Goal: Task Accomplishment & Management: Complete application form

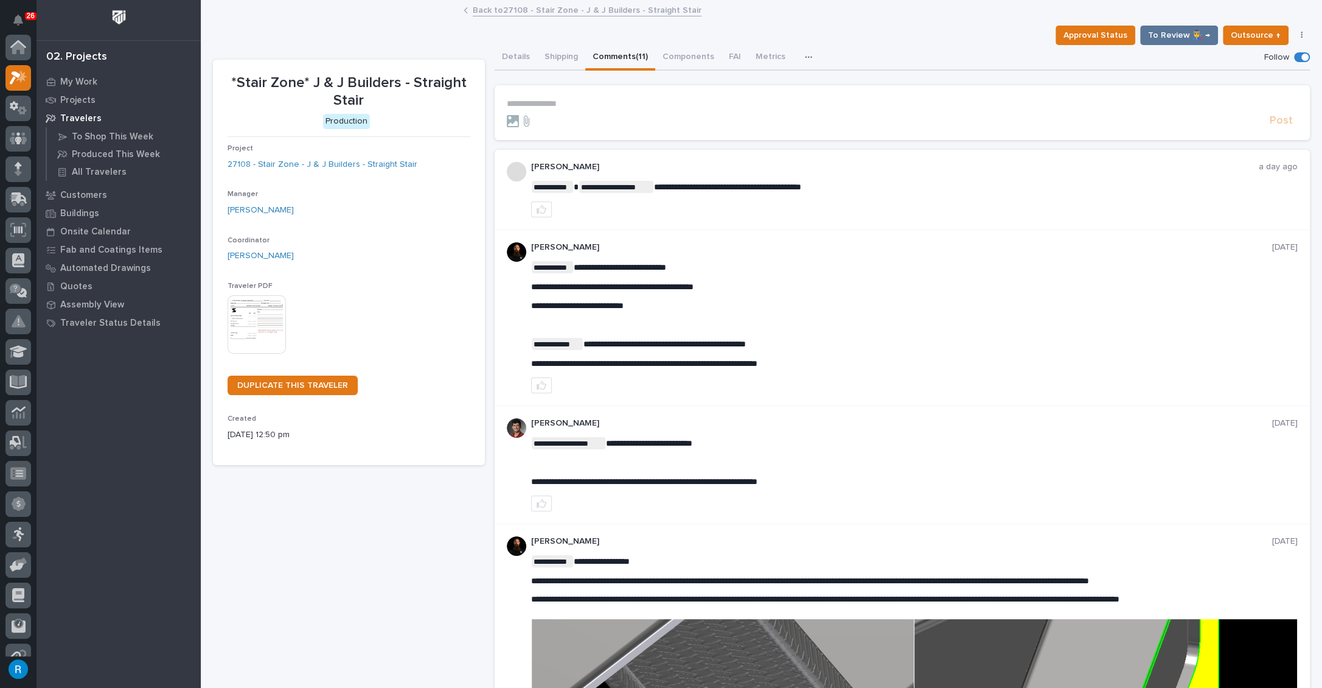
scroll to position [30, 0]
click at [513, 101] on p "**********" at bounding box center [902, 104] width 791 height 10
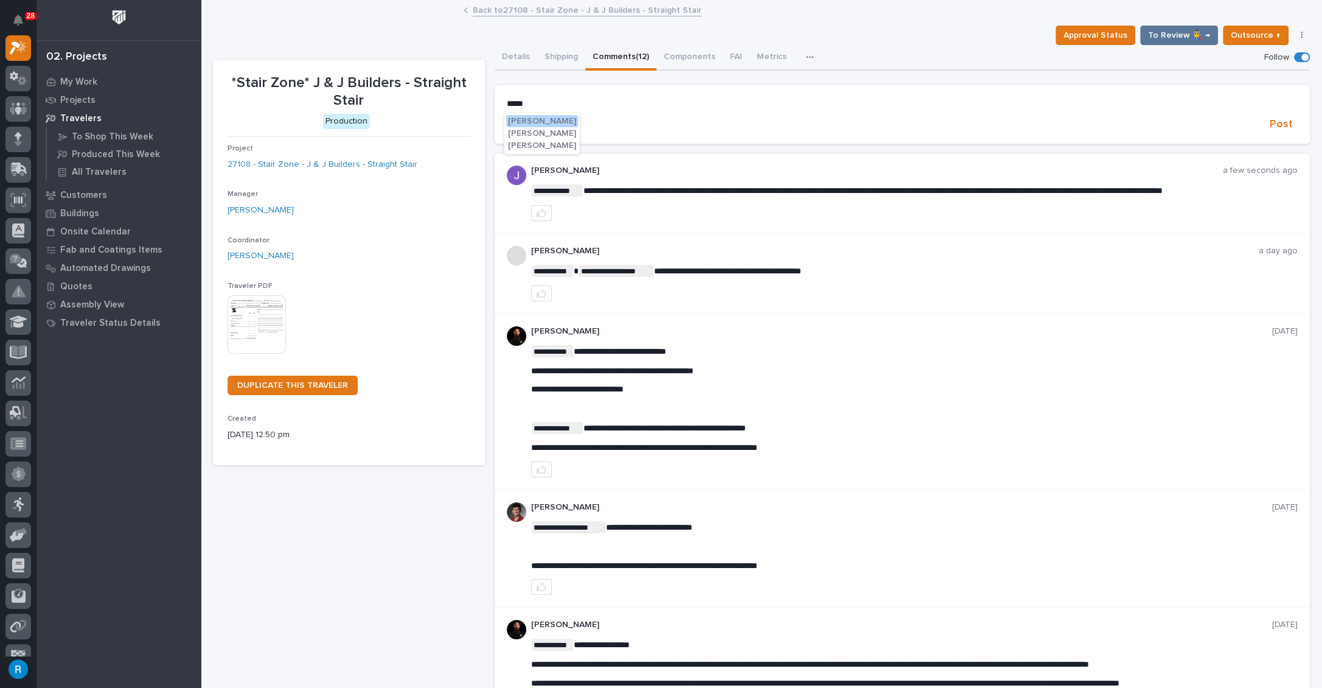
click at [525, 147] on span "[PERSON_NAME]" at bounding box center [542, 145] width 68 height 9
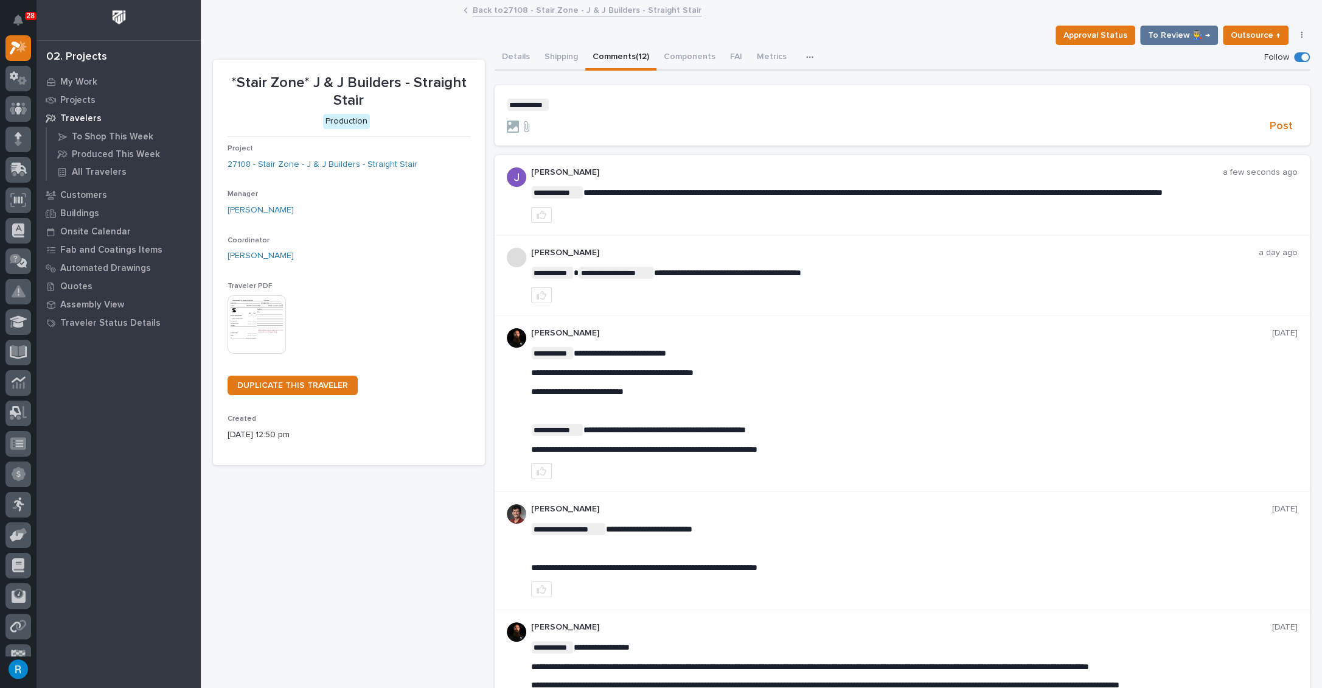
click at [557, 104] on p "**********" at bounding box center [902, 105] width 791 height 12
click at [1272, 125] on span "Post" at bounding box center [1281, 126] width 23 height 14
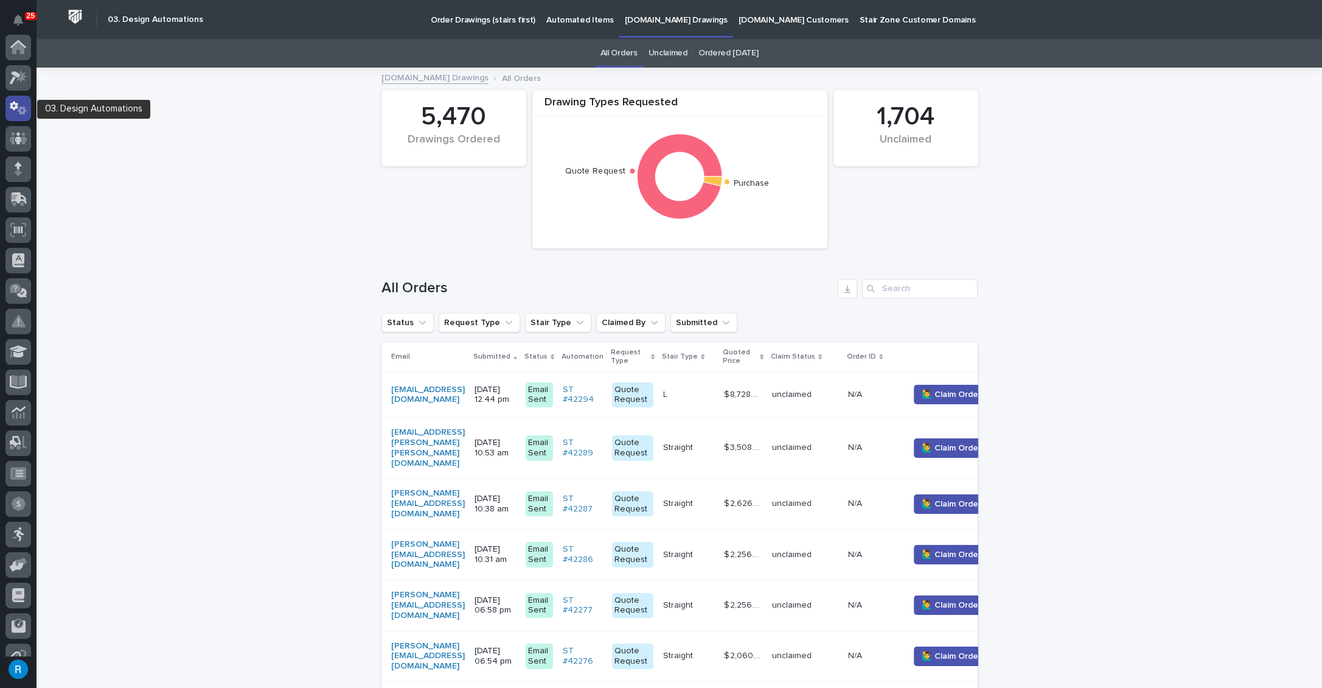
click at [13, 105] on icon at bounding box center [19, 108] width 18 height 14
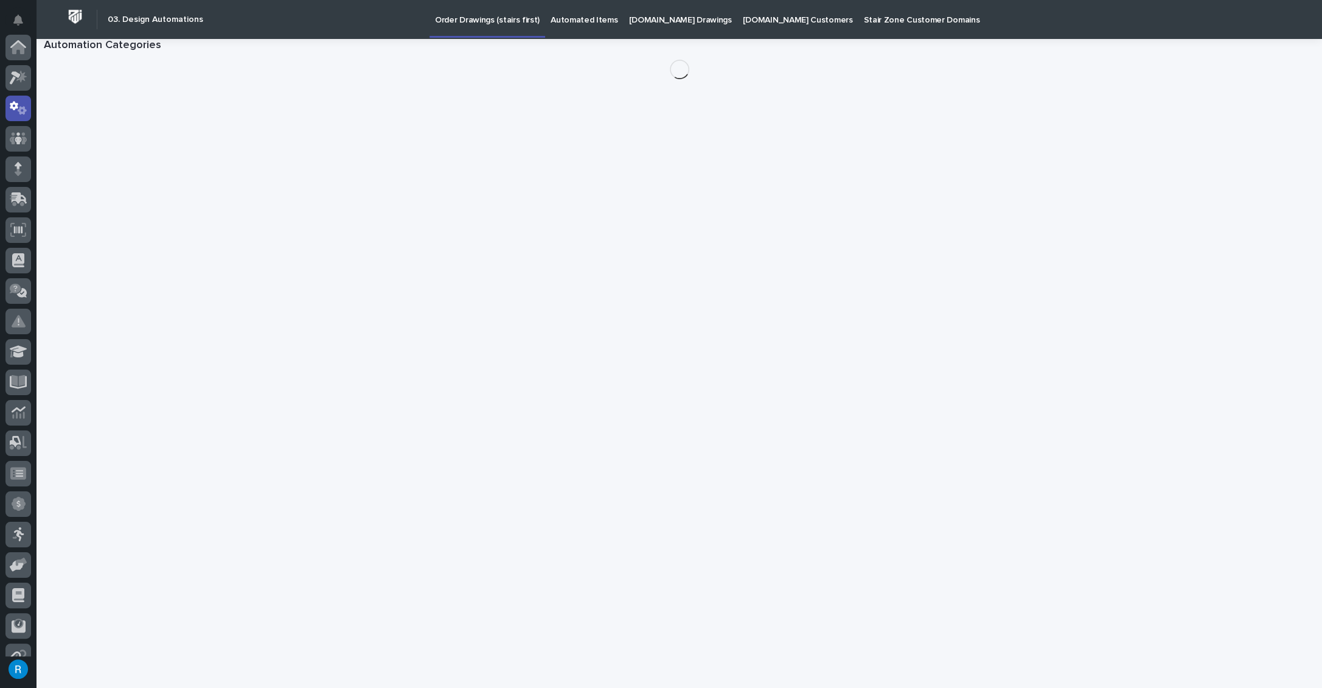
scroll to position [60, 0]
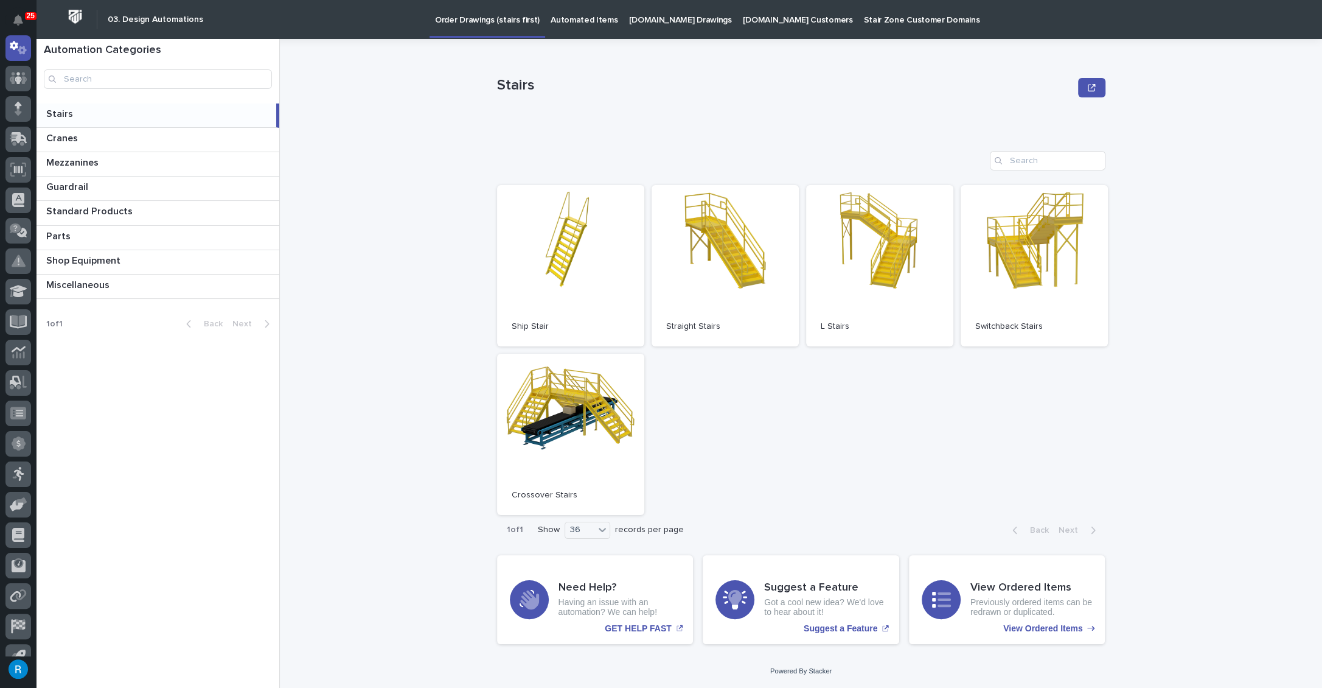
click at [655, 21] on p "StairZone.com Drawings" at bounding box center [680, 13] width 103 height 26
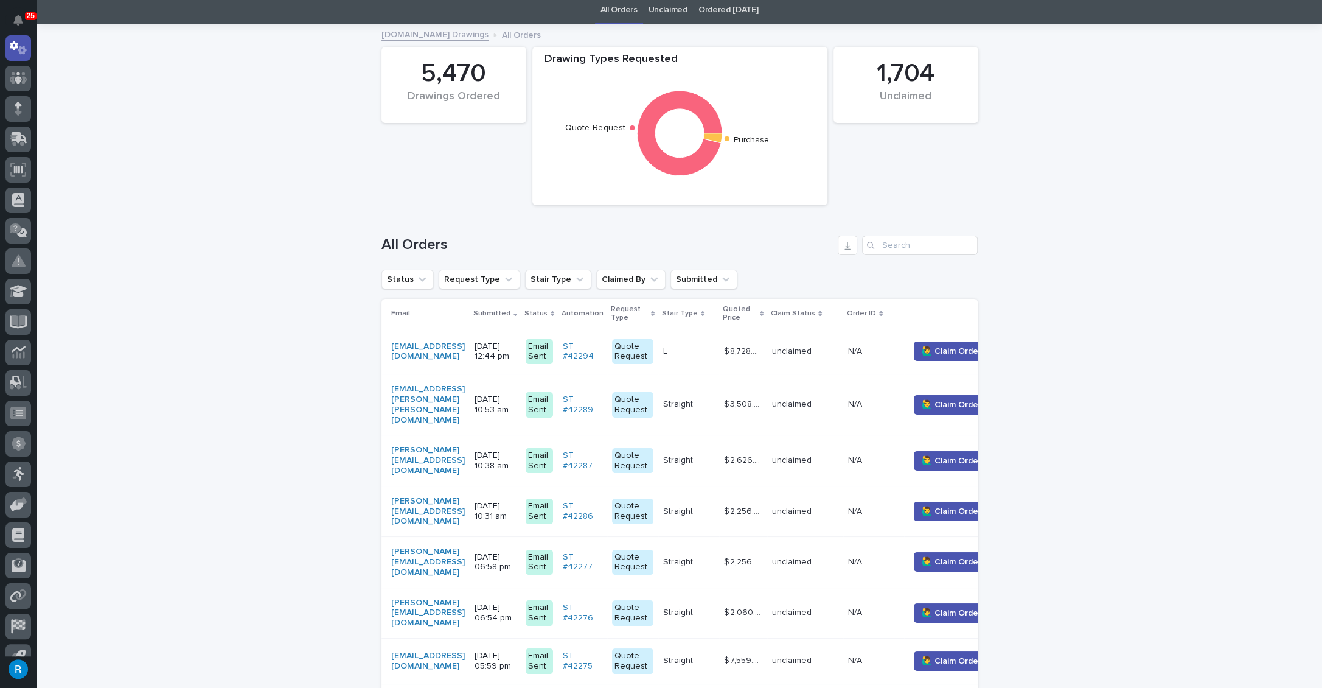
scroll to position [110, 0]
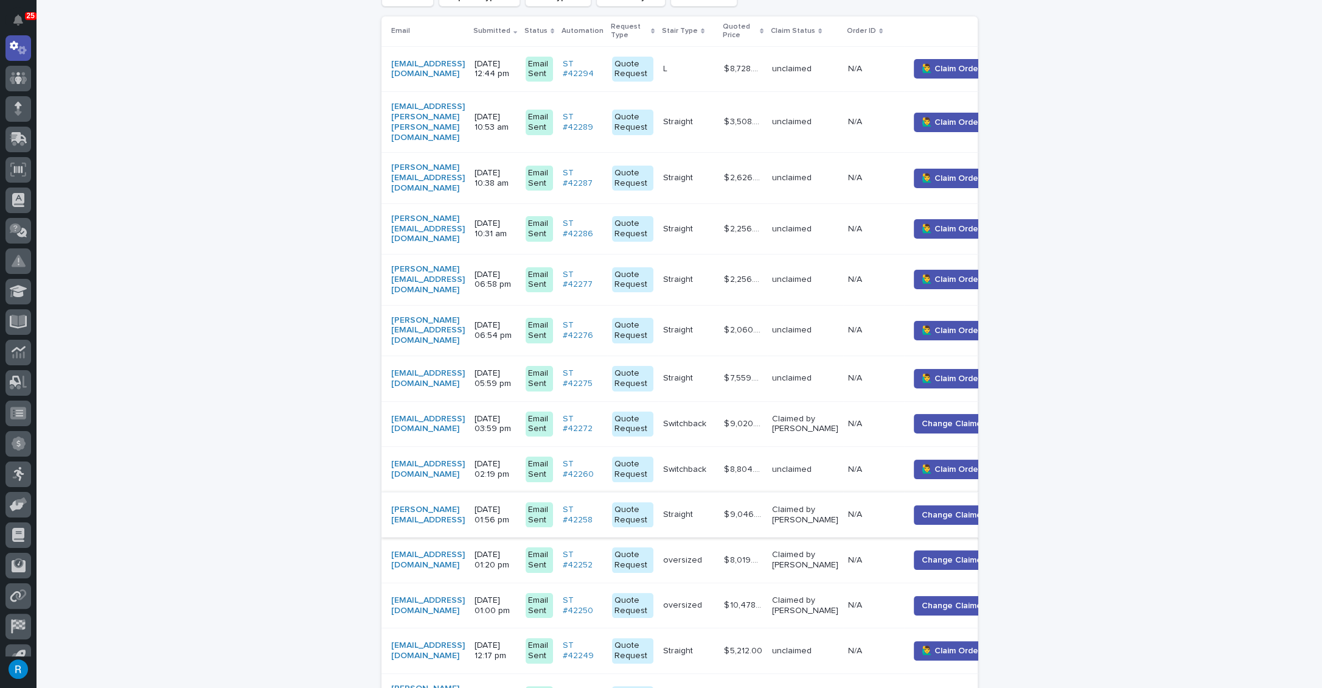
scroll to position [332, 0]
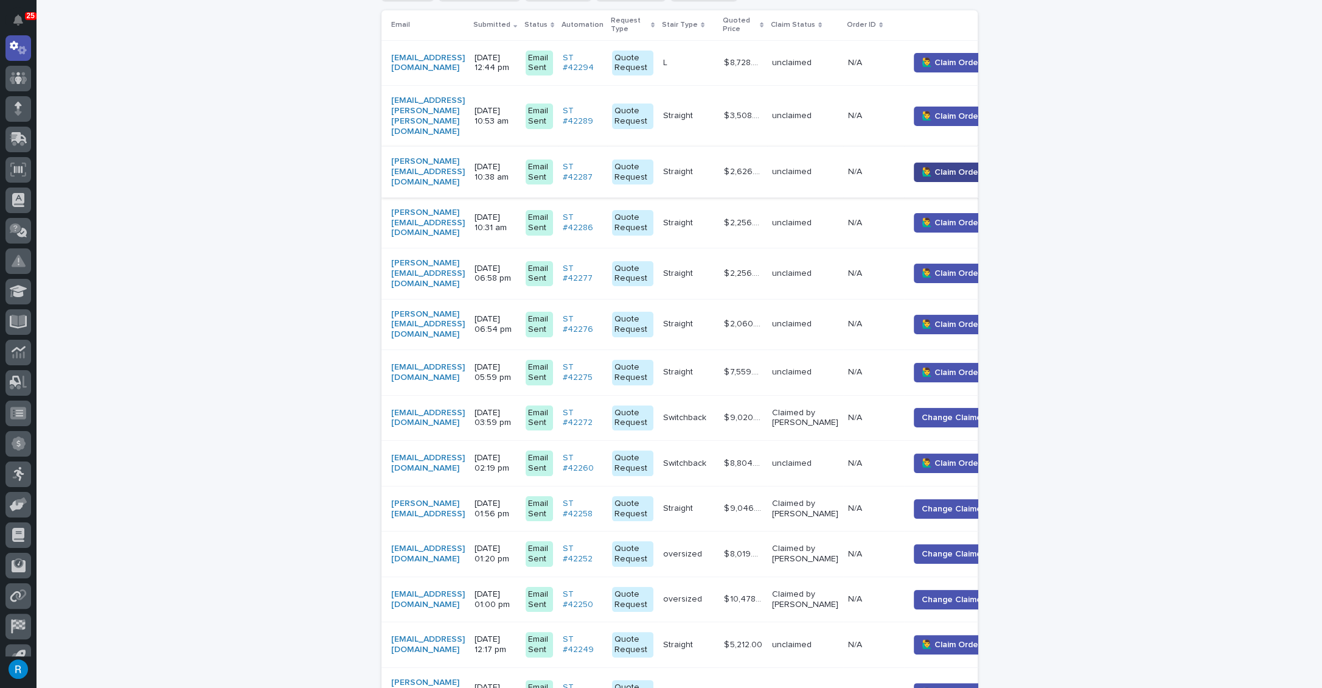
click at [961, 162] on button "🙋‍♂️ Claim Order" at bounding box center [951, 171] width 75 height 19
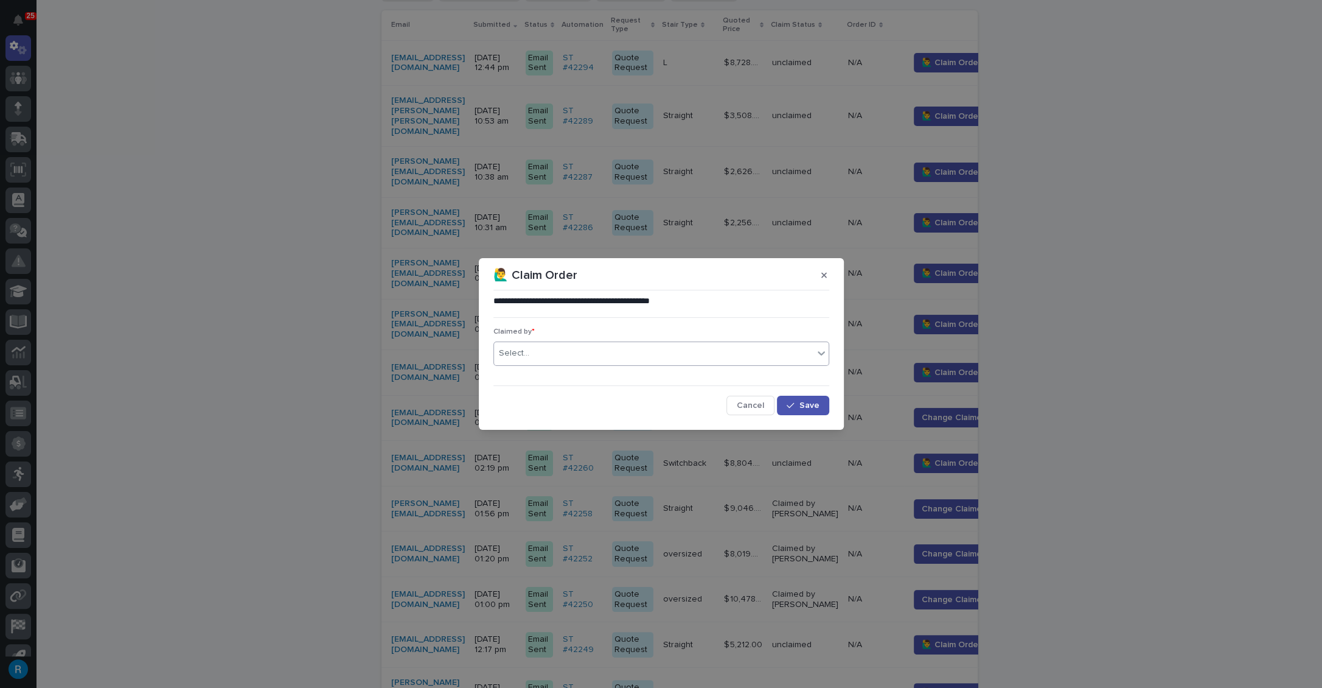
click at [521, 354] on div "Select..." at bounding box center [514, 353] width 30 height 13
type input "*****"
click at [515, 375] on div "[PERSON_NAME]" at bounding box center [660, 376] width 335 height 21
click at [811, 403] on span "Save" at bounding box center [810, 405] width 20 height 9
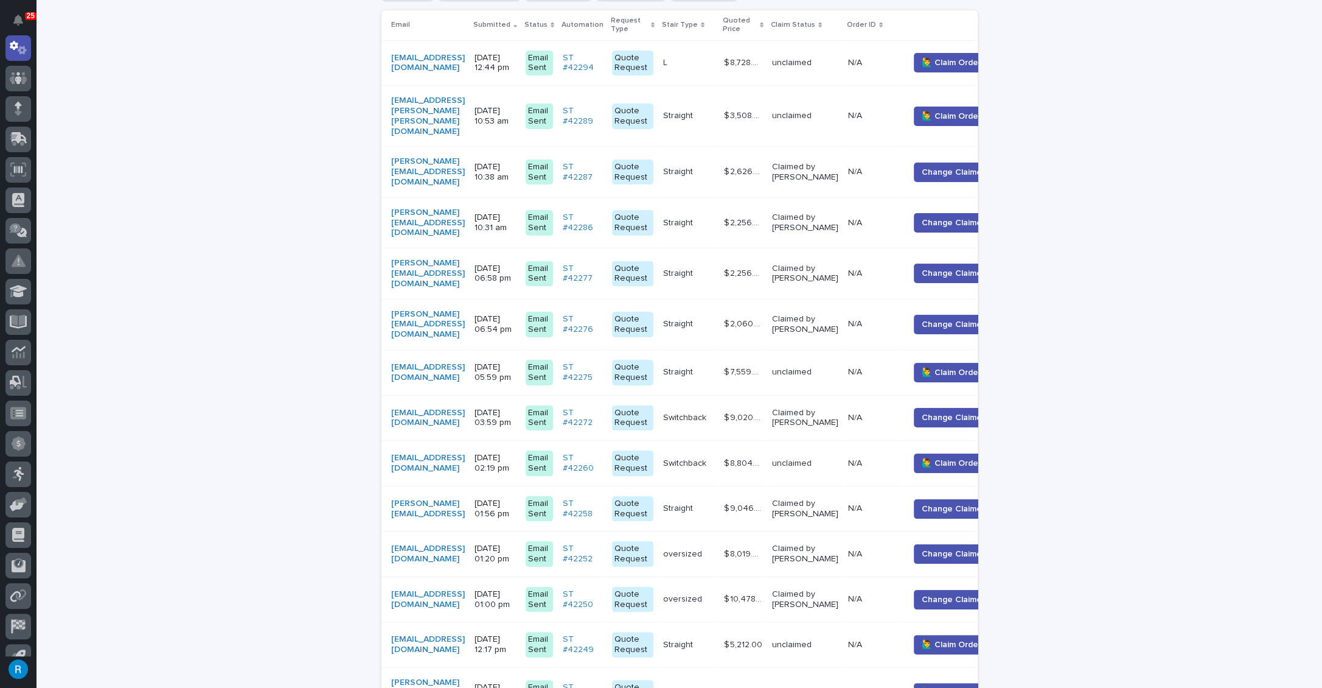
click at [714, 167] on p at bounding box center [688, 172] width 51 height 10
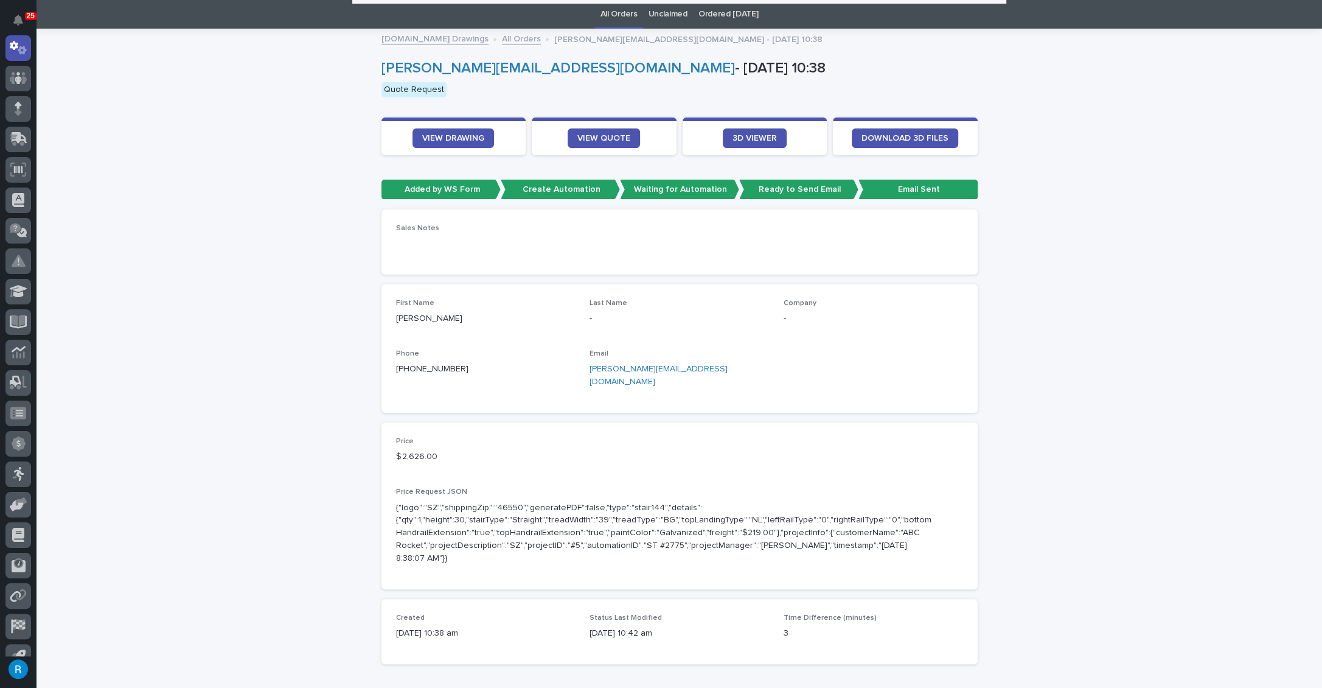
scroll to position [38, 0]
click at [606, 139] on span "VIEW QUOTE" at bounding box center [603, 138] width 53 height 9
click at [449, 138] on span "VIEW DRAWING" at bounding box center [453, 138] width 62 height 9
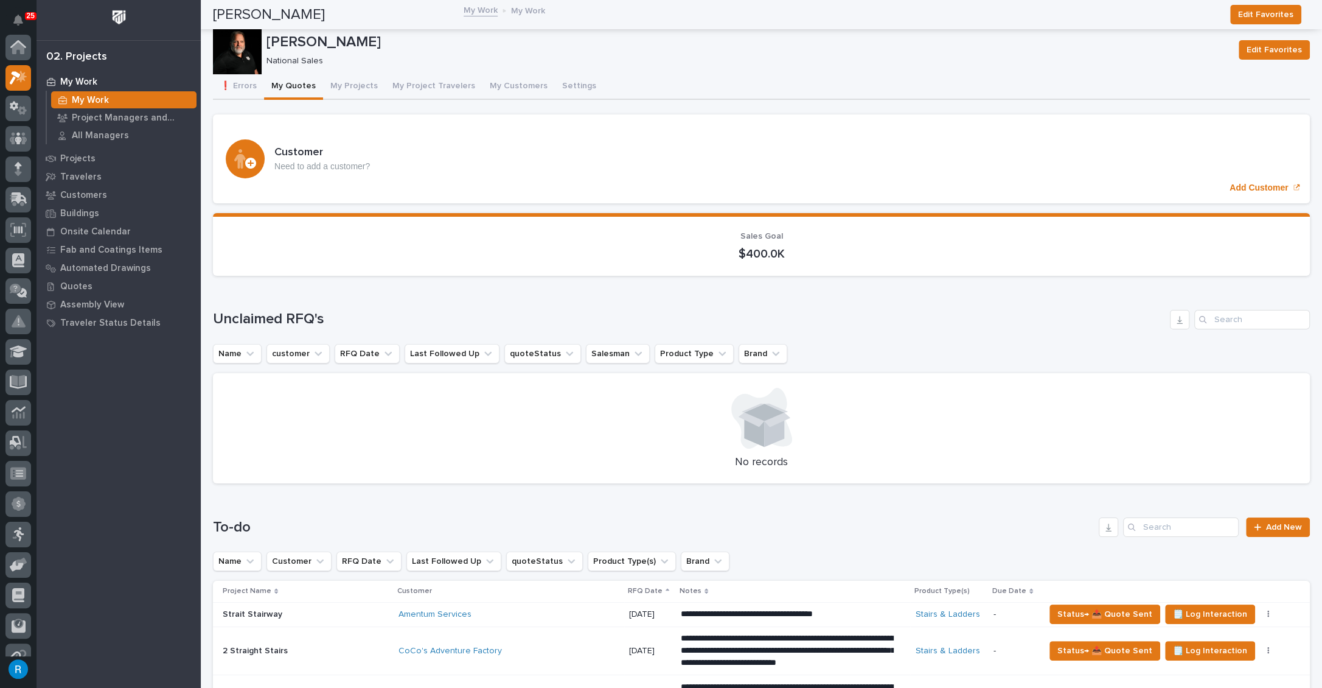
scroll to position [30, 0]
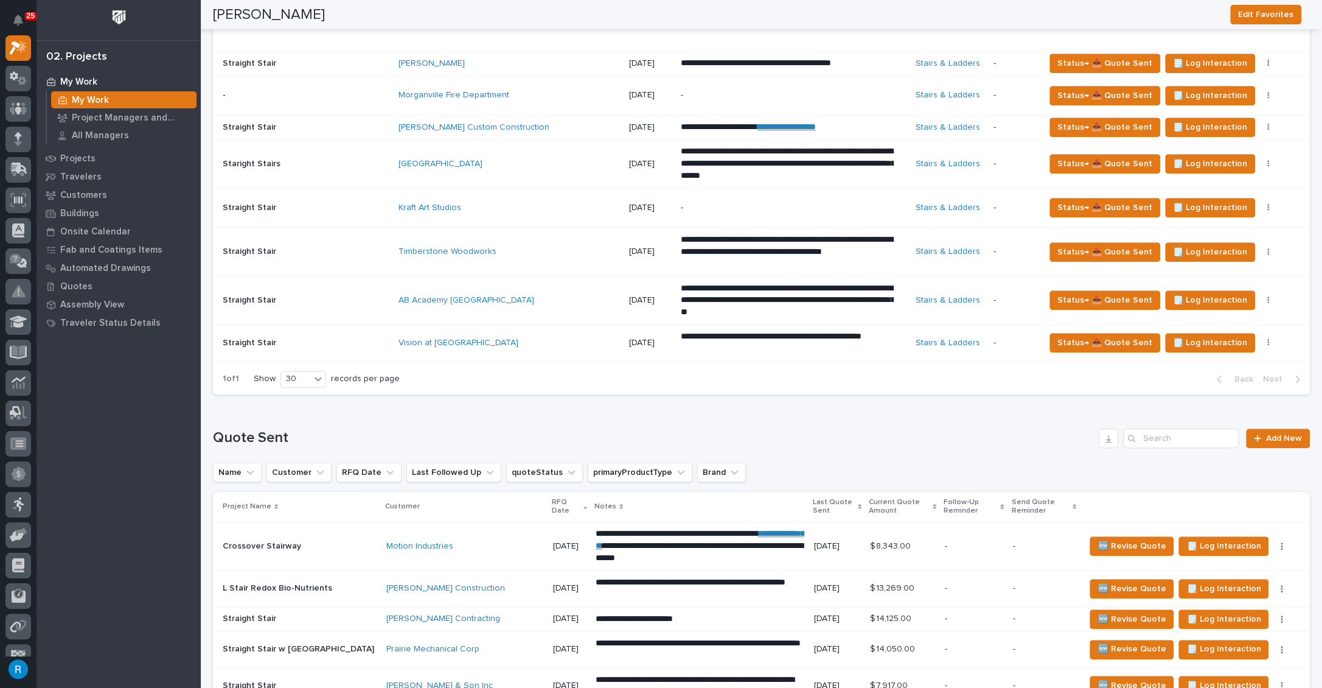
click at [518, 246] on div "Timberstone Woodworks" at bounding box center [505, 251] width 213 height 10
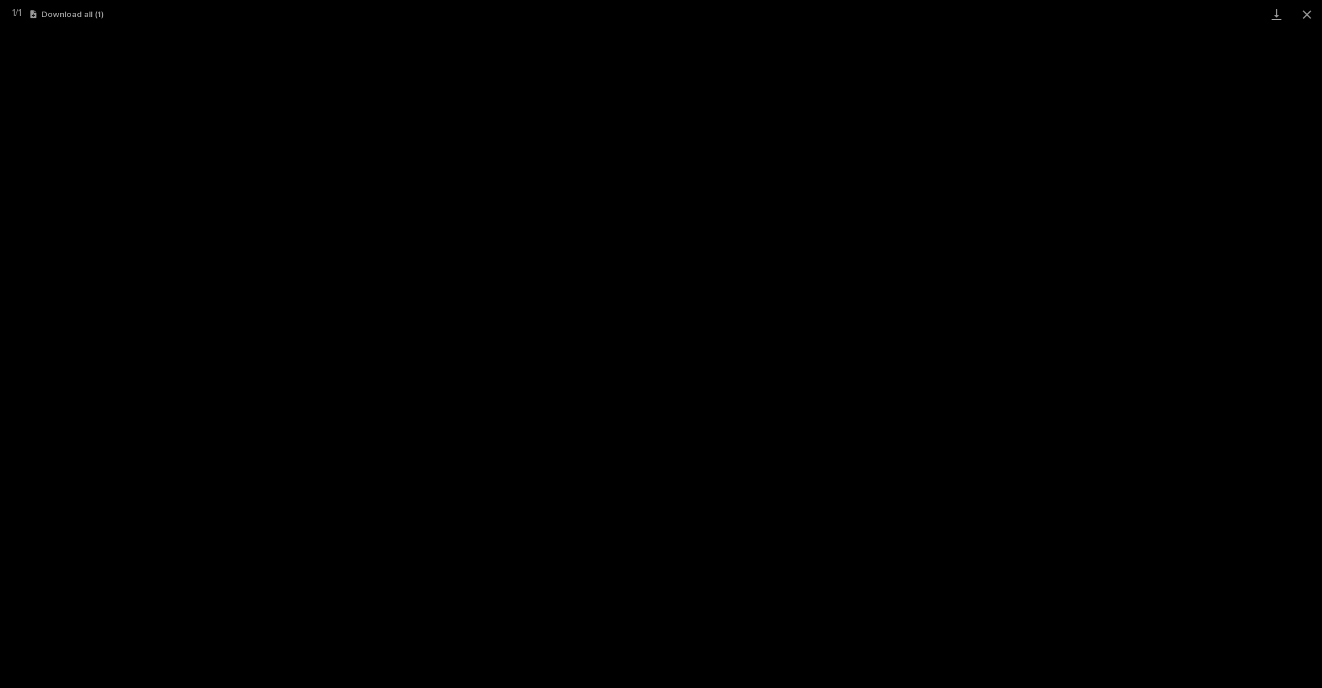
scroll to position [30, 0]
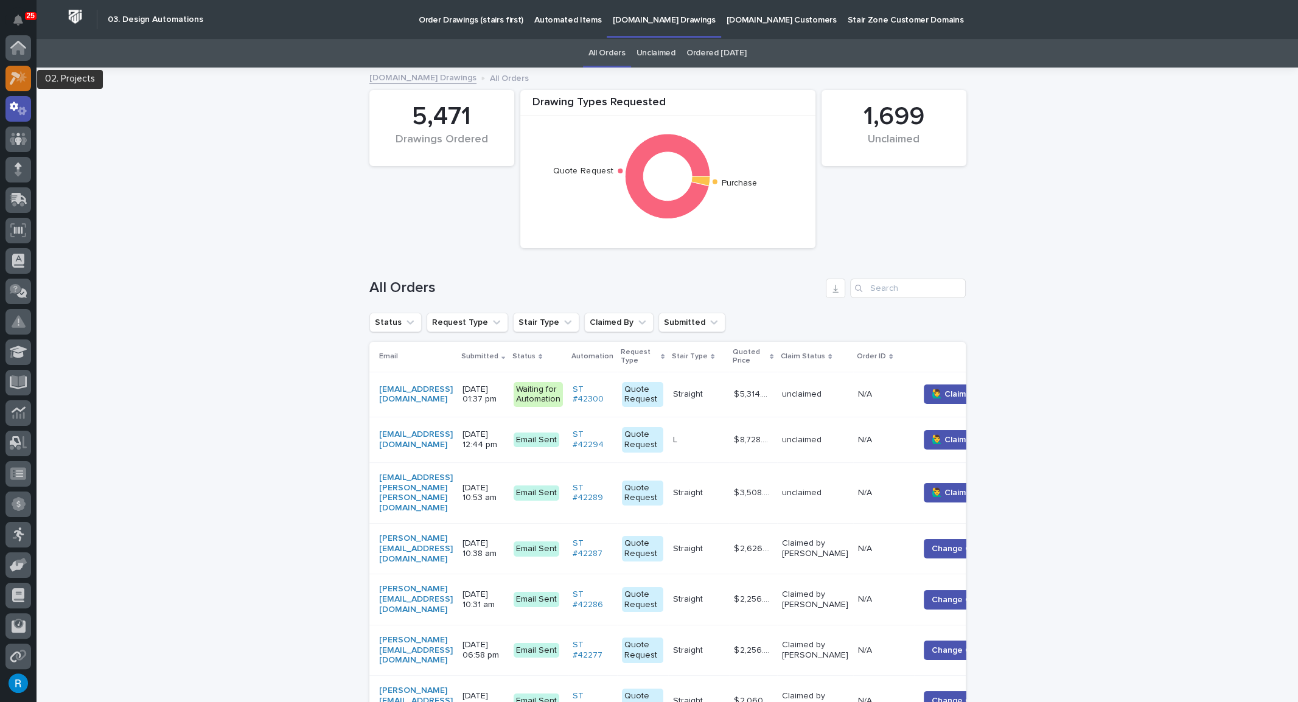
click at [12, 75] on icon at bounding box center [19, 78] width 18 height 14
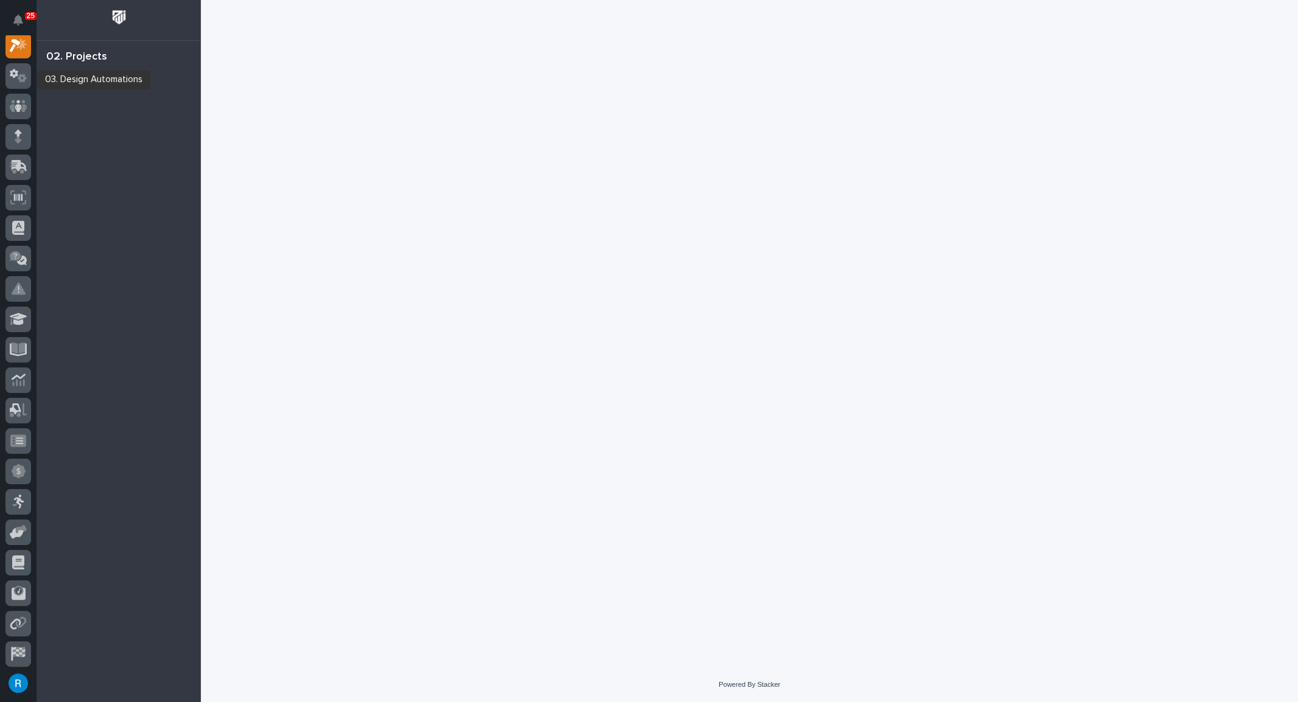
scroll to position [30, 0]
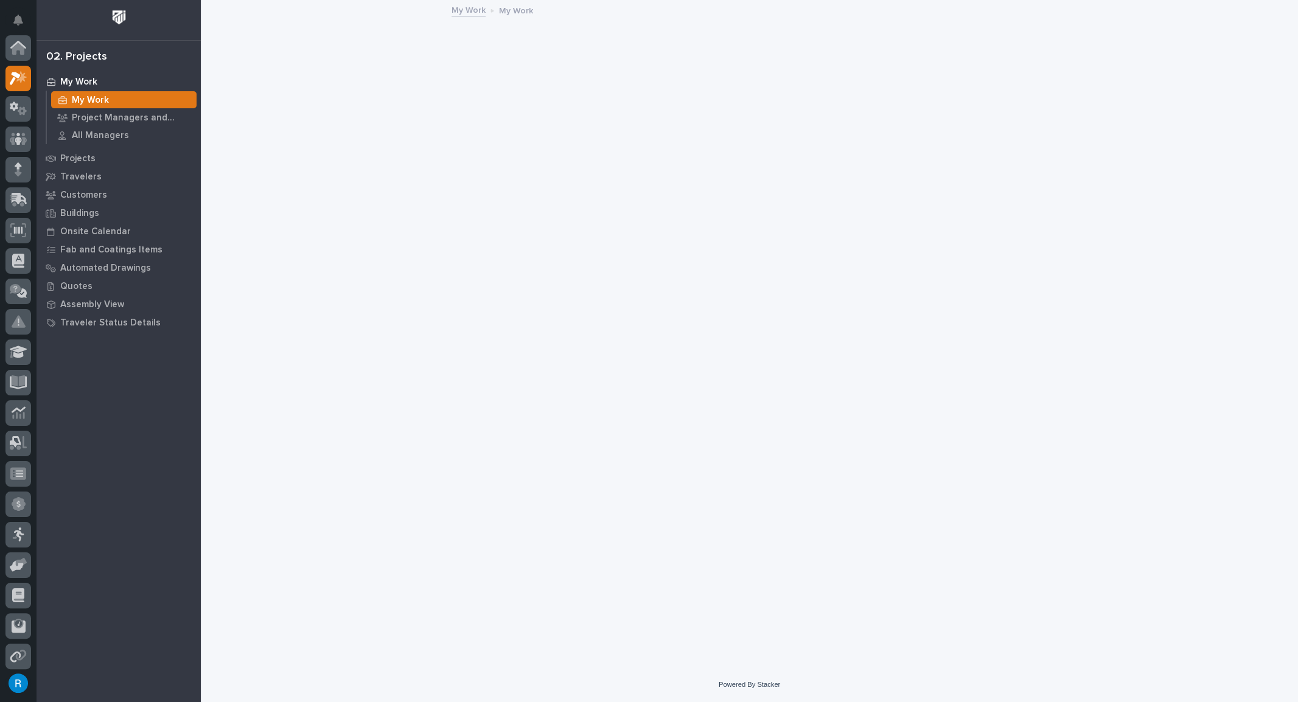
scroll to position [30, 0]
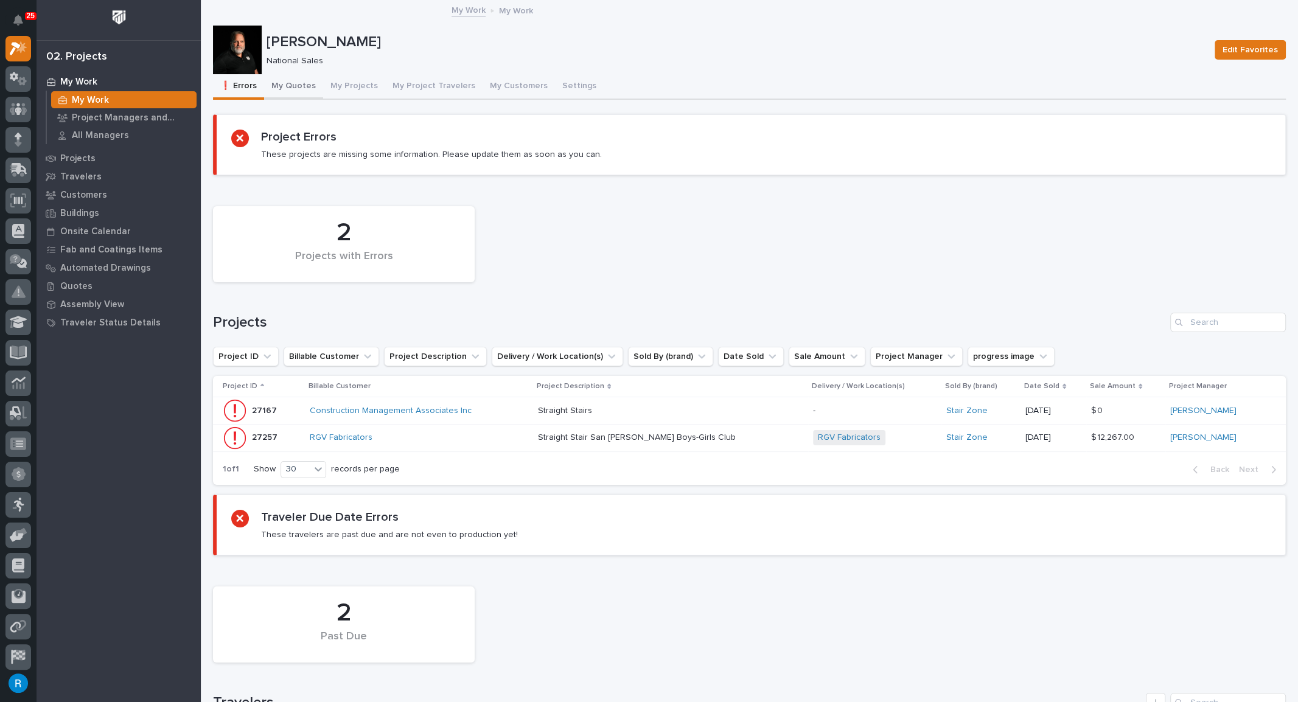
click at [288, 86] on button "My Quotes" at bounding box center [293, 87] width 59 height 26
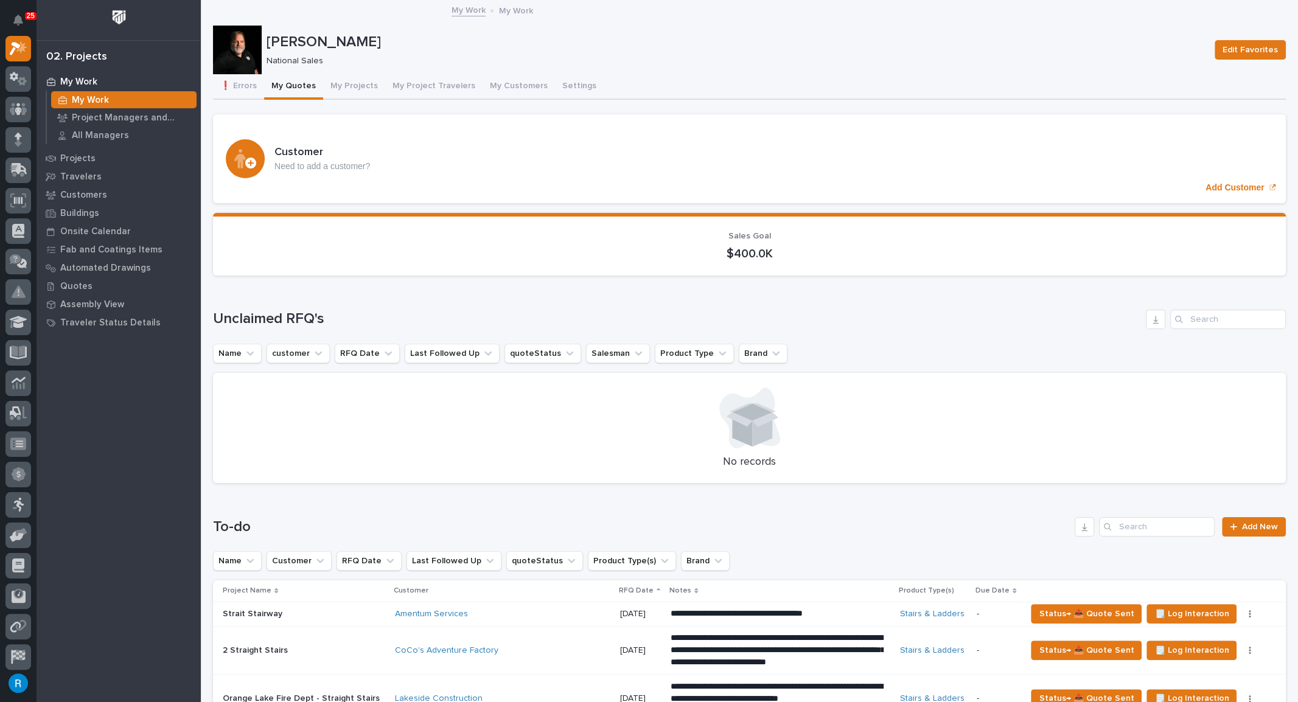
scroll to position [221, 0]
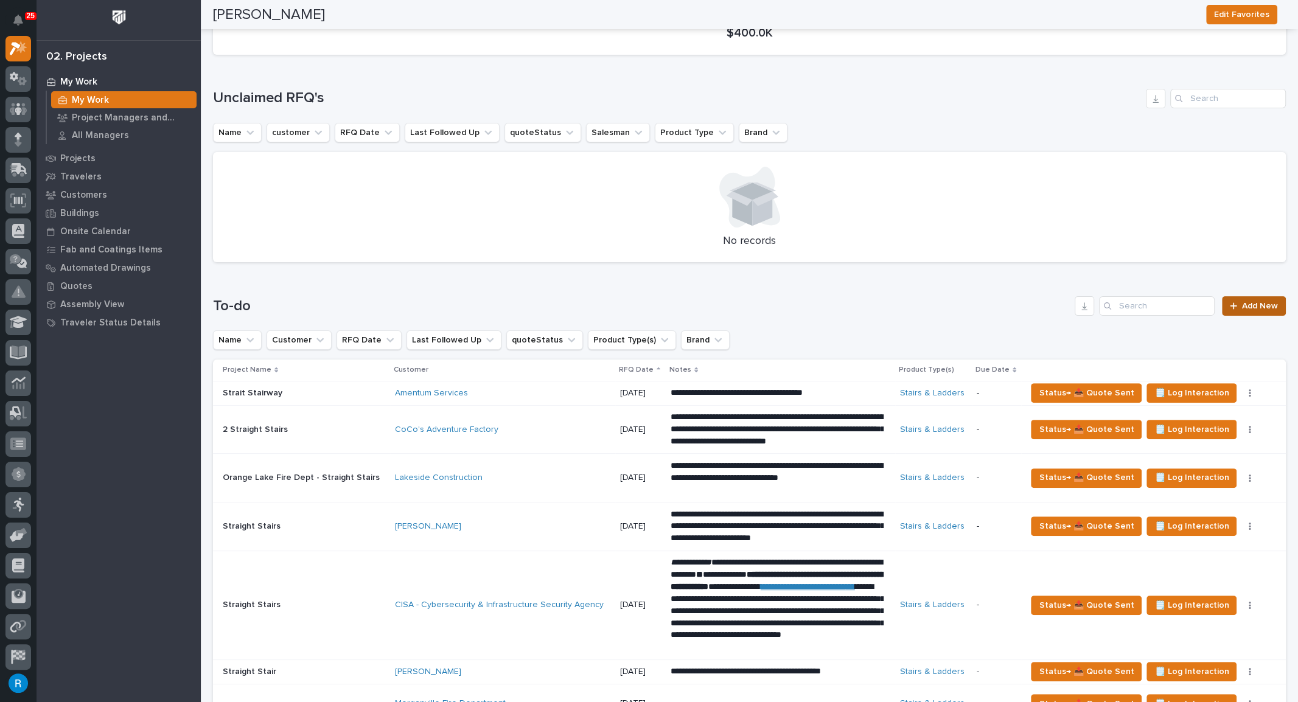
click at [1247, 302] on span "Add New" at bounding box center [1260, 306] width 36 height 9
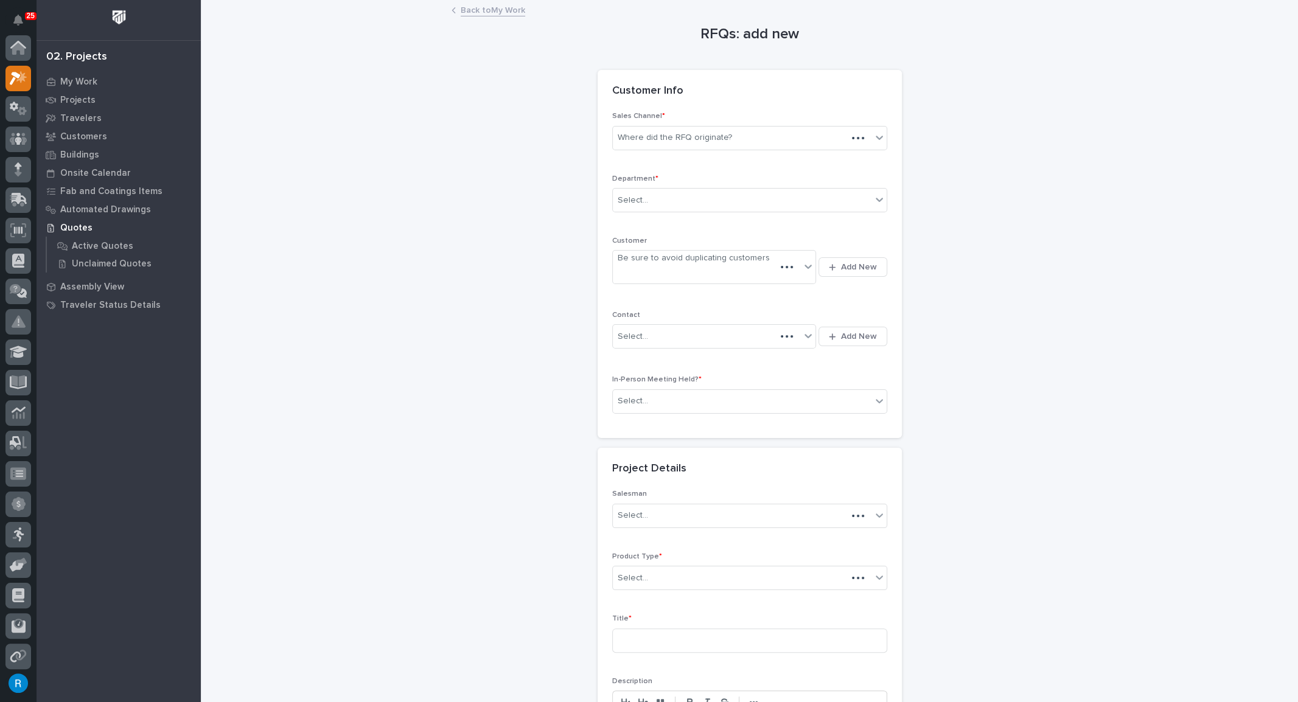
scroll to position [30, 0]
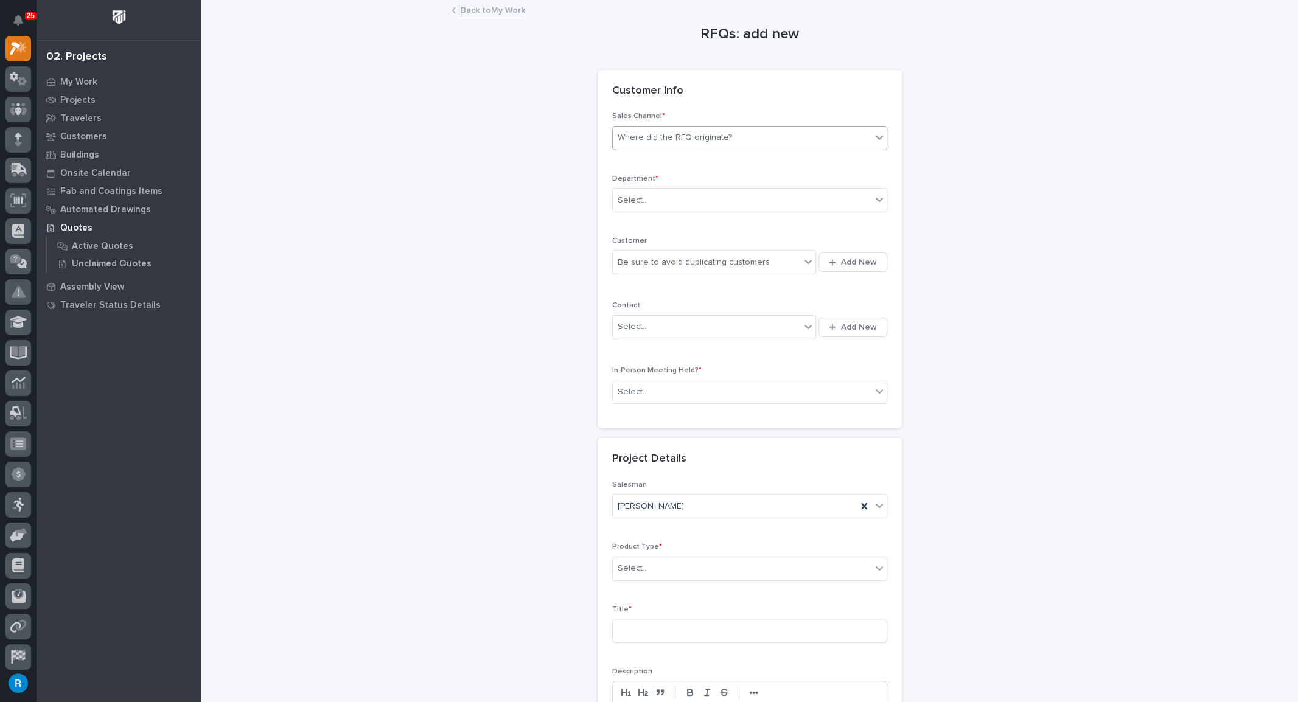
click at [666, 141] on div "Where did the RFQ originate?" at bounding box center [675, 137] width 114 height 13
click at [628, 205] on div "Stair Zone" at bounding box center [745, 202] width 274 height 21
click at [663, 197] on div "Select..." at bounding box center [742, 200] width 259 height 20
click at [644, 220] on span "National Sales" at bounding box center [643, 221] width 61 height 13
click at [776, 261] on div "Be sure to avoid duplicating customers" at bounding box center [707, 263] width 188 height 20
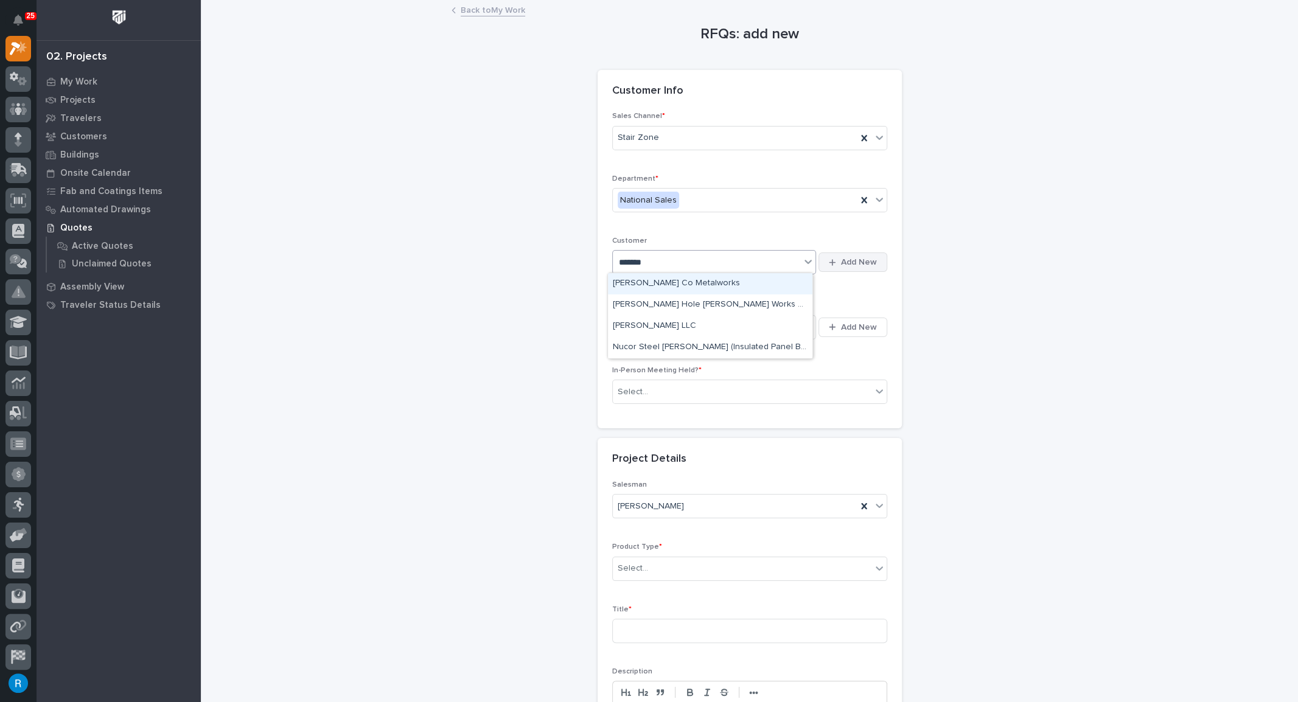
type input "*******"
click at [852, 257] on span "Add New" at bounding box center [859, 262] width 36 height 11
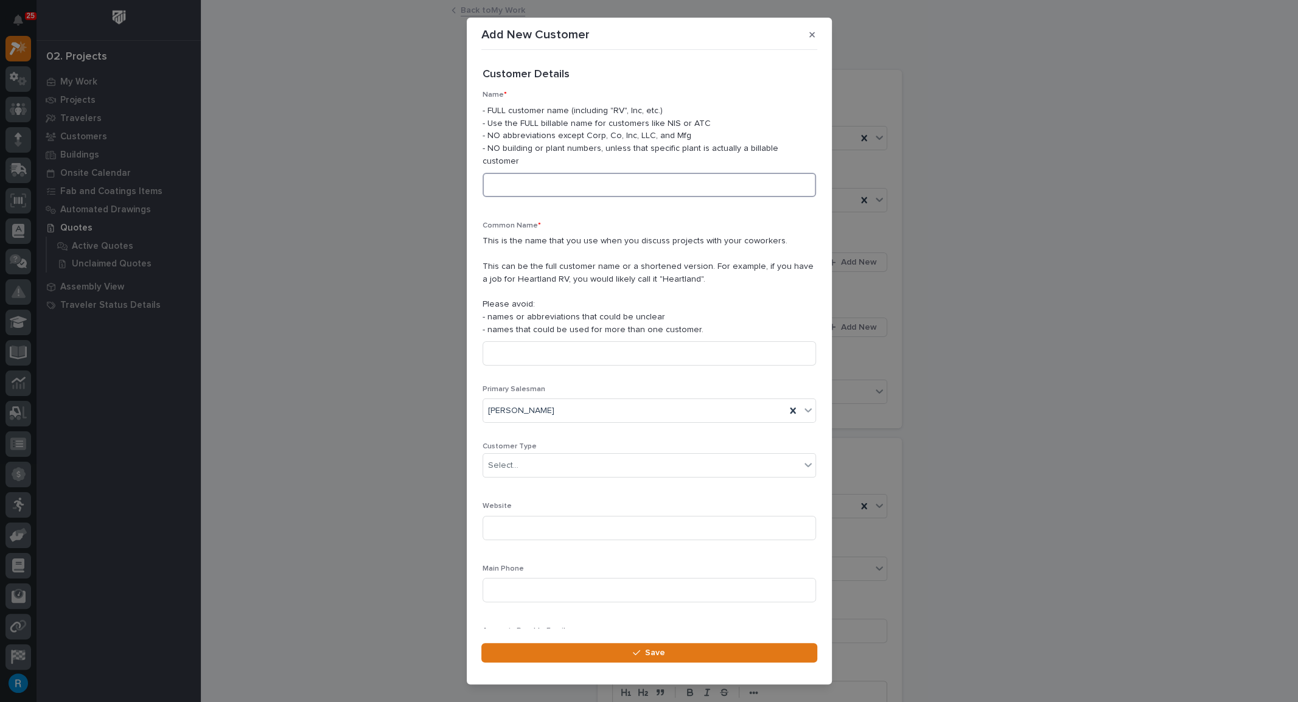
click at [502, 175] on input at bounding box center [649, 185] width 333 height 24
type input "j"
type input "K"
drag, startPoint x: 598, startPoint y: 172, endPoint x: 402, endPoint y: 153, distance: 196.2
click at [402, 153] on div "Add New Customer Loading... Saving… Loading... Saving… Loading... Saving… Custo…" at bounding box center [649, 351] width 1298 height 702
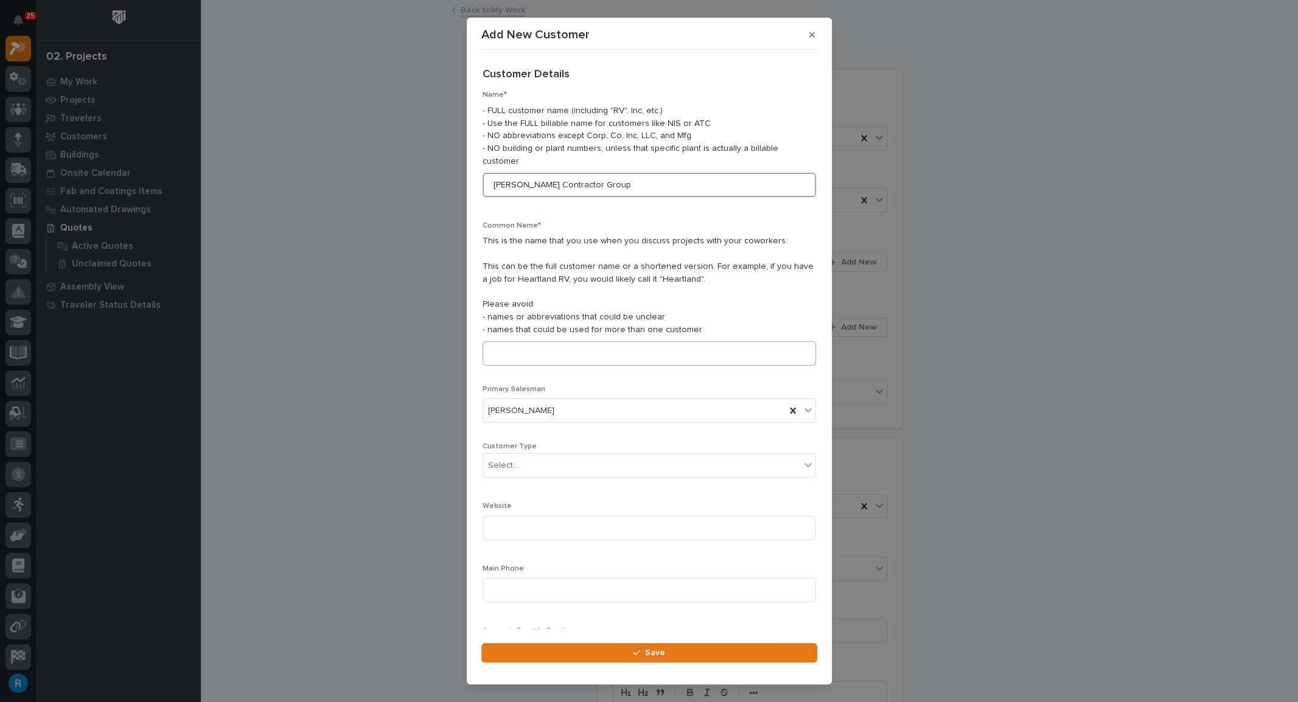
type input "Jackson Contractor Group"
click at [492, 341] on input at bounding box center [649, 353] width 333 height 24
paste input "Jackson Contractor Group"
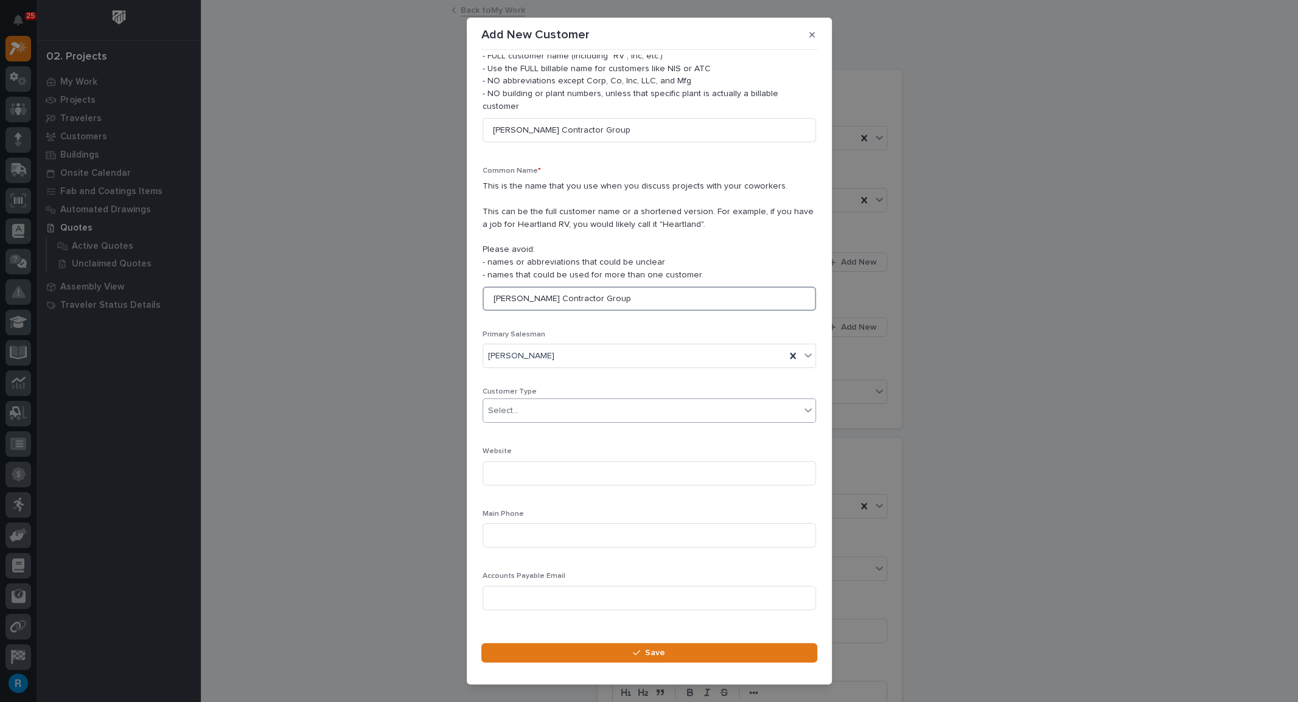
type input "Jackson Contractor Group"
click at [541, 401] on div "Select..." at bounding box center [641, 411] width 317 height 20
click at [507, 461] on div "General Contractor" at bounding box center [645, 462] width 324 height 21
click at [500, 518] on input at bounding box center [649, 530] width 333 height 24
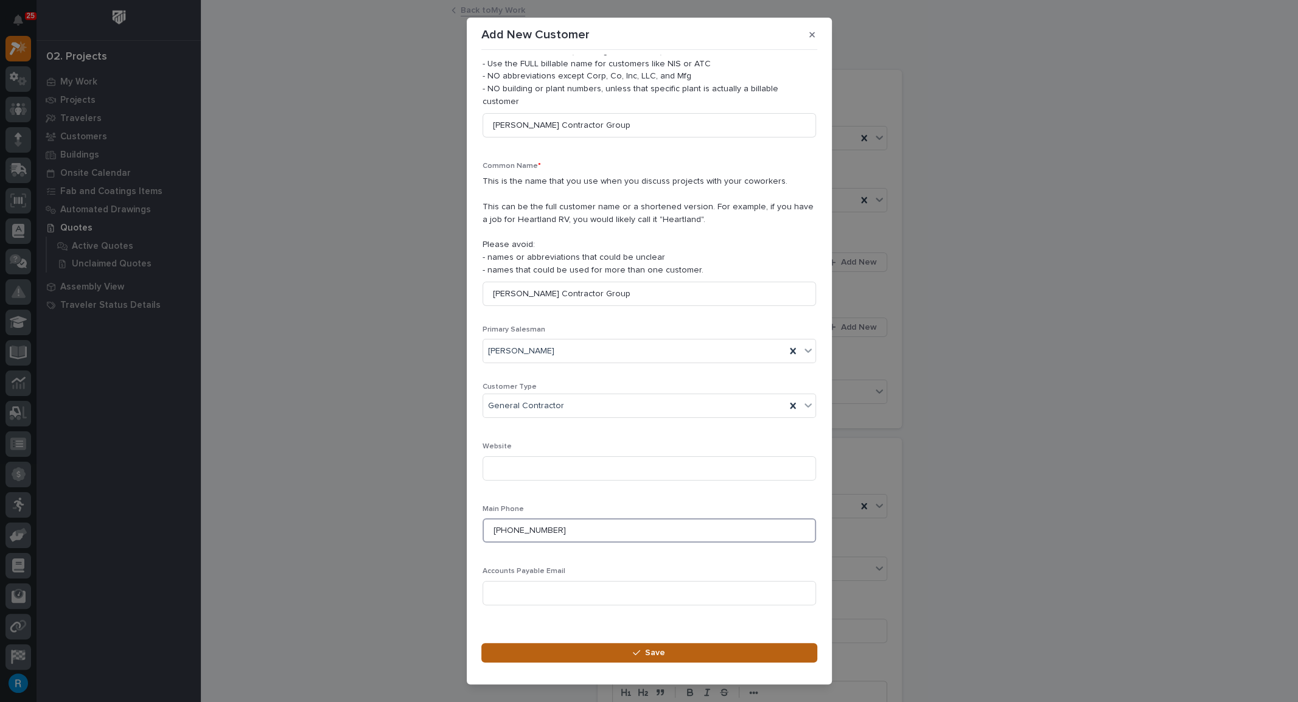
type input "406-925-9067"
click at [646, 651] on span "Save" at bounding box center [655, 652] width 20 height 11
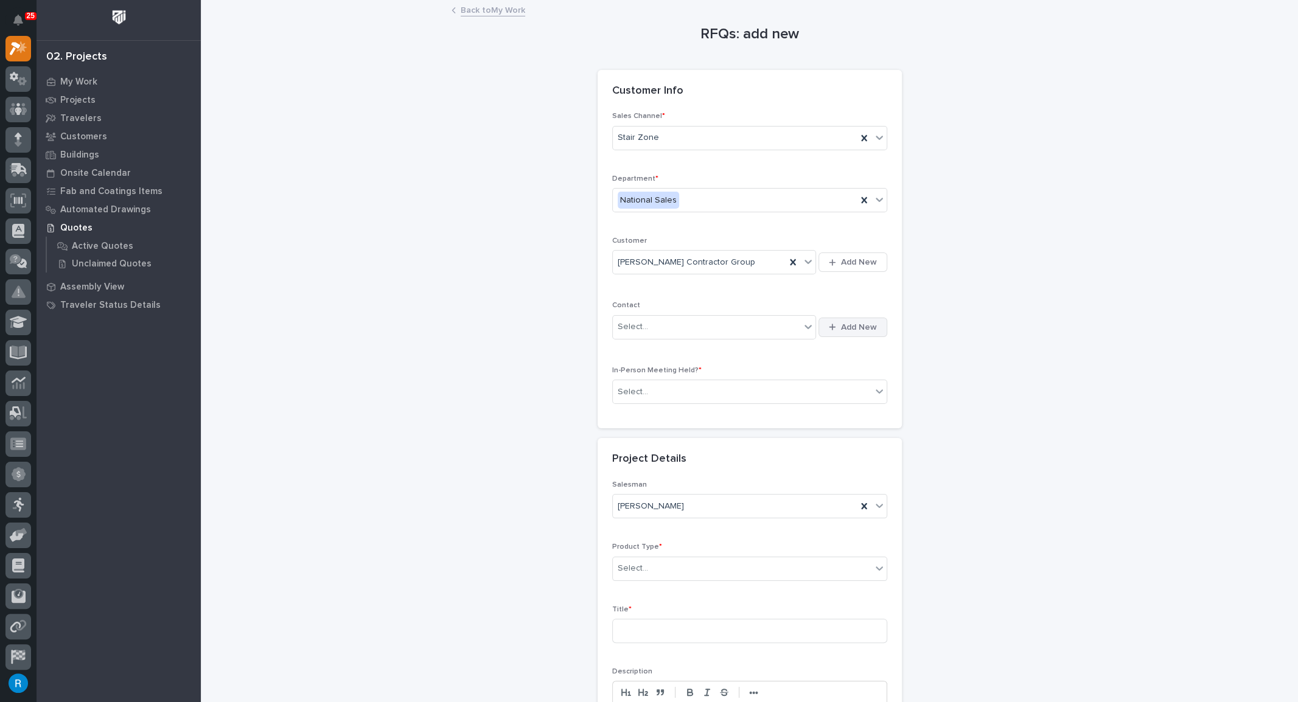
click at [856, 325] on span "Add New" at bounding box center [859, 327] width 36 height 11
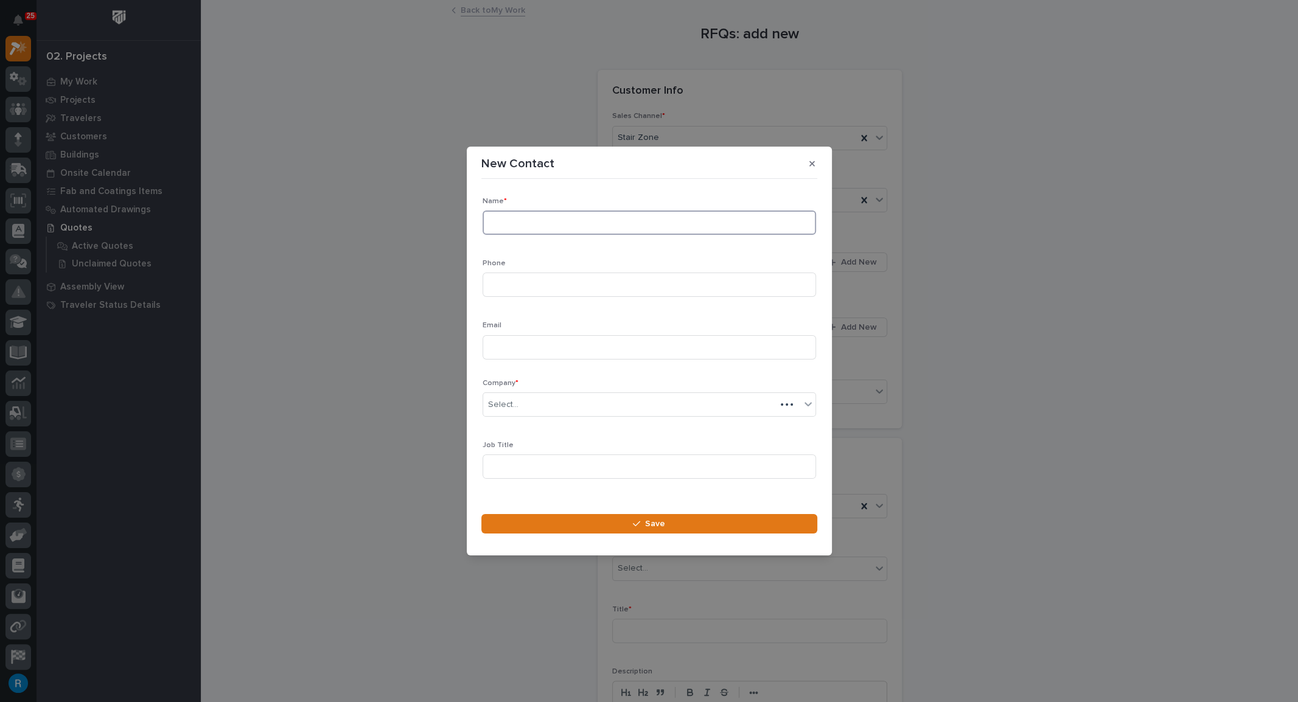
click at [496, 220] on input at bounding box center [649, 223] width 333 height 24
type input "Jared Schmidlin"
type input "406-925-9067"
type input "jareds@jacksoncontractorgroup.com"
click at [553, 406] on div "Select..." at bounding box center [641, 405] width 317 height 20
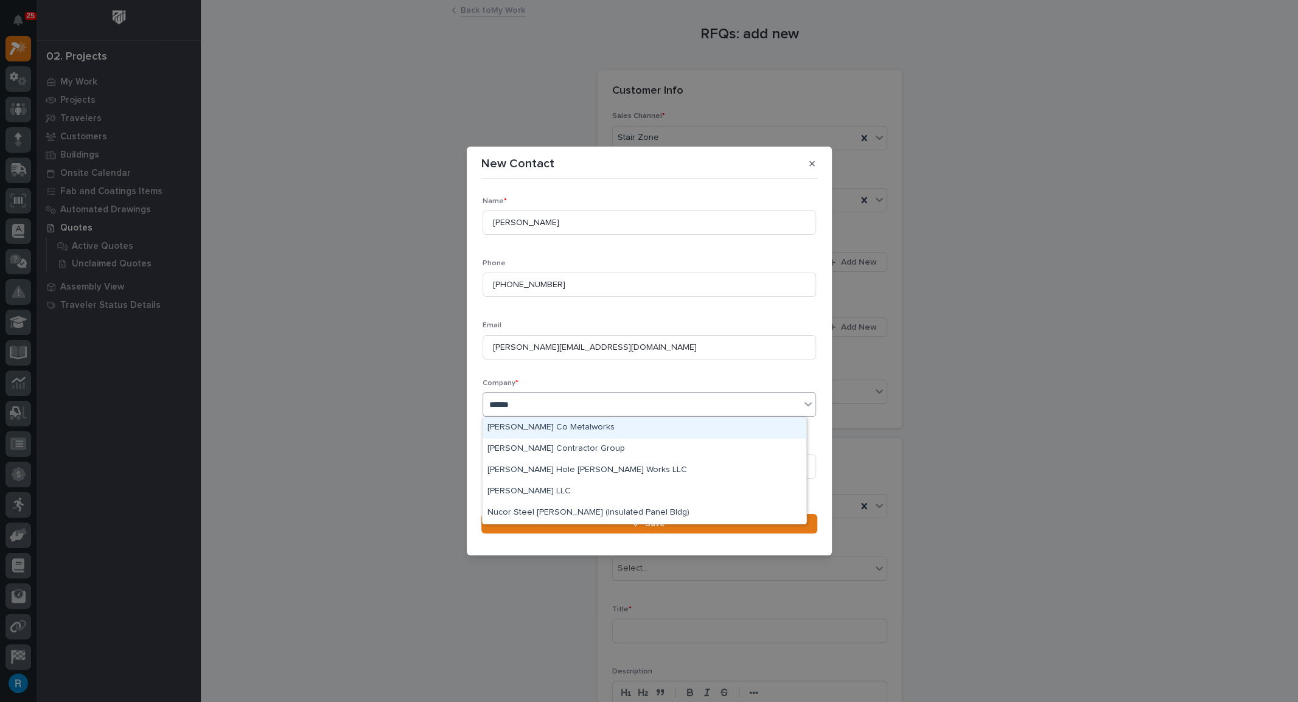
type input "*******"
click at [563, 447] on div "Jackson Contractor Group" at bounding box center [645, 449] width 324 height 21
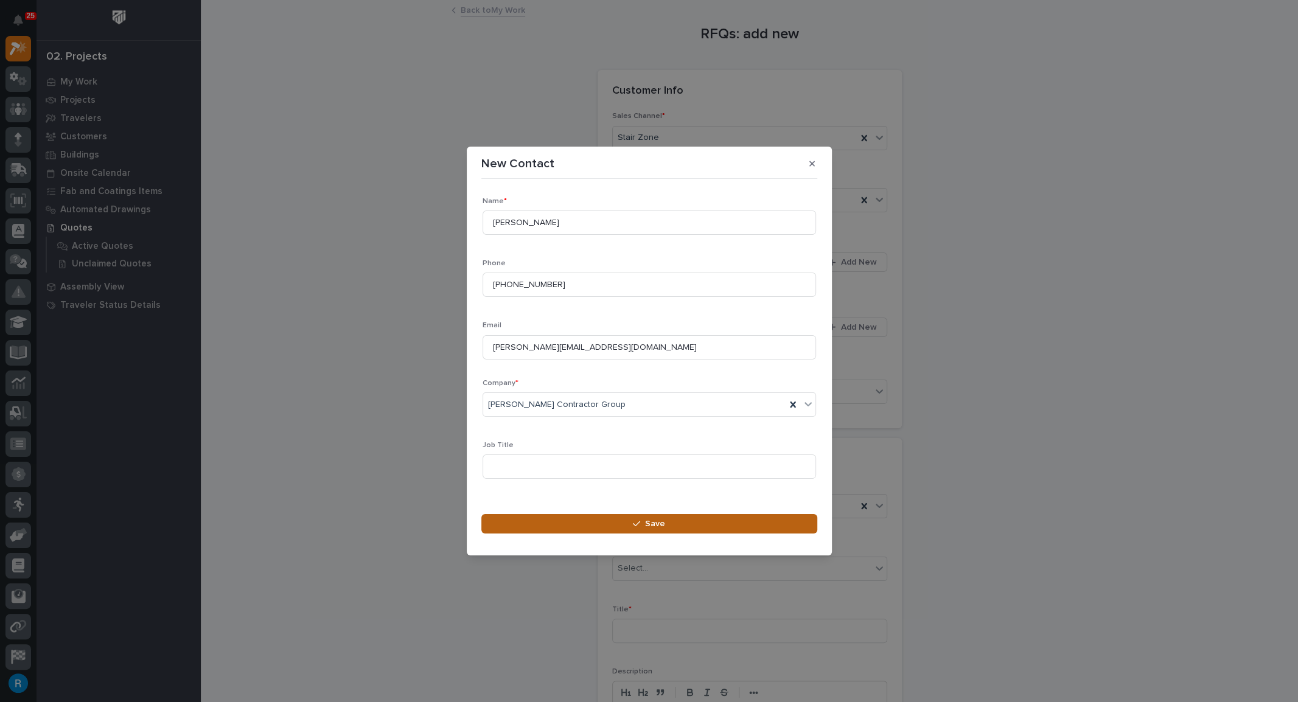
click at [647, 522] on span "Save" at bounding box center [655, 523] width 20 height 11
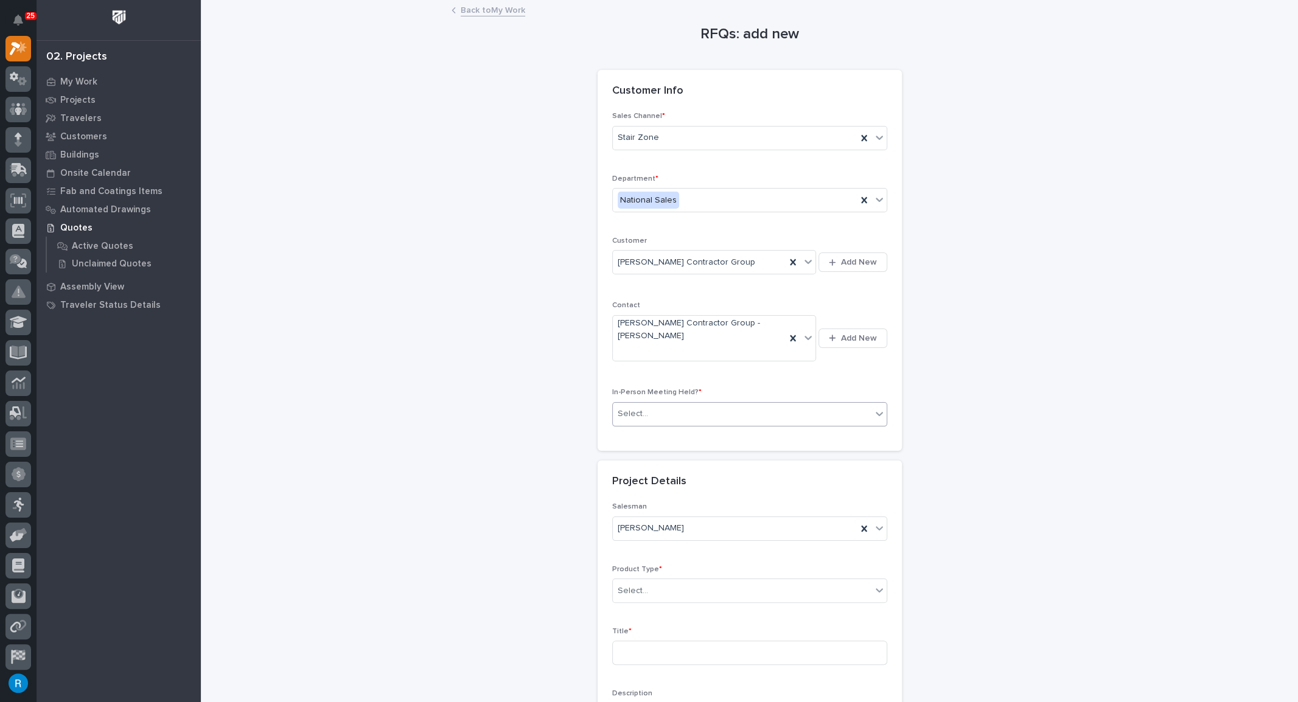
click at [693, 404] on div "Select..." at bounding box center [742, 414] width 259 height 20
click at [623, 444] on span "No" at bounding box center [621, 442] width 16 height 13
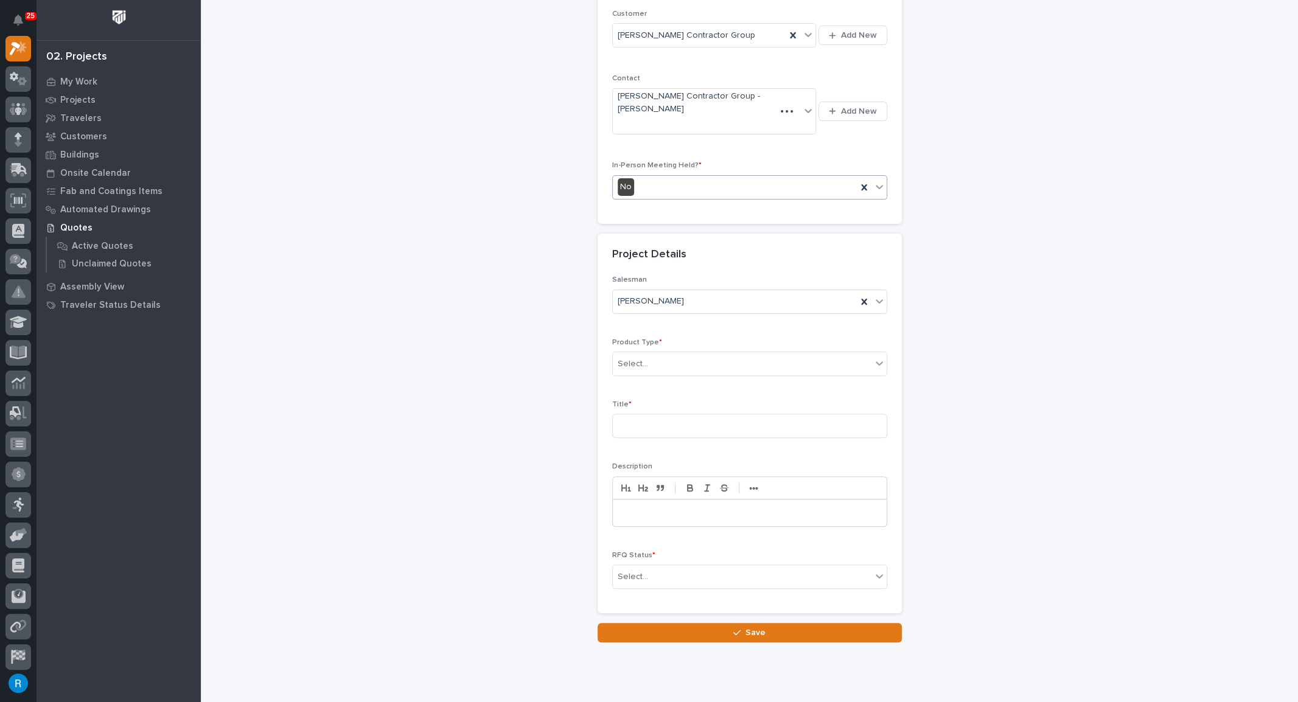
scroll to position [221, 0]
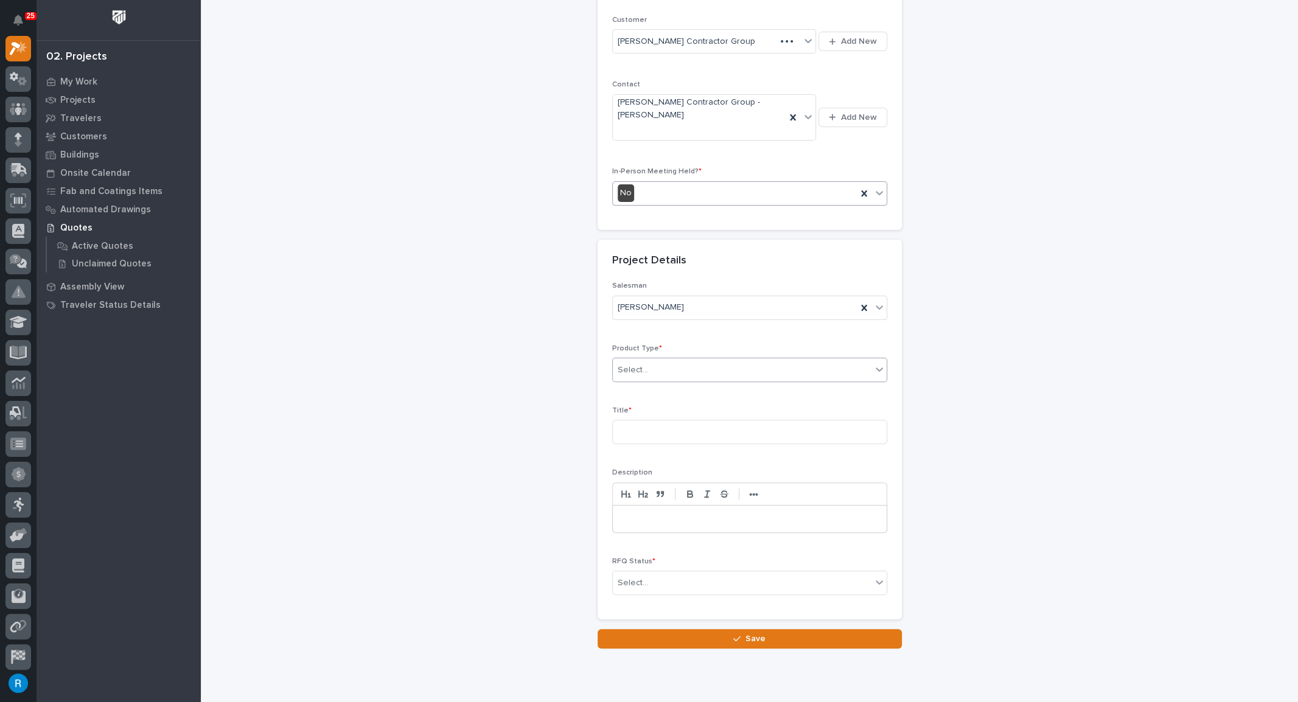
click at [660, 360] on div "Select..." at bounding box center [742, 370] width 259 height 20
click at [651, 360] on div "Select..." at bounding box center [742, 370] width 259 height 20
click at [638, 534] on div "Stairs & Ladders" at bounding box center [745, 537] width 274 height 21
click at [633, 420] on input at bounding box center [749, 432] width 275 height 24
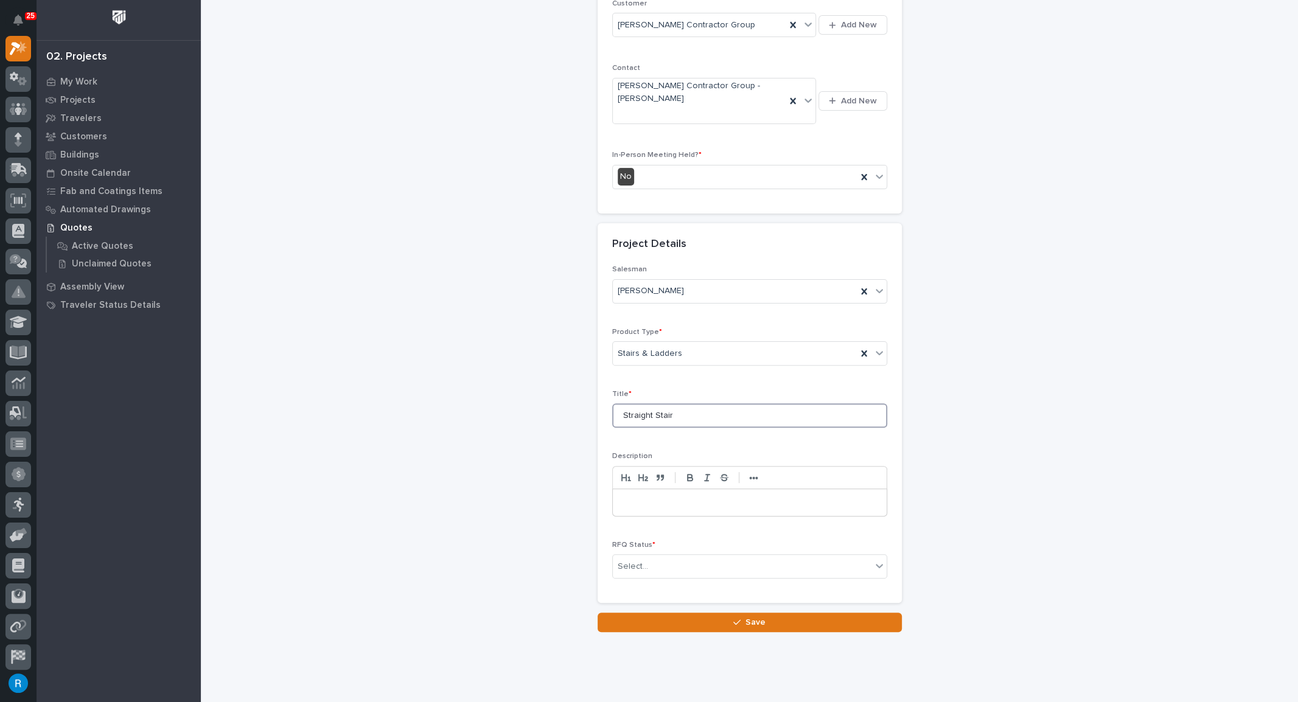
scroll to position [245, 0]
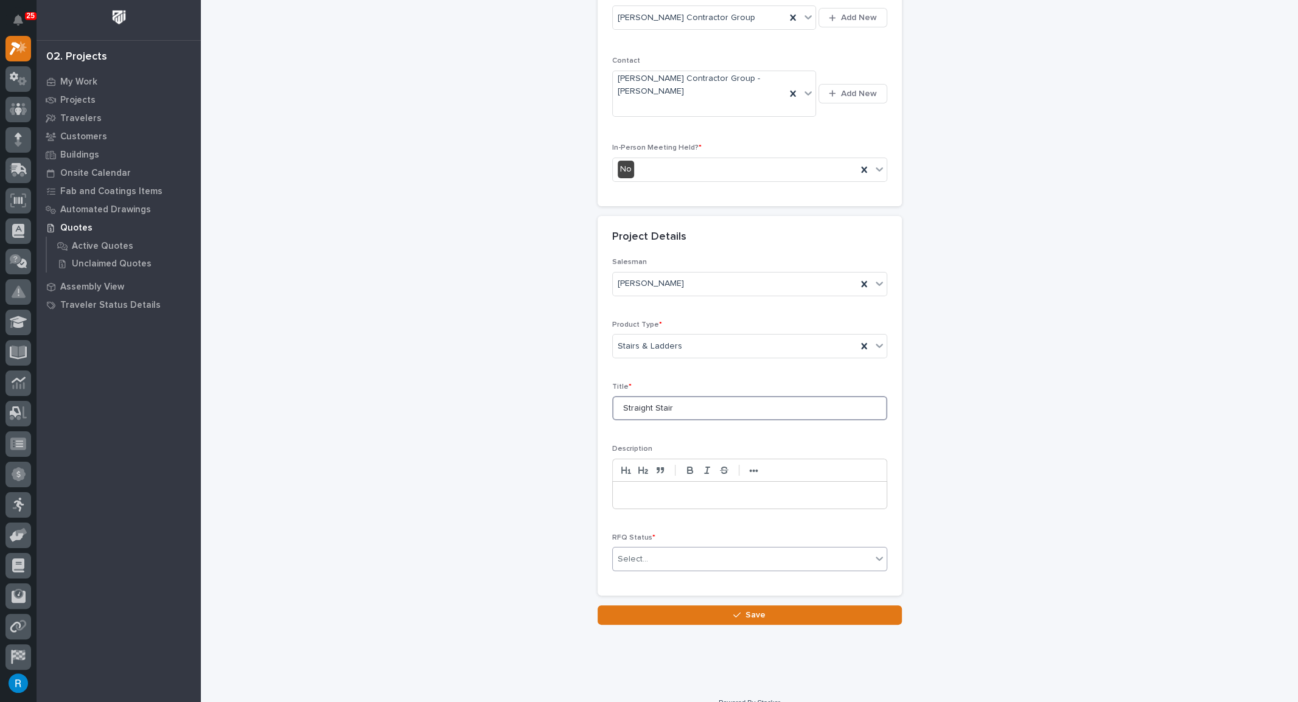
type input "Straight Stair"
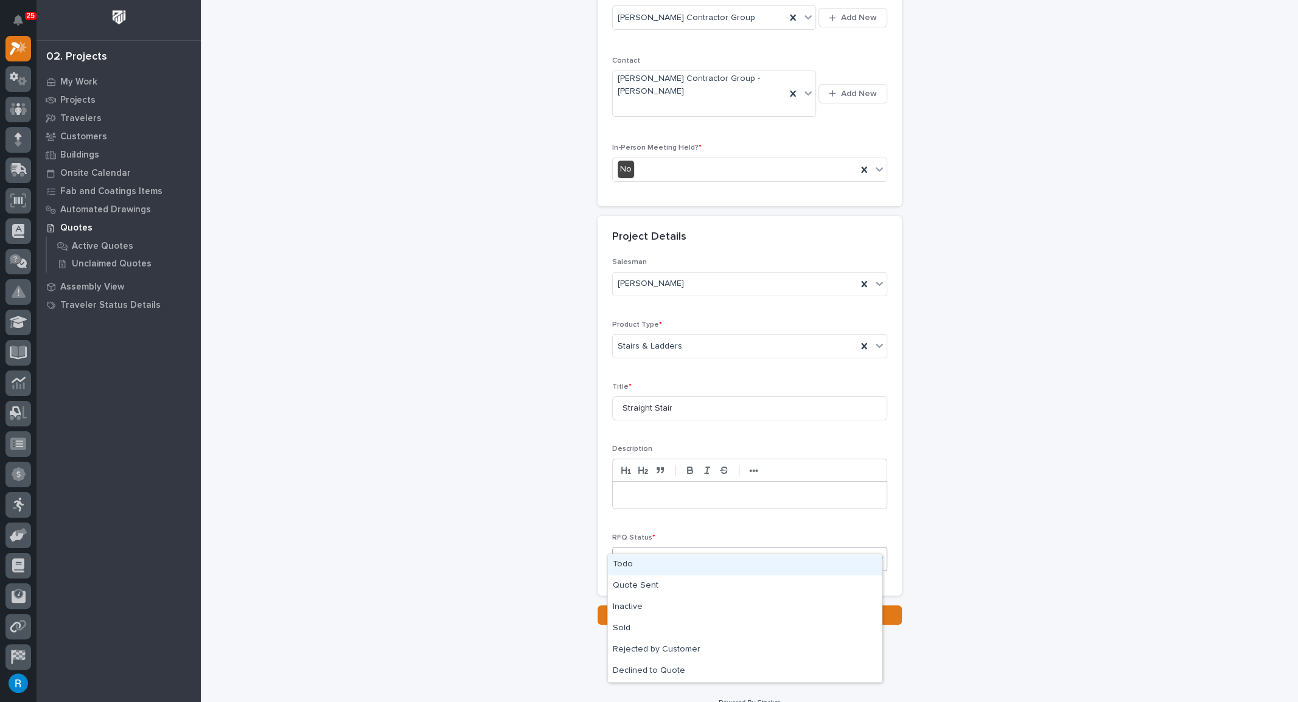
click at [753, 549] on div "Select..." at bounding box center [742, 559] width 259 height 20
click at [622, 564] on div "Todo" at bounding box center [745, 564] width 274 height 21
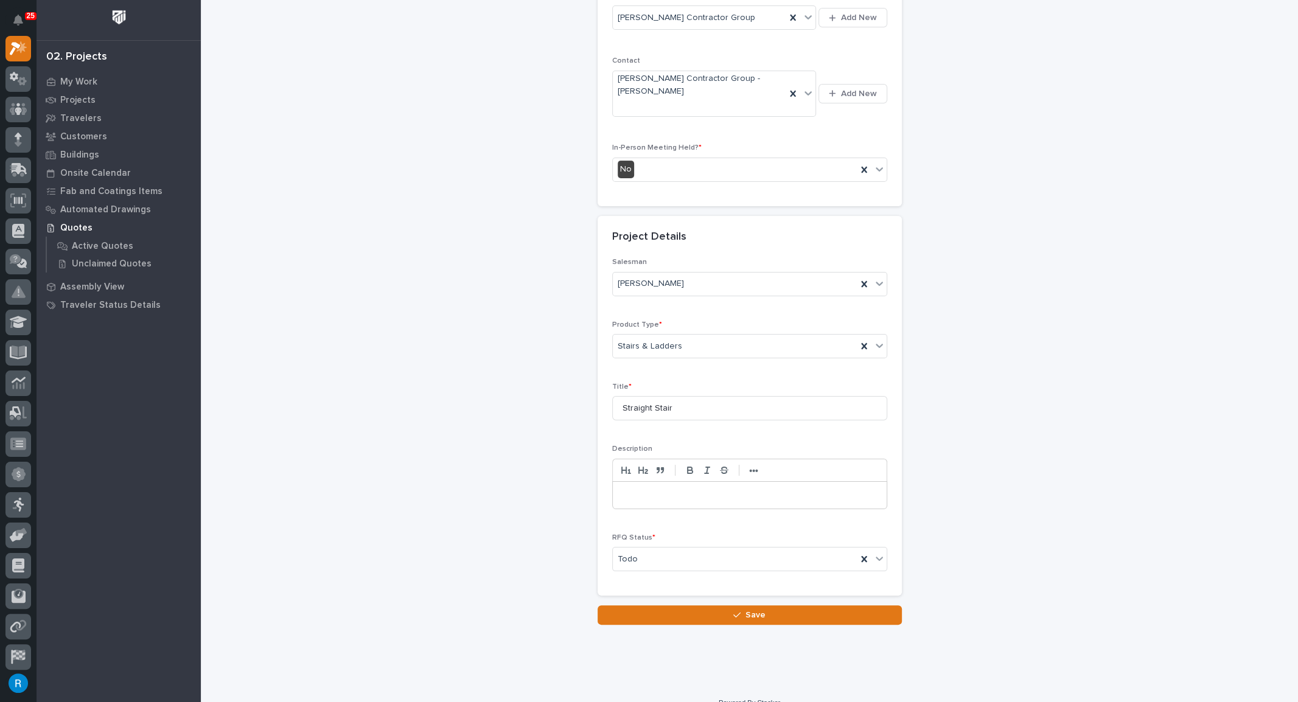
click at [622, 489] on p at bounding box center [750, 495] width 256 height 12
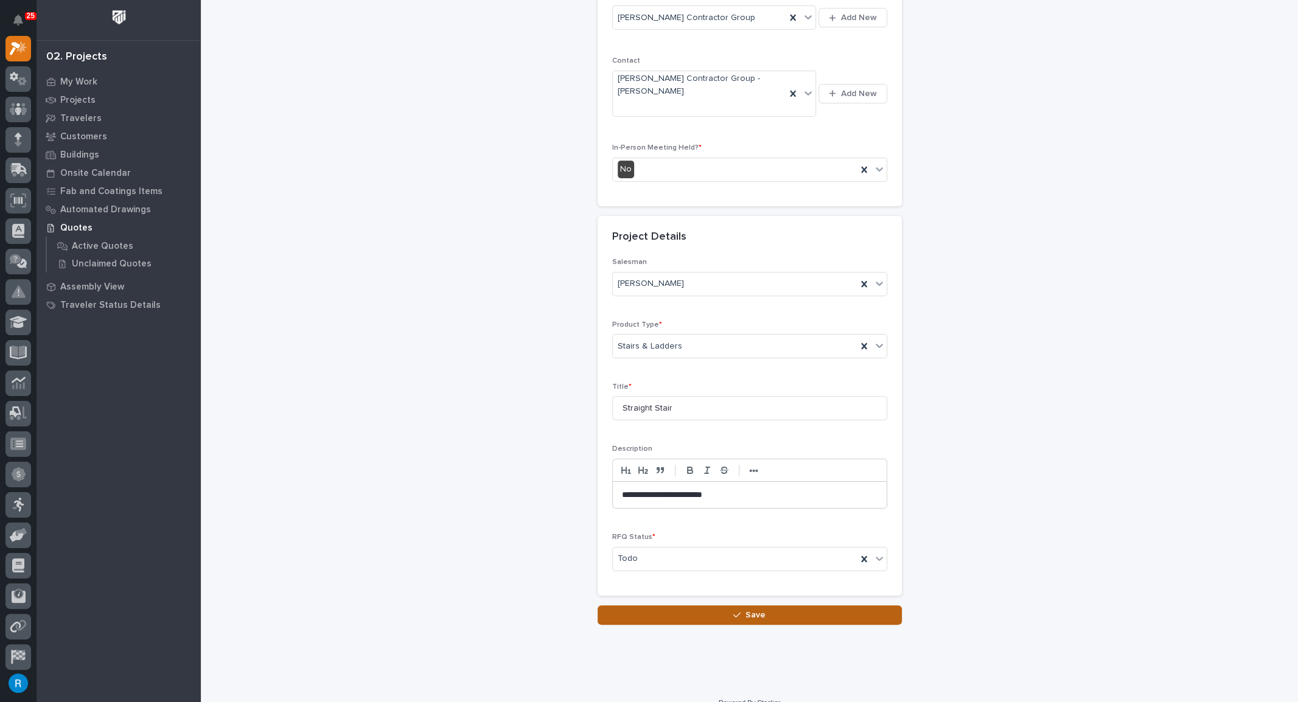
click at [746, 610] on span "Save" at bounding box center [755, 615] width 20 height 11
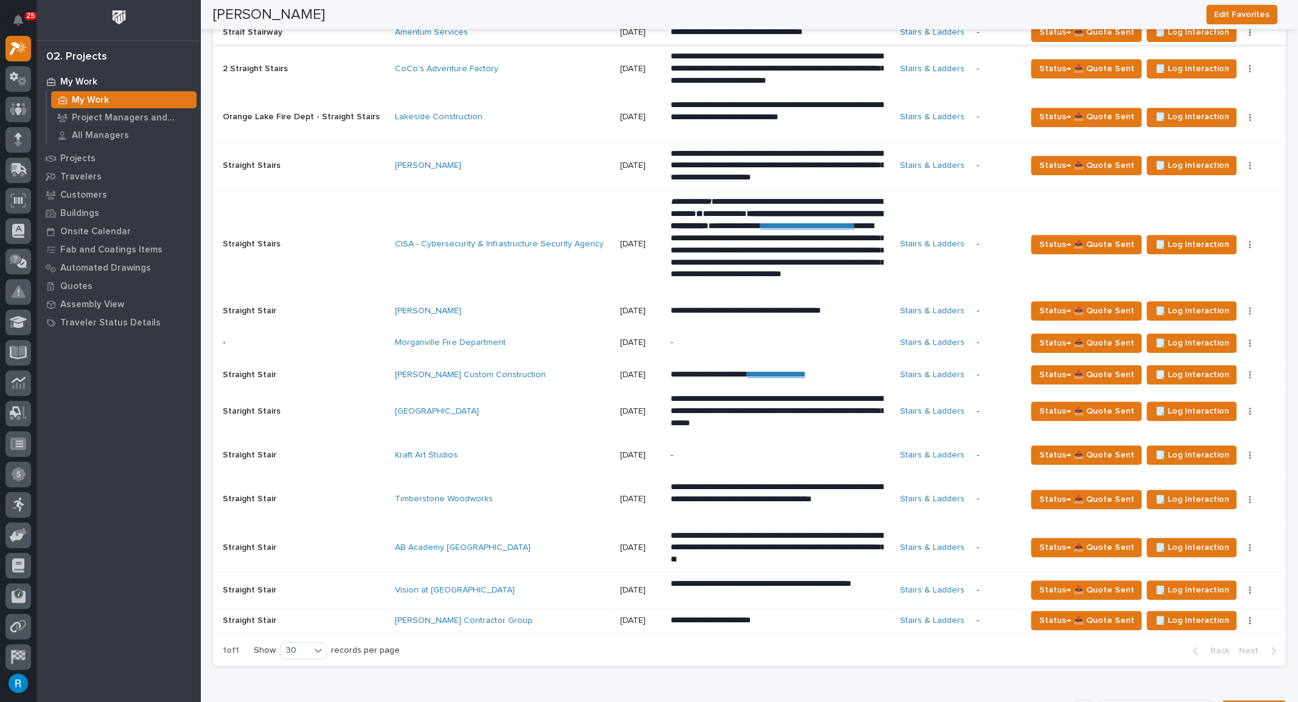
scroll to position [663, 0]
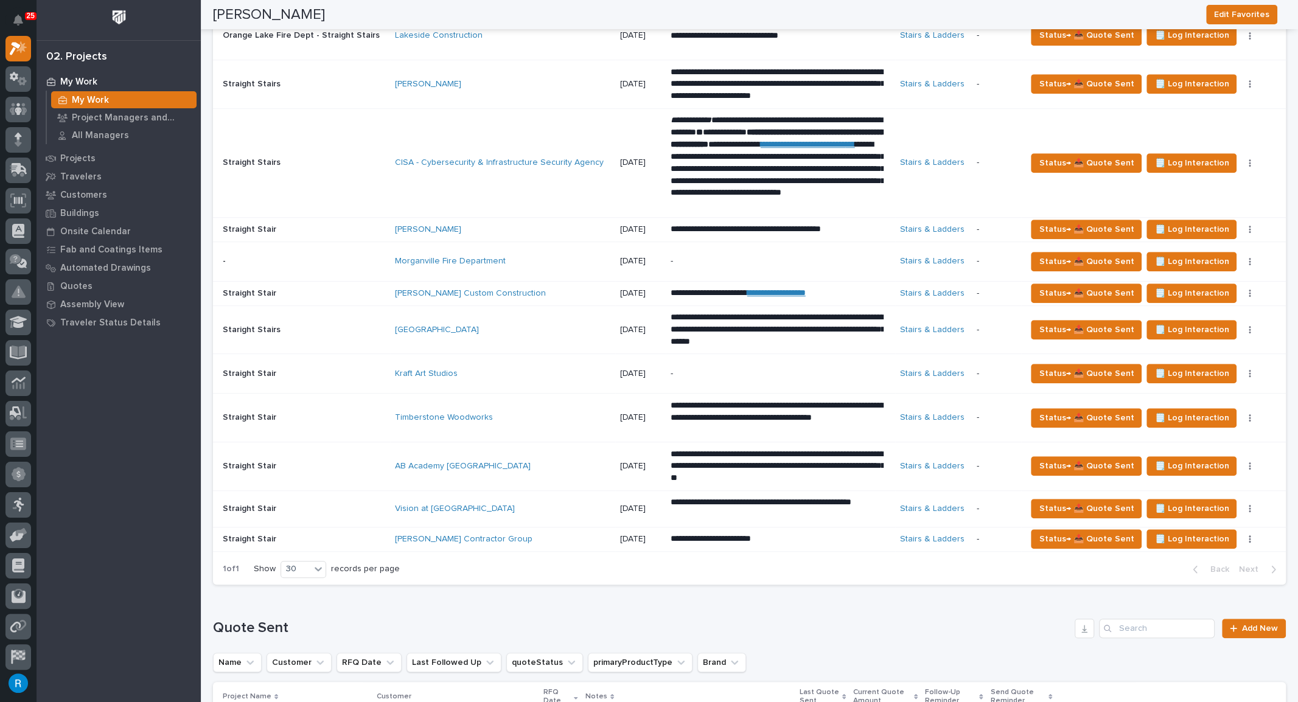
click at [576, 535] on div "Jackson Contractor Group" at bounding box center [501, 539] width 213 height 10
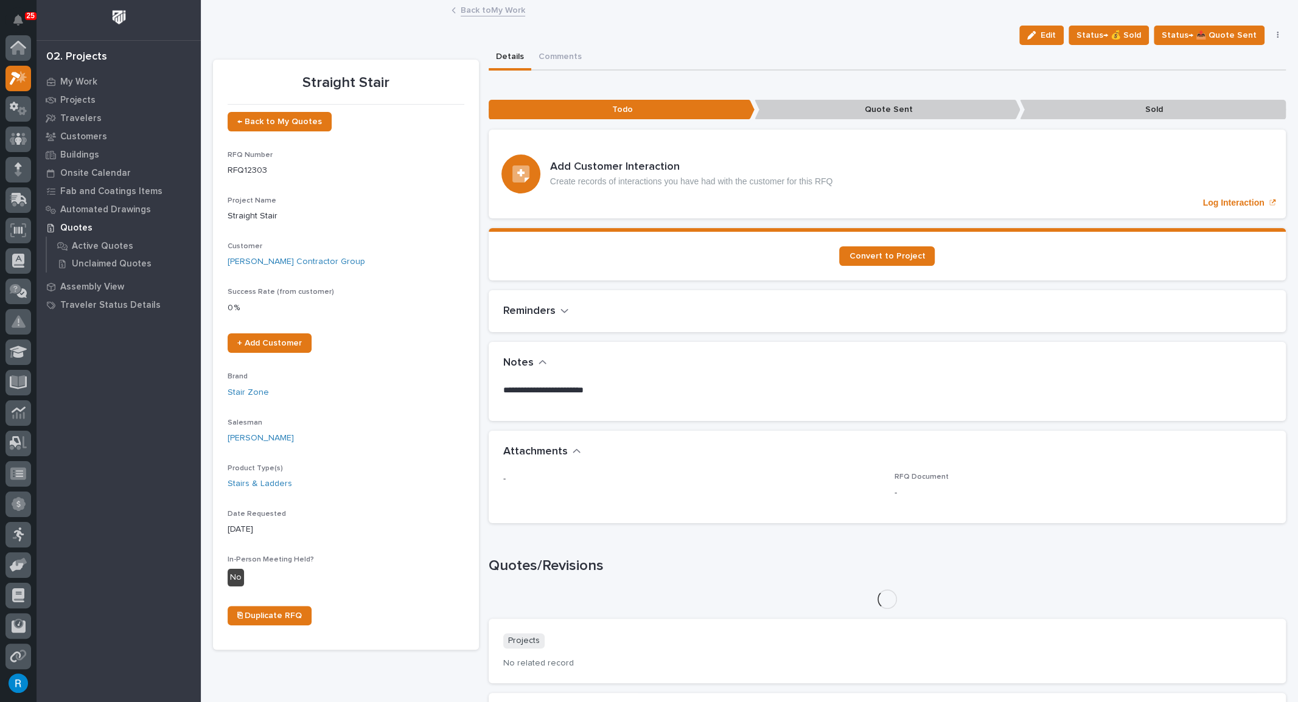
scroll to position [30, 0]
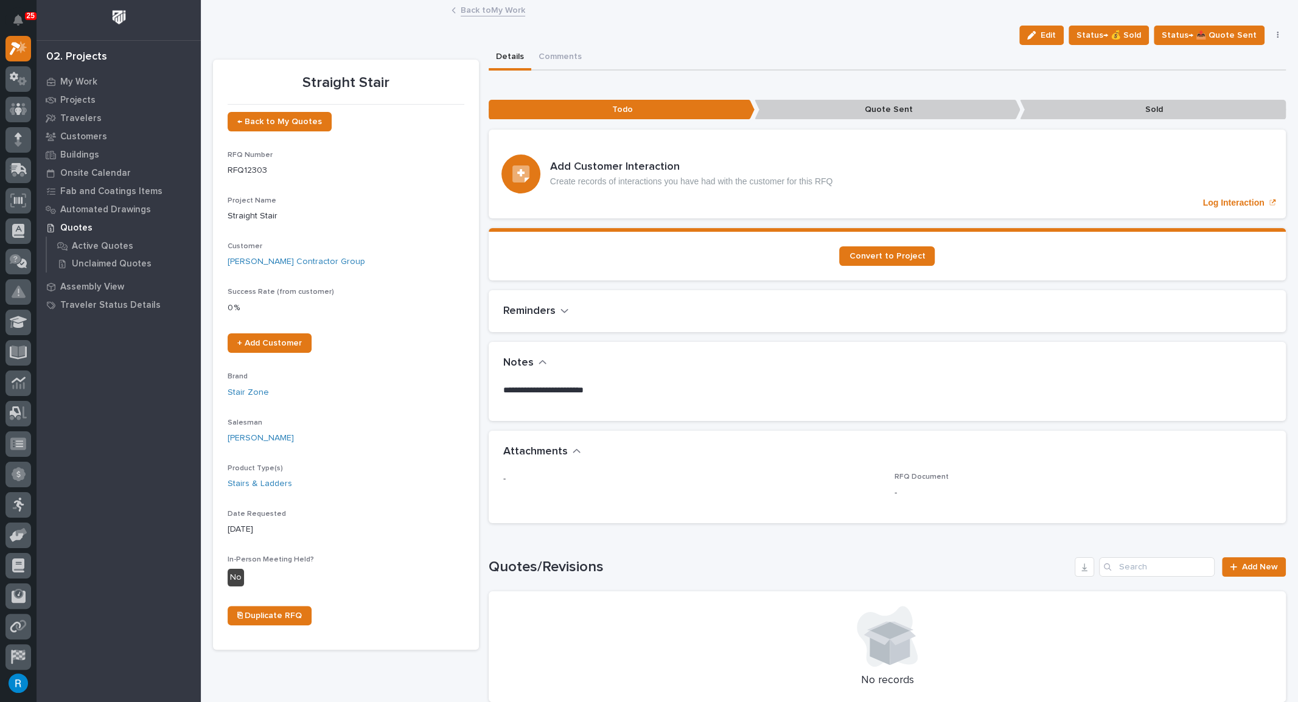
click at [1050, 38] on span "Edit" at bounding box center [1048, 35] width 15 height 11
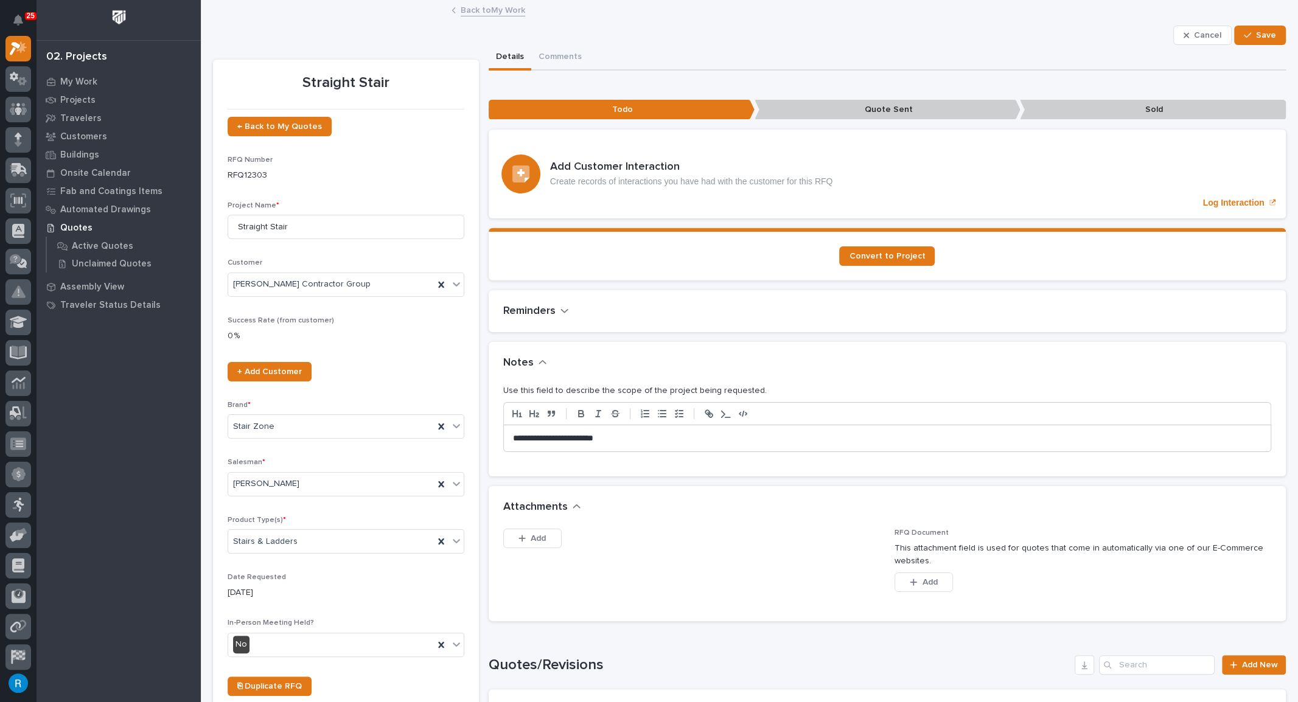
click at [513, 436] on p "**********" at bounding box center [884, 439] width 742 height 12
click at [764, 438] on p "**********" at bounding box center [884, 439] width 742 height 12
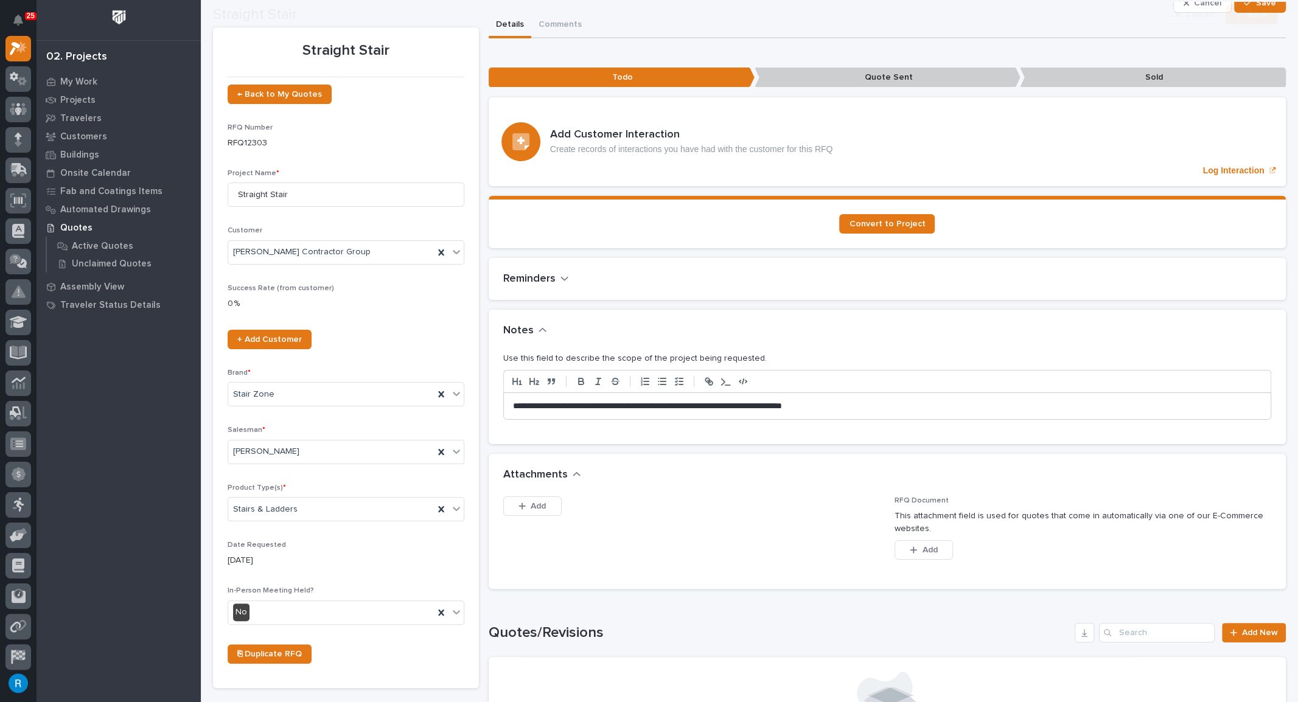
scroll to position [55, 0]
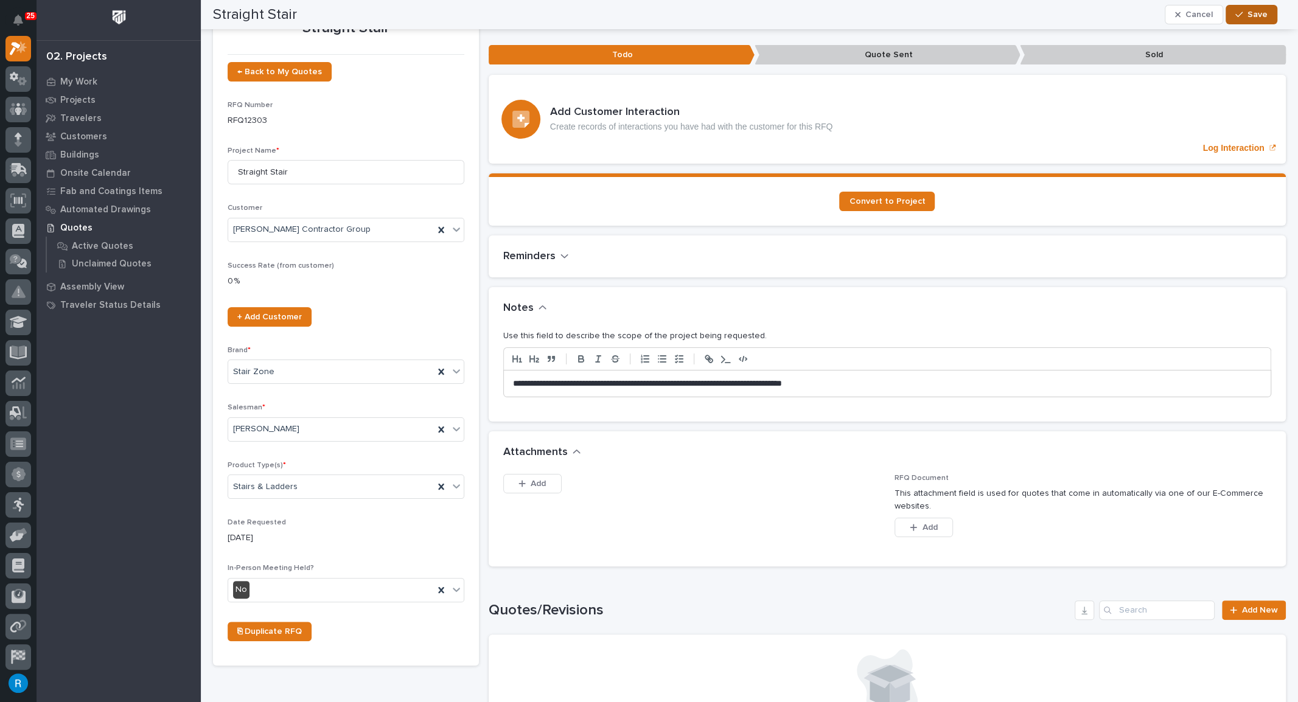
click at [1249, 12] on span "Save" at bounding box center [1257, 14] width 20 height 11
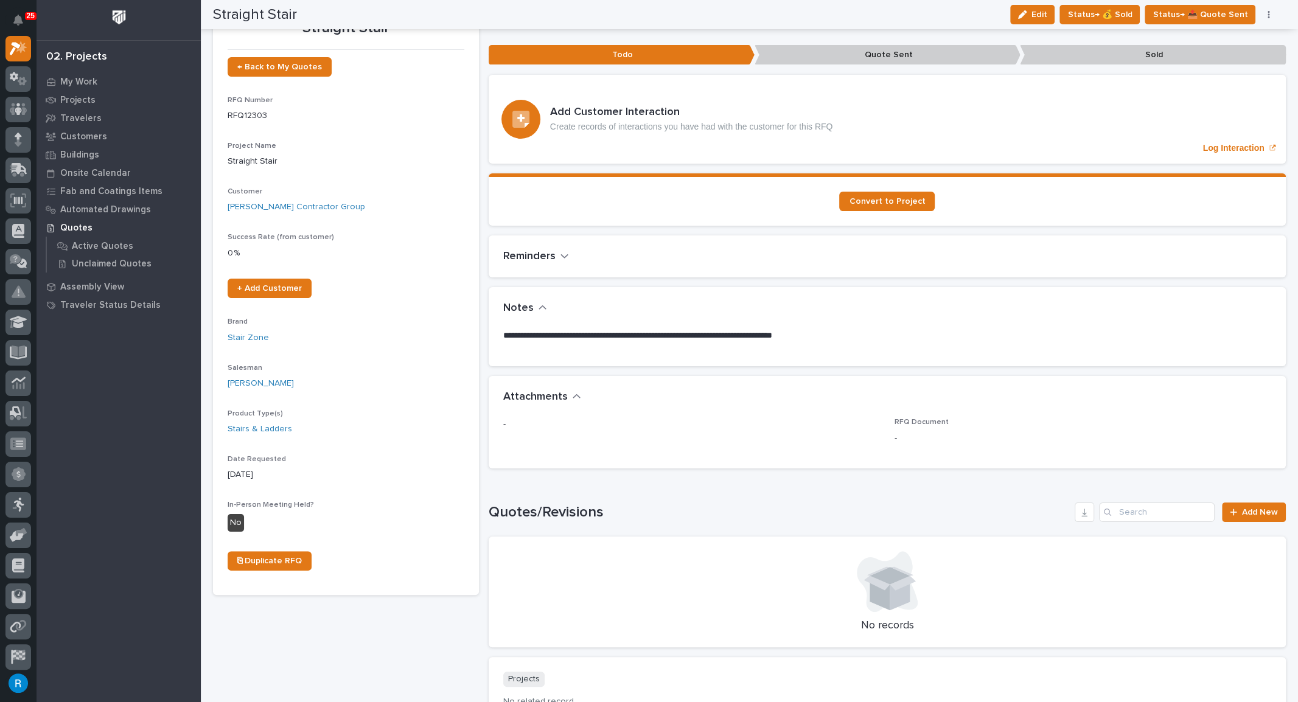
scroll to position [6, 0]
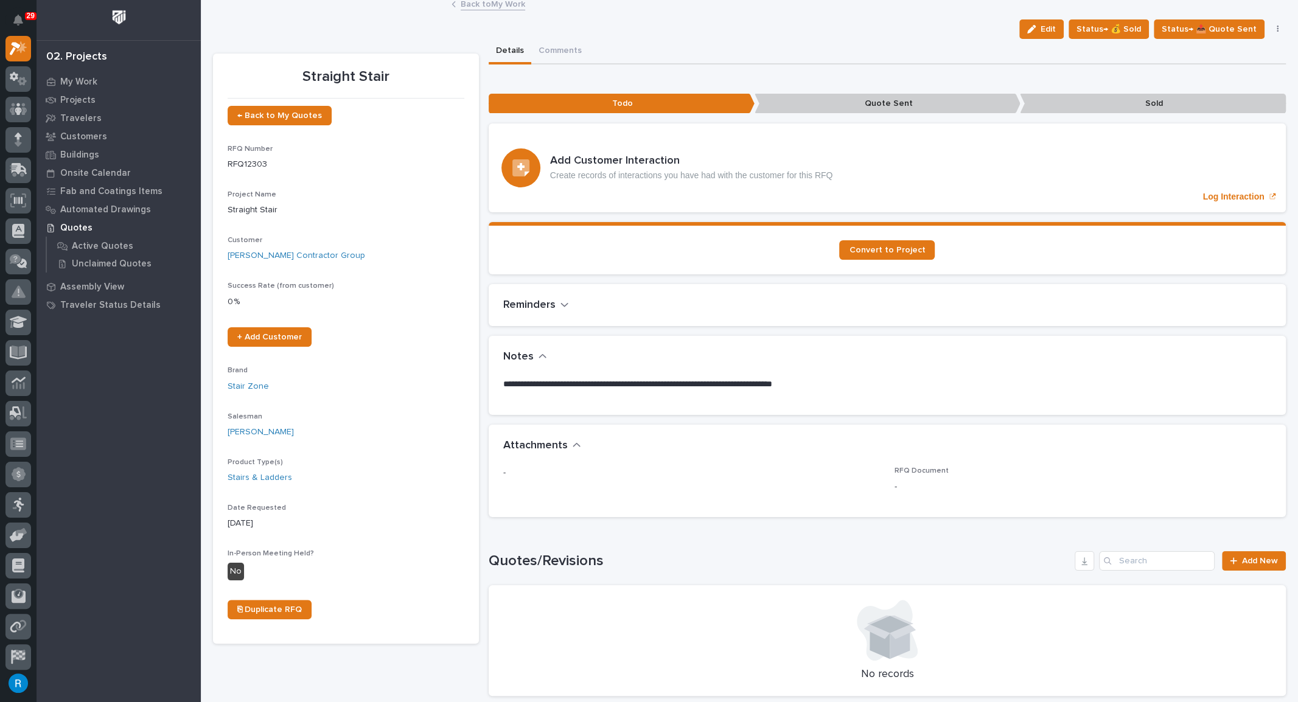
click at [489, 6] on link "Back to My Work" at bounding box center [493, 3] width 65 height 14
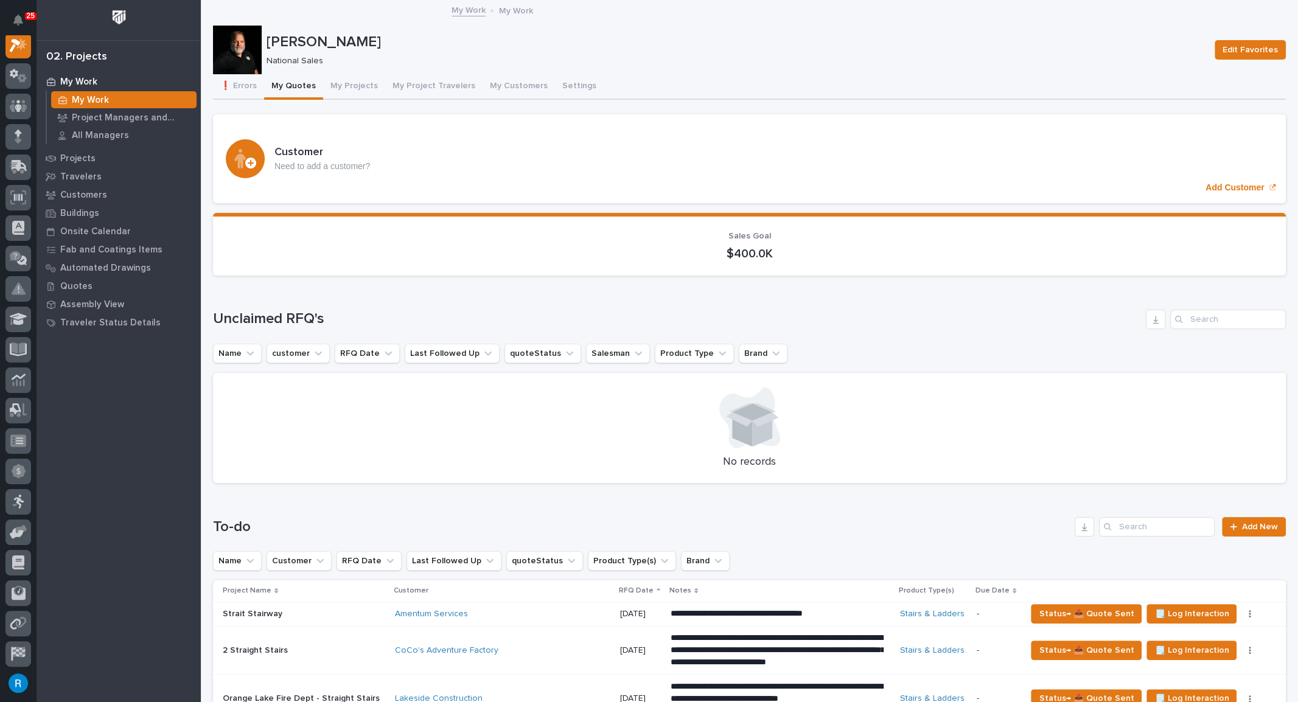
scroll to position [663, 0]
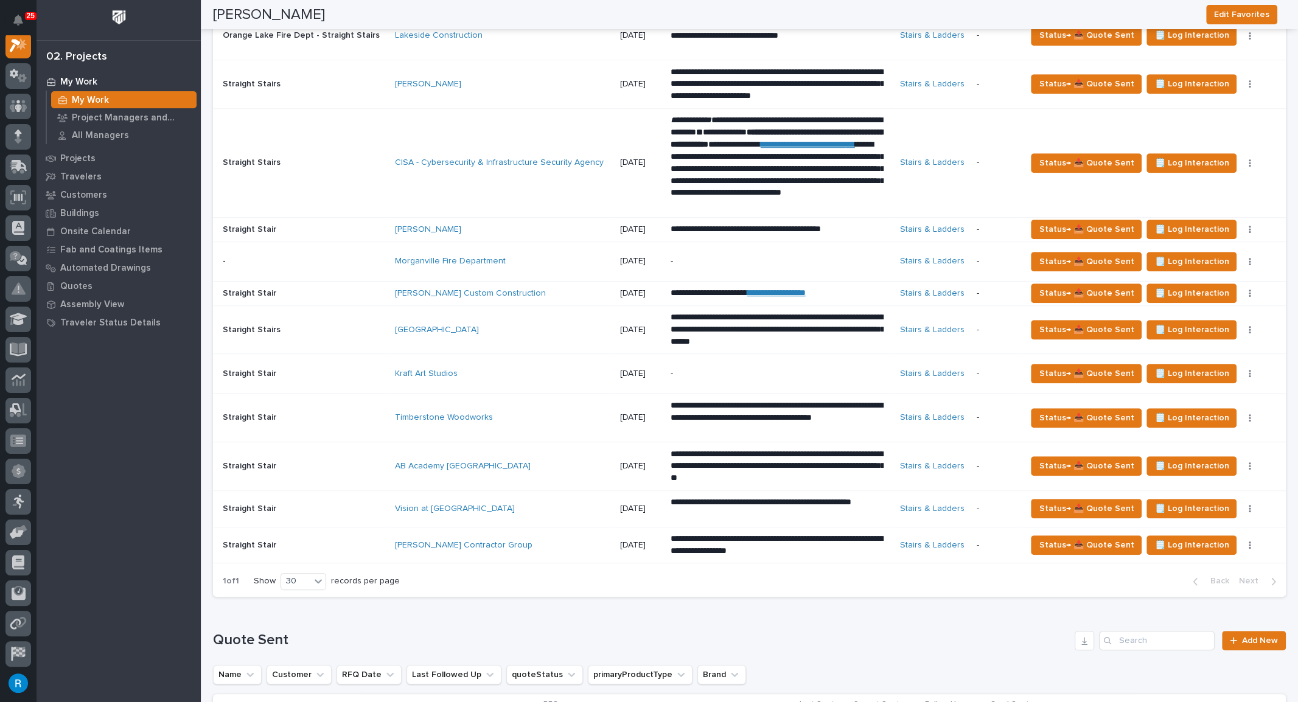
click at [559, 420] on div "Timberstone Woodworks" at bounding box center [502, 418] width 215 height 20
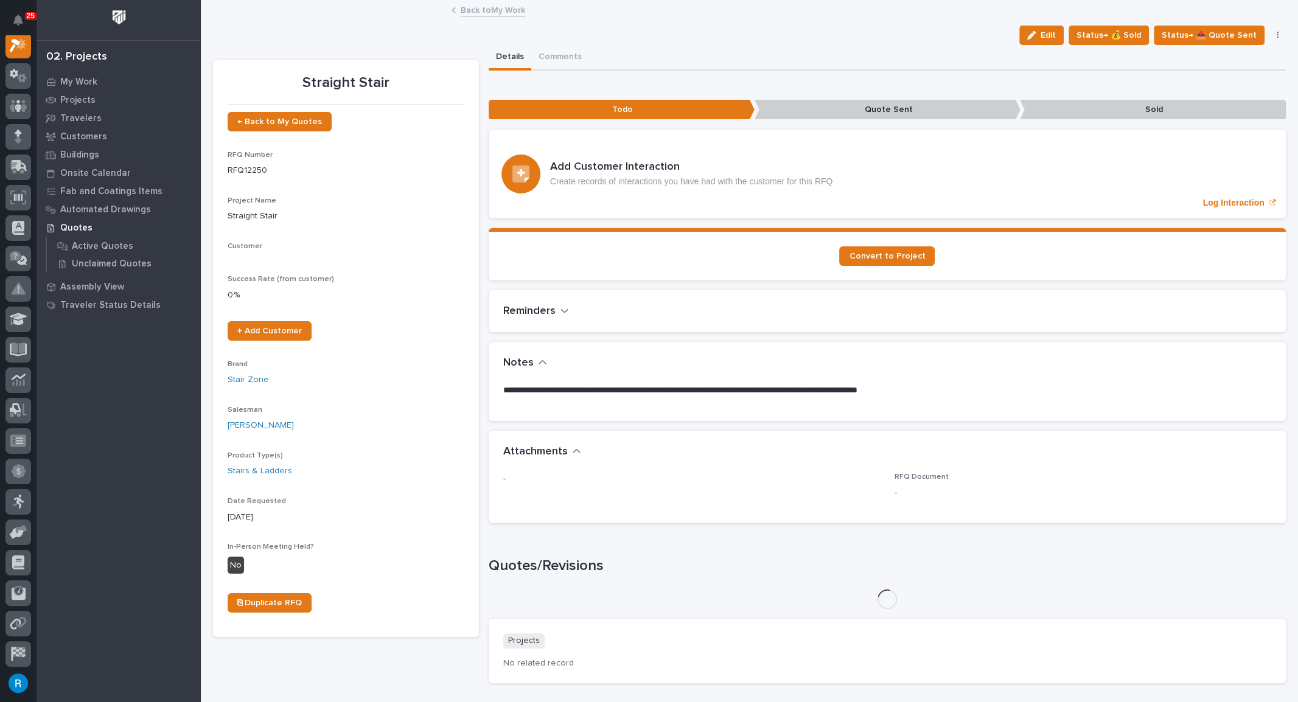
scroll to position [30, 0]
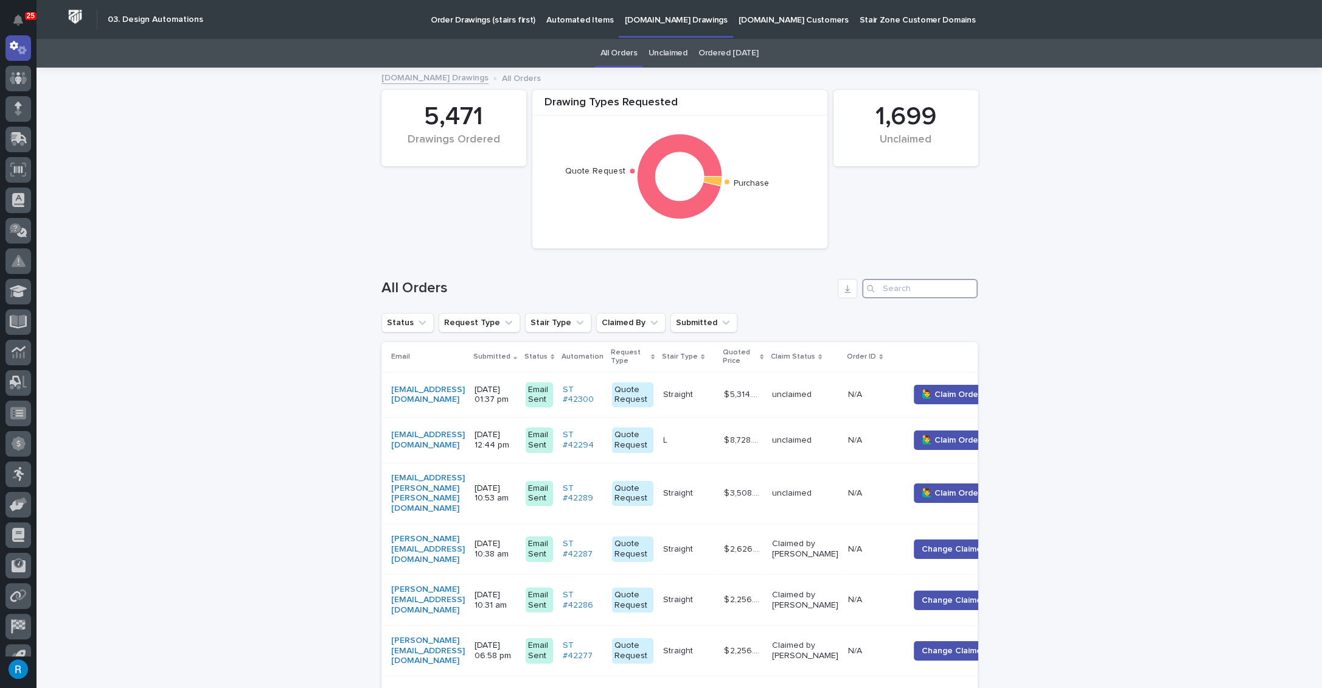
click at [887, 292] on input "Search" at bounding box center [920, 288] width 116 height 19
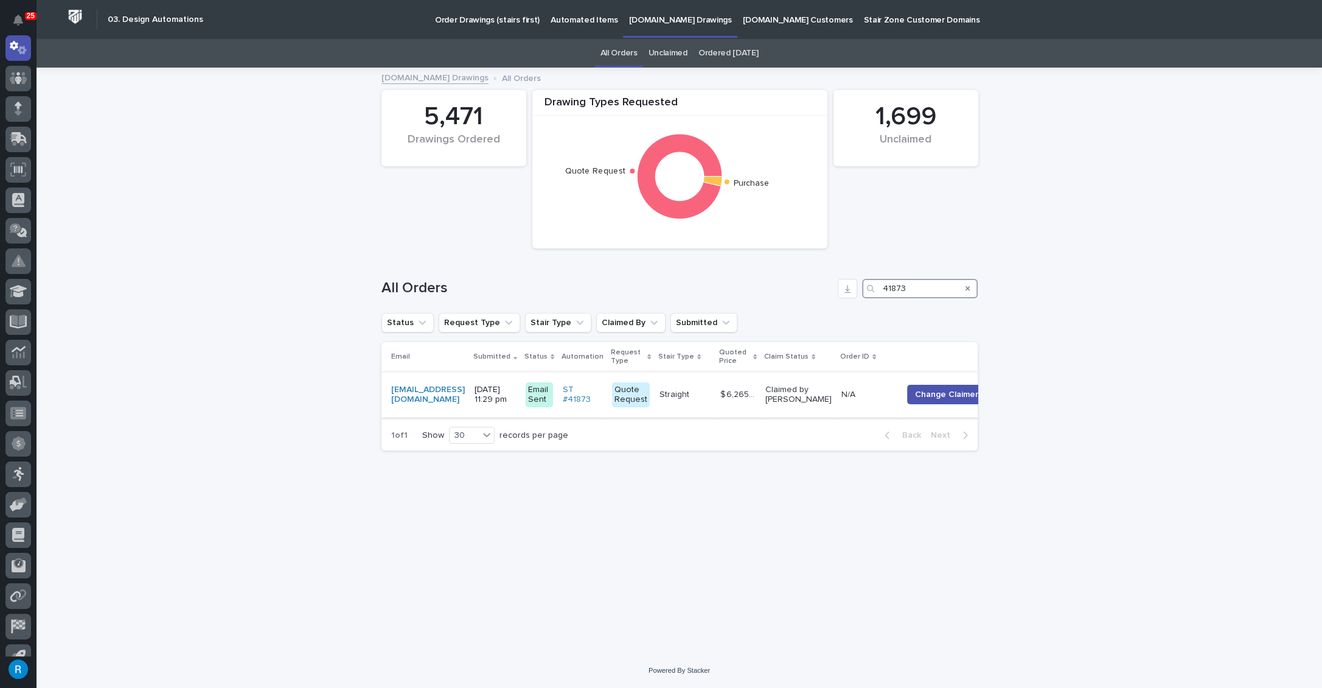
type input "41873"
click at [711, 397] on p at bounding box center [685, 394] width 51 height 10
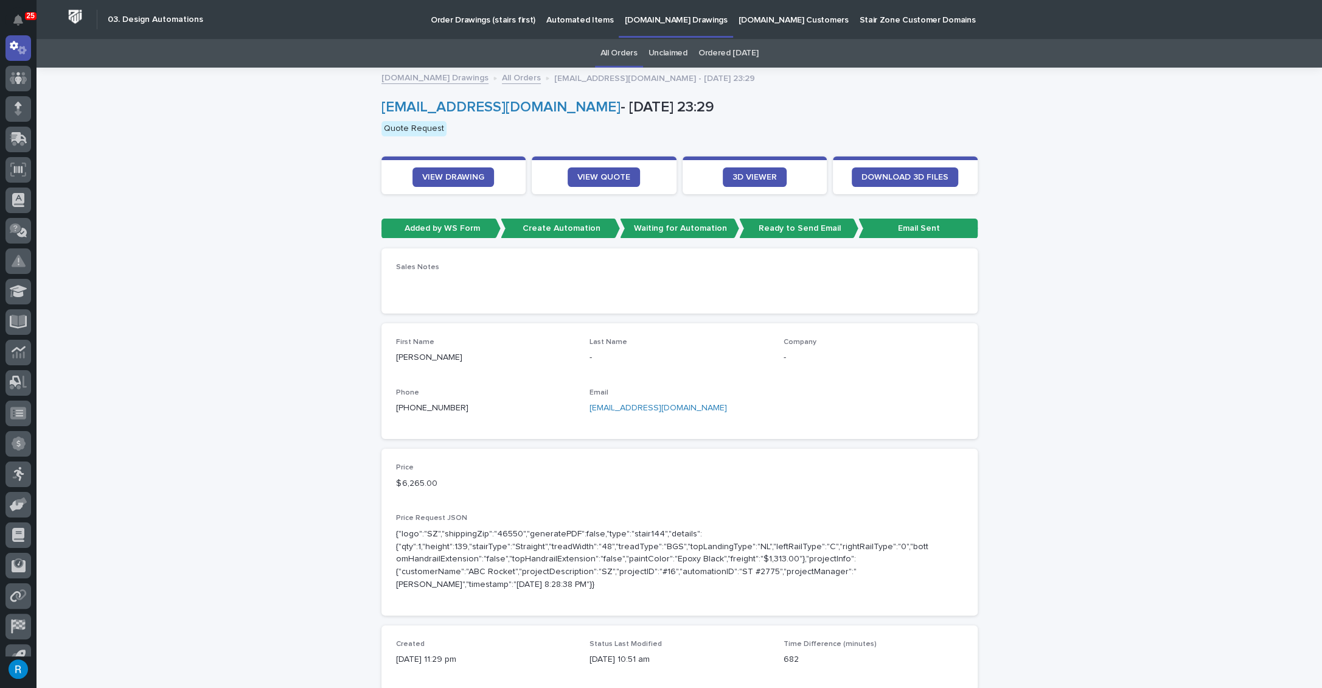
click at [552, 19] on p "Automated Items" at bounding box center [579, 13] width 67 height 26
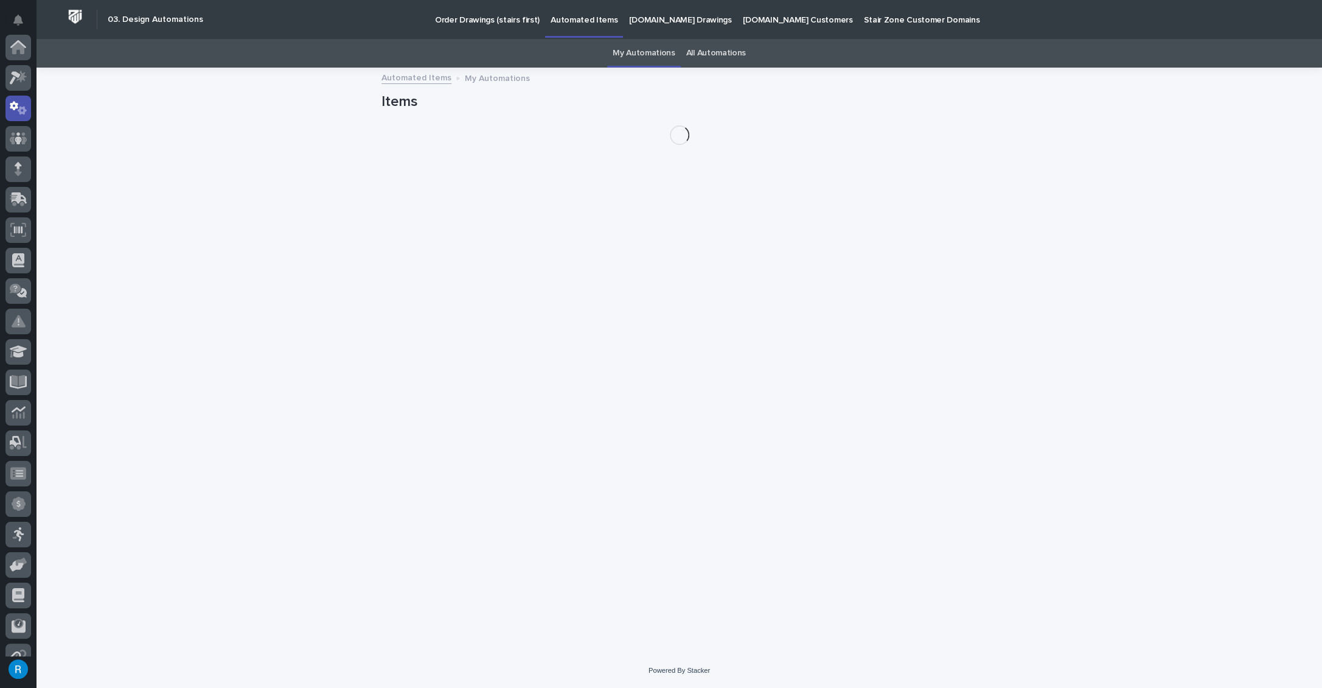
scroll to position [60, 0]
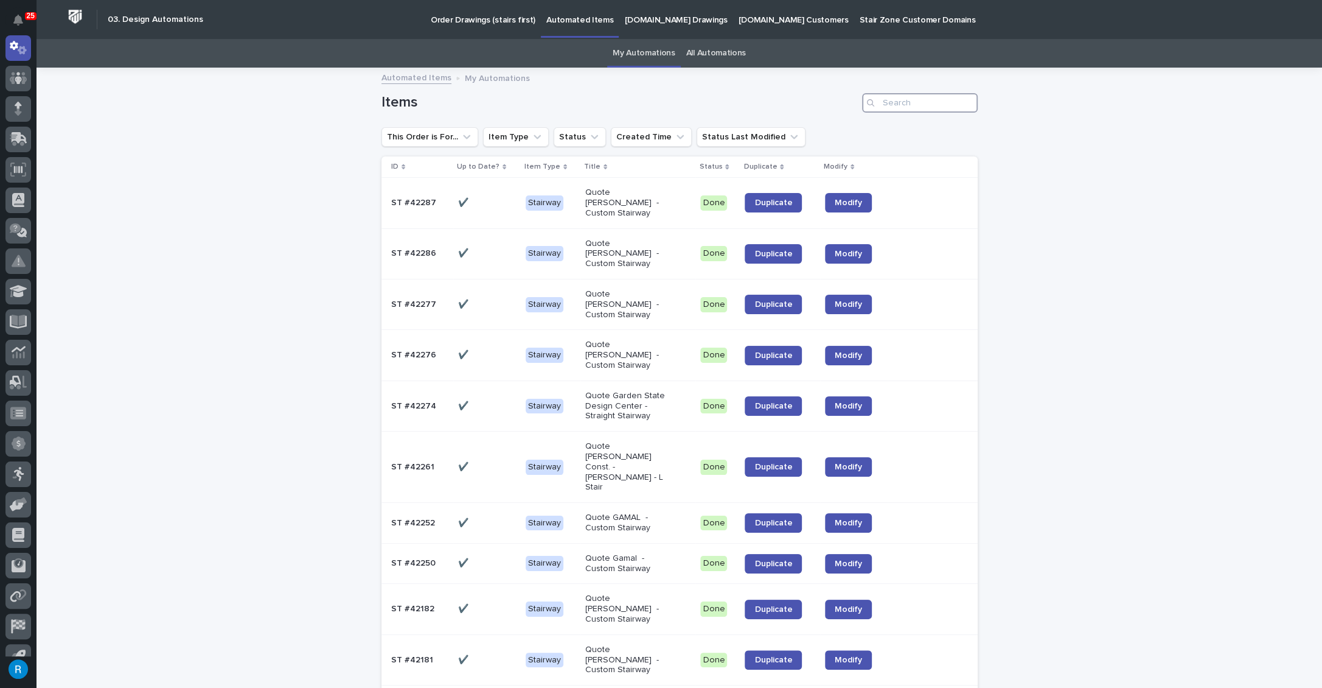
click at [917, 106] on input "Search" at bounding box center [920, 102] width 116 height 19
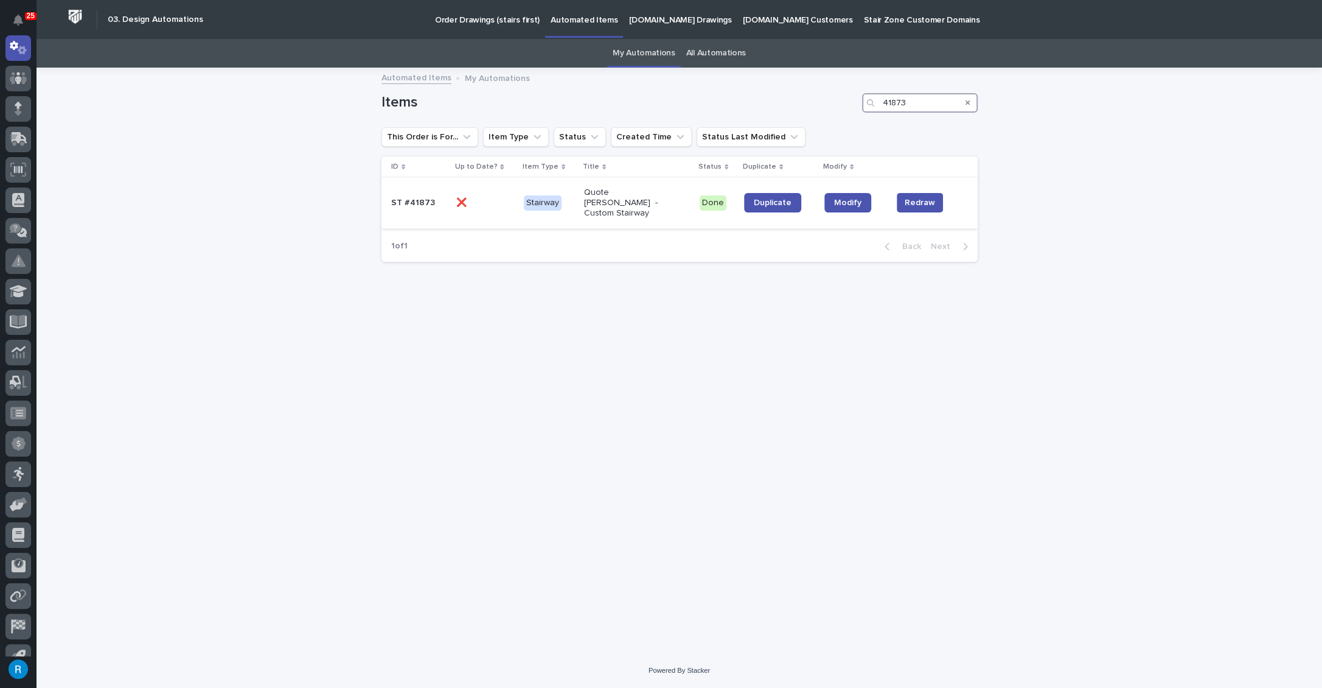
type input "41873"
click at [479, 198] on p at bounding box center [485, 203] width 58 height 10
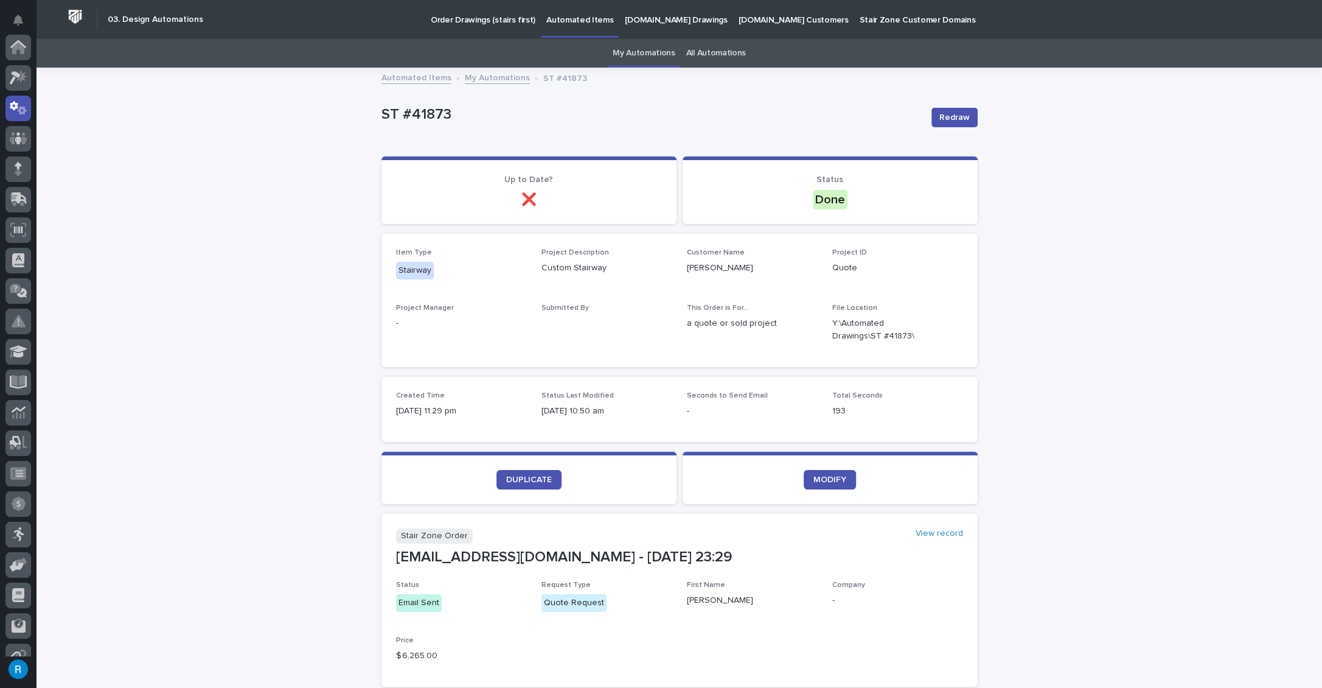
scroll to position [60, 0]
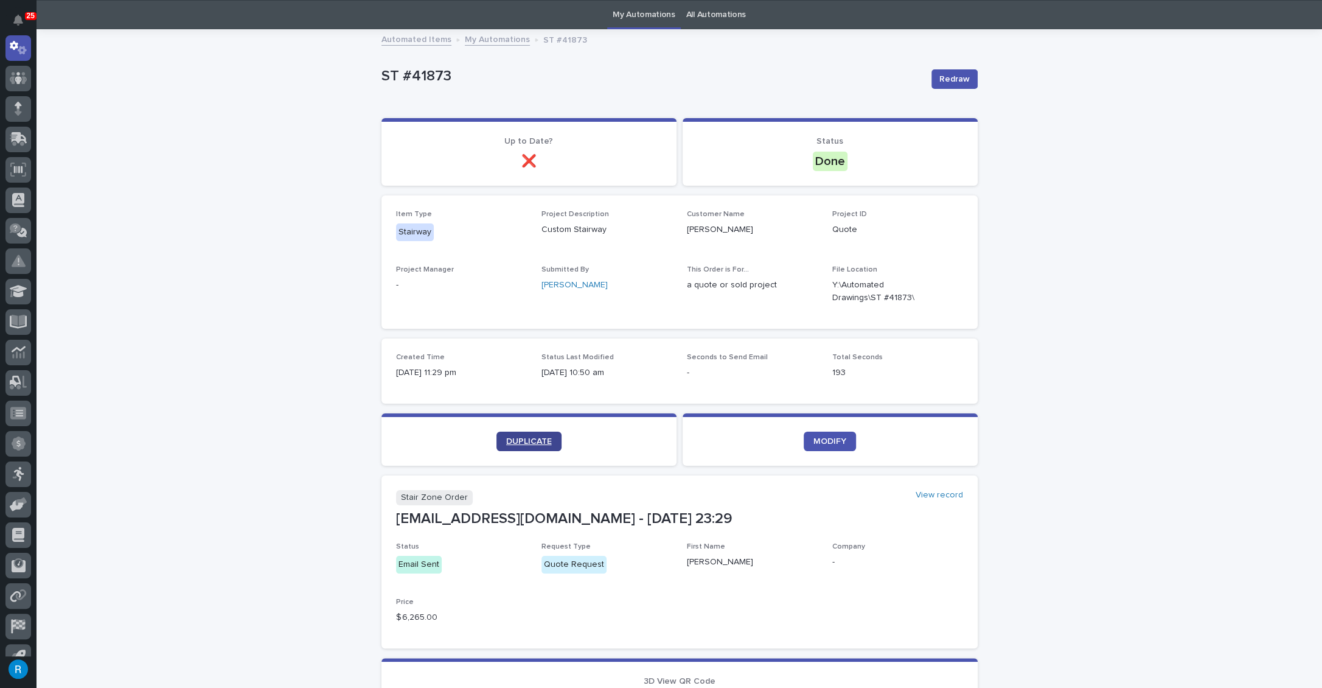
click at [522, 439] on span "DUPLICATE" at bounding box center [529, 441] width 46 height 9
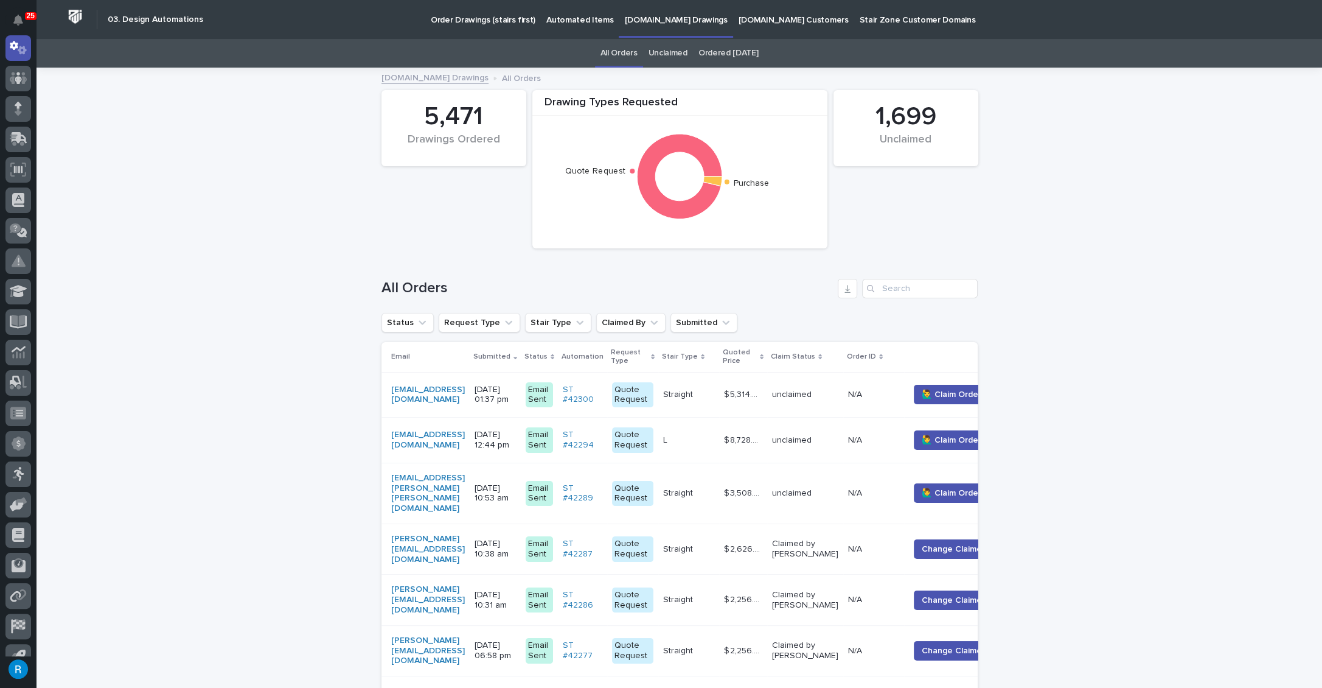
click at [571, 21] on p "Automated Items" at bounding box center [579, 13] width 67 height 26
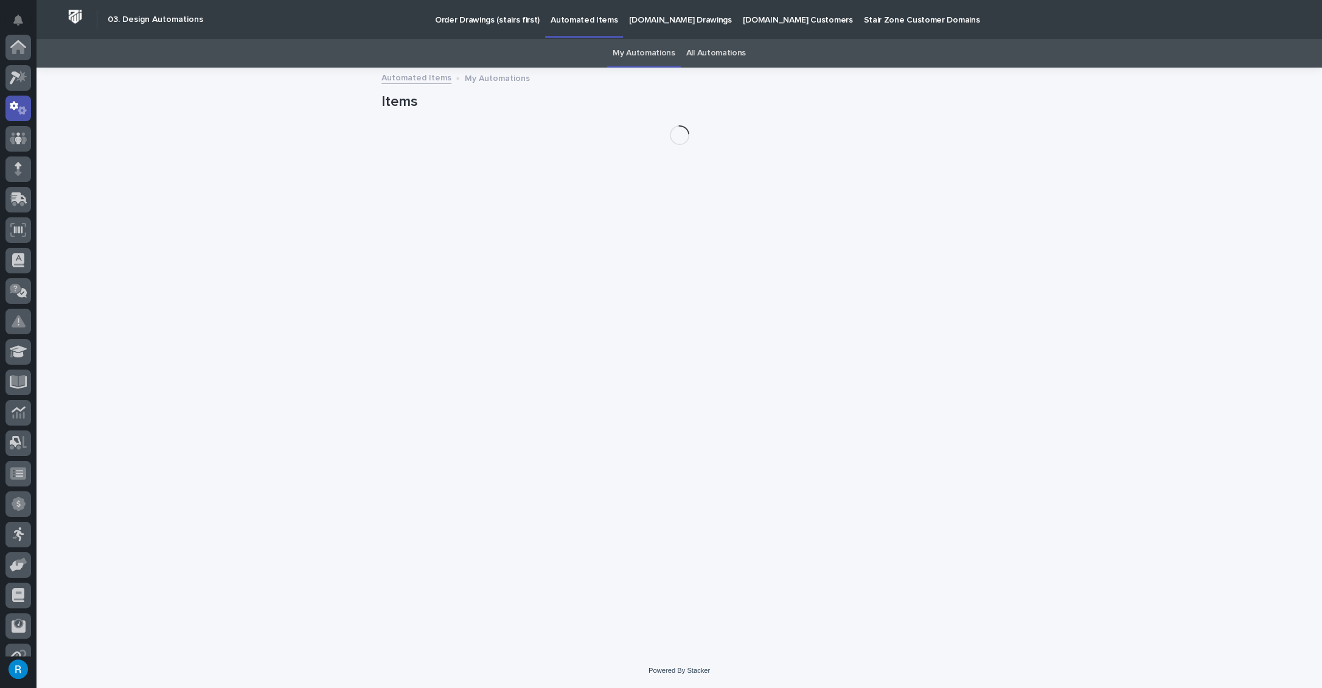
scroll to position [60, 0]
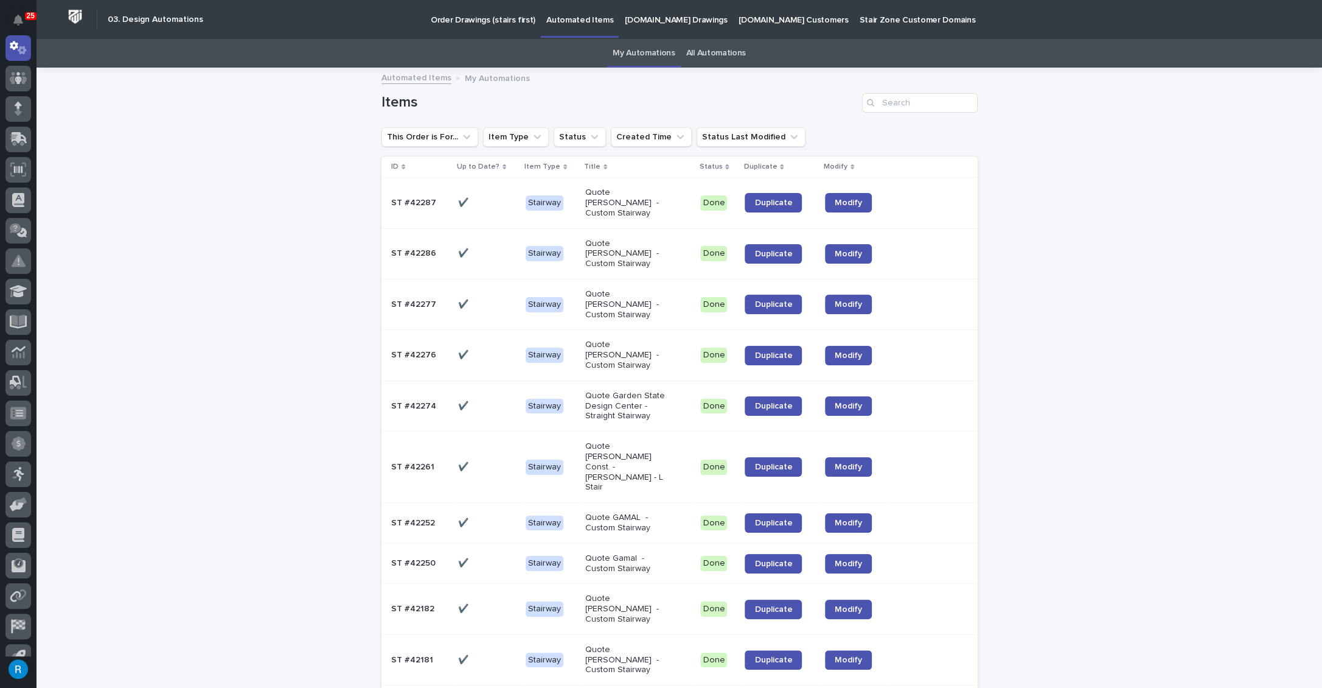
click at [720, 54] on link "All Automations" at bounding box center [716, 53] width 60 height 29
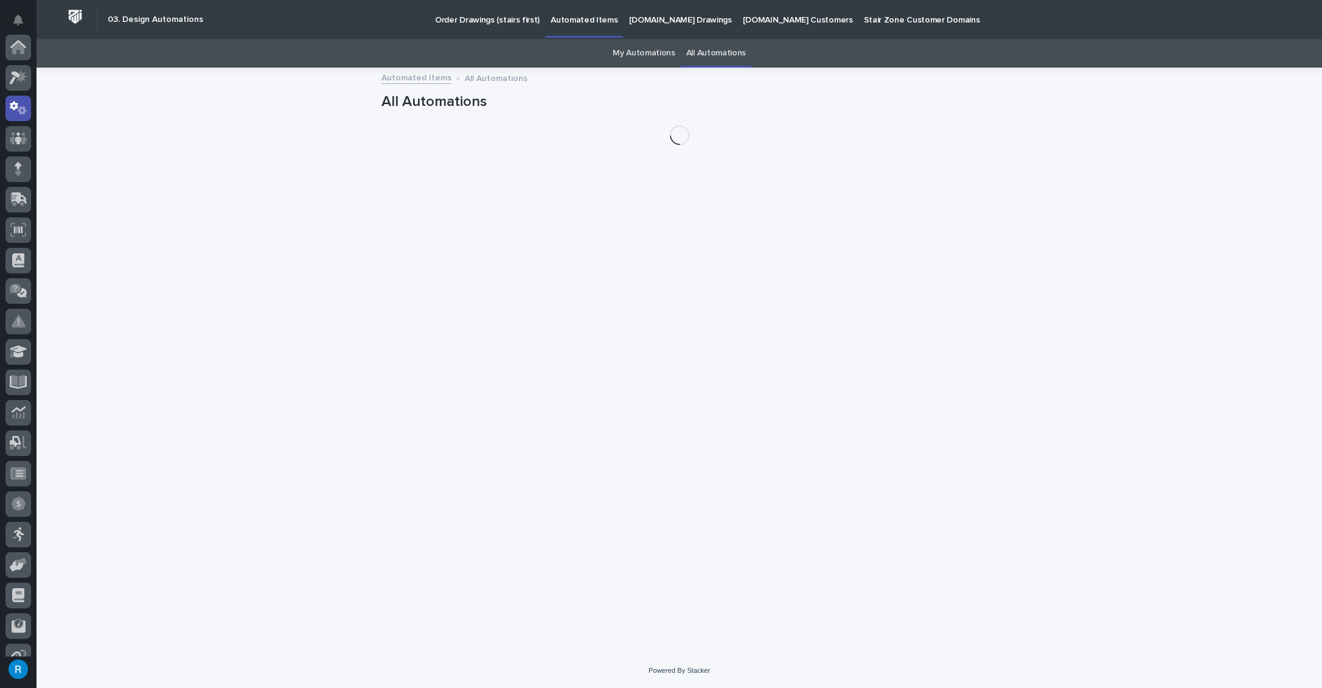
scroll to position [60, 0]
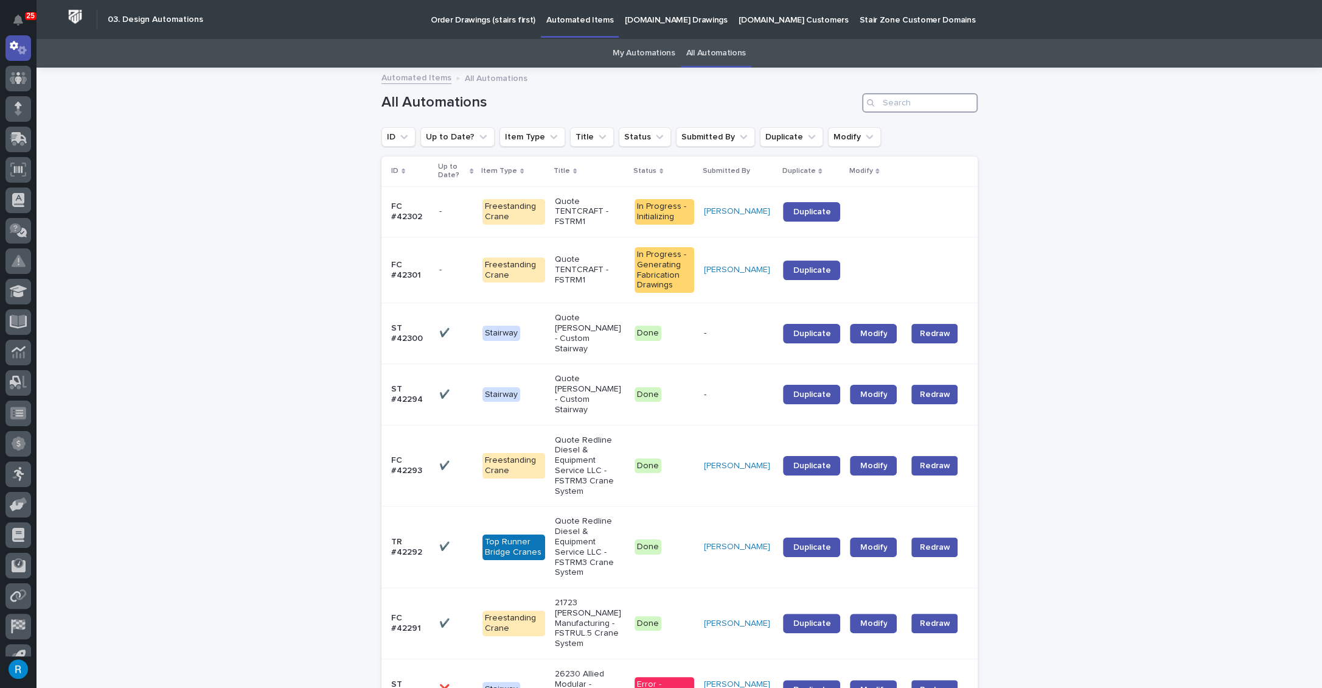
click at [896, 104] on input "Search" at bounding box center [920, 102] width 116 height 19
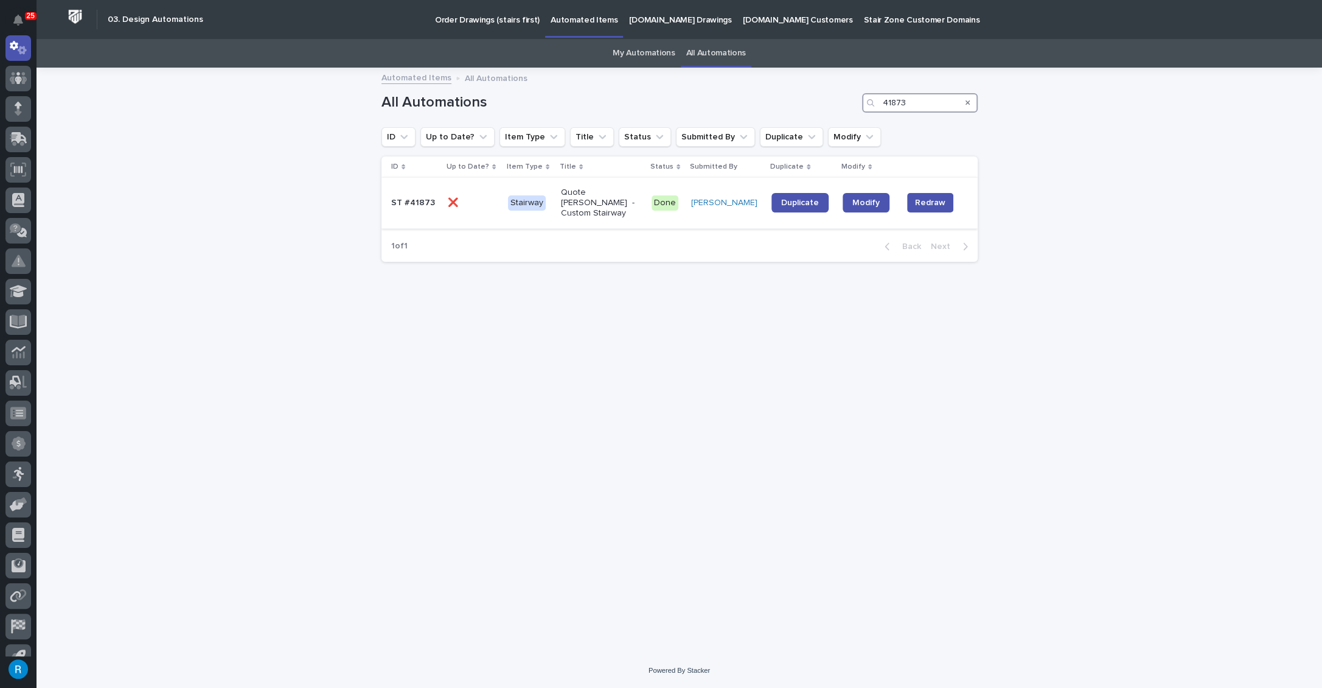
type input "41873"
click at [473, 198] on p at bounding box center [473, 203] width 51 height 10
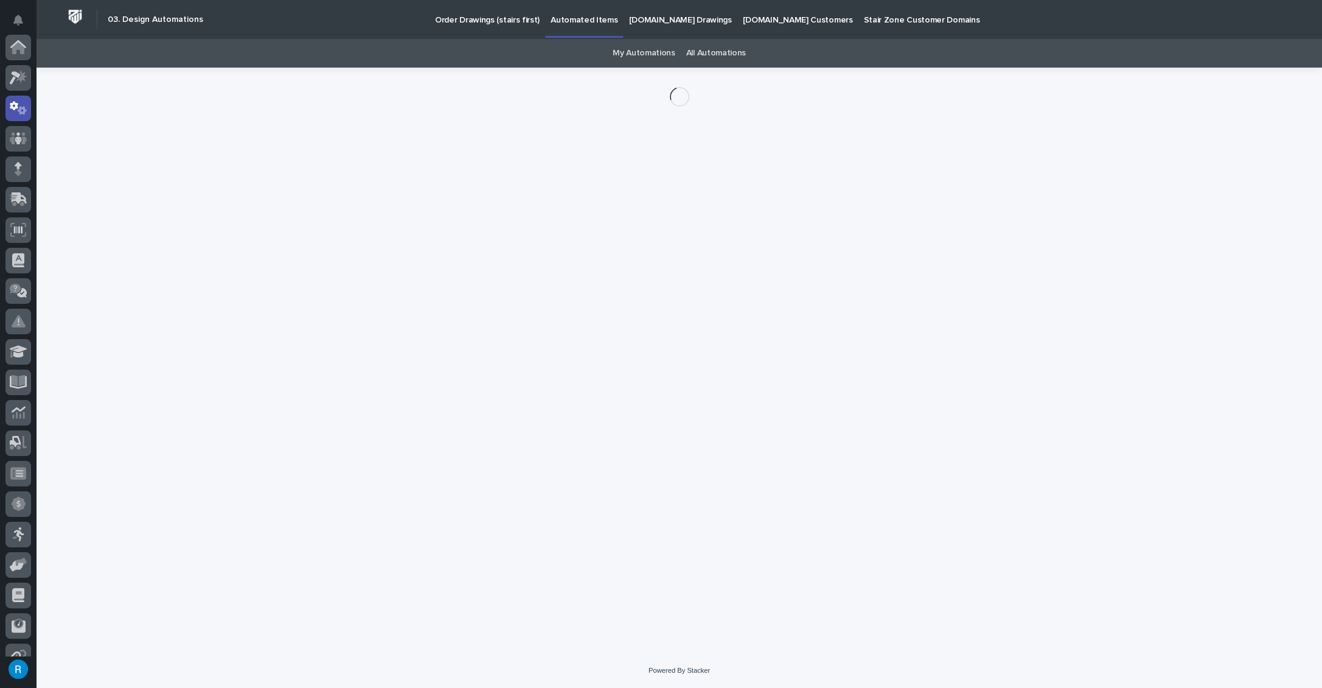
scroll to position [60, 0]
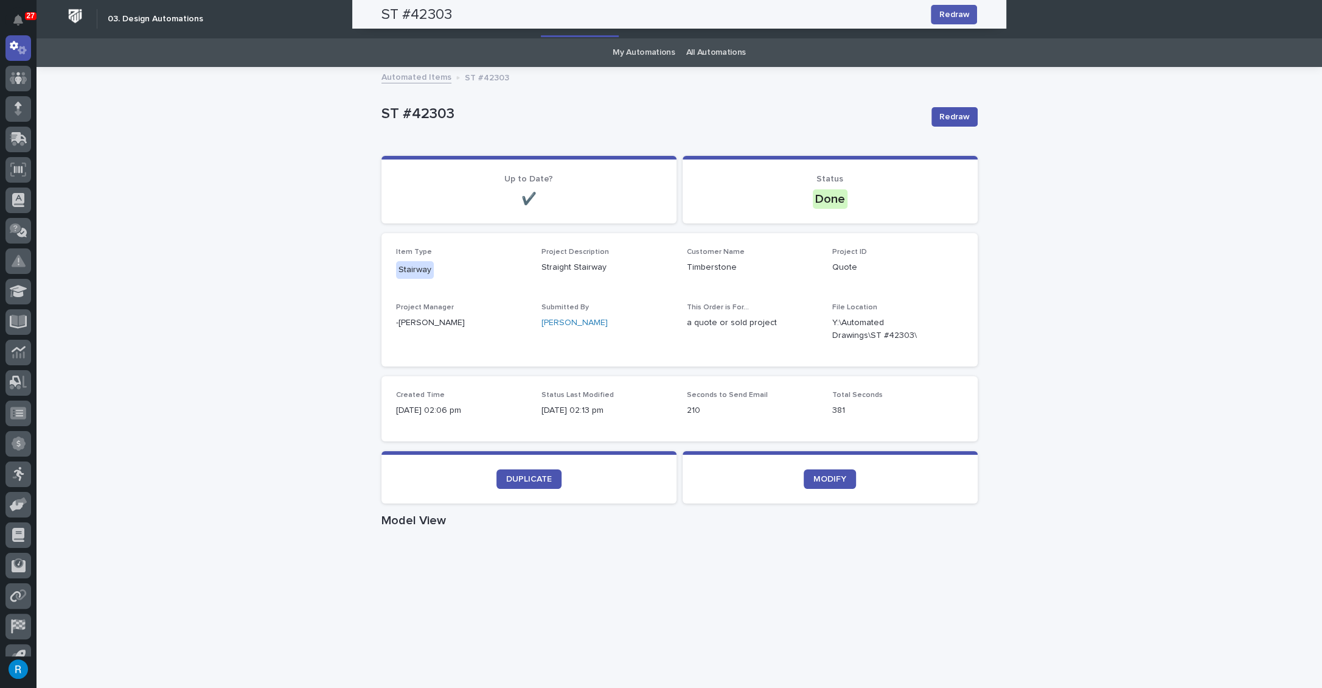
scroll to position [0, 0]
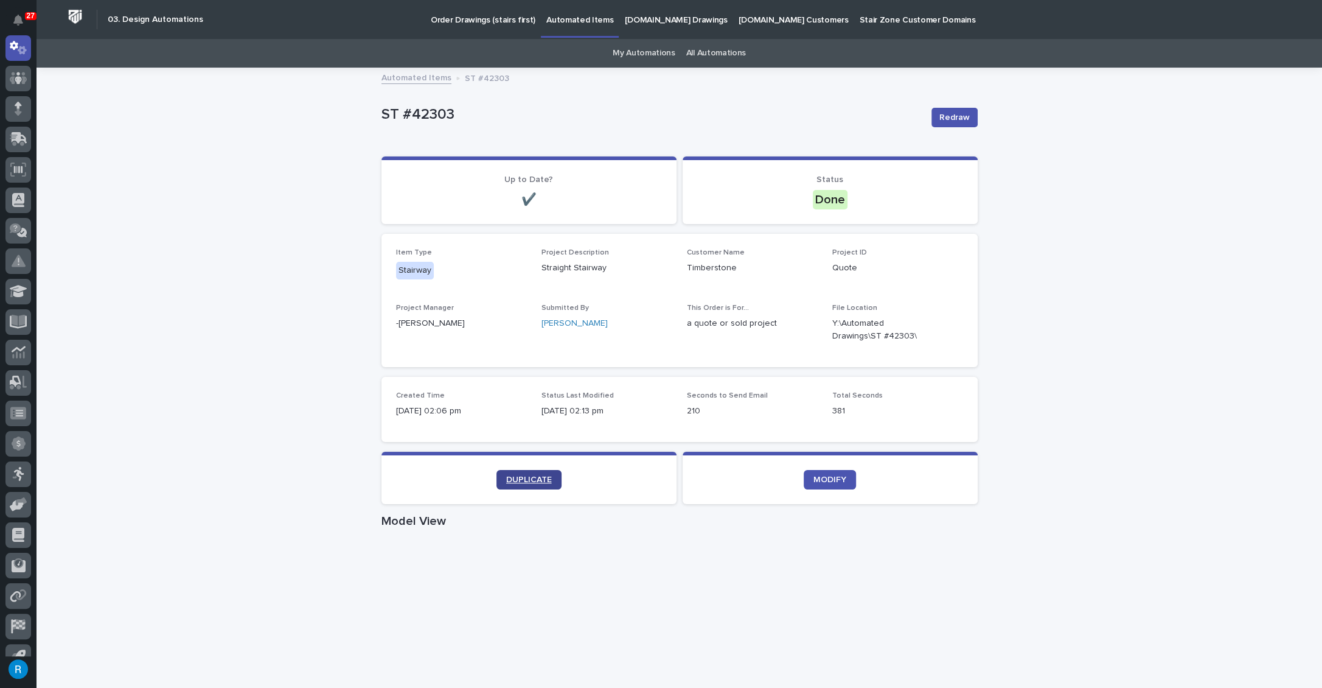
click at [524, 479] on span "DUPLICATE" at bounding box center [529, 479] width 46 height 9
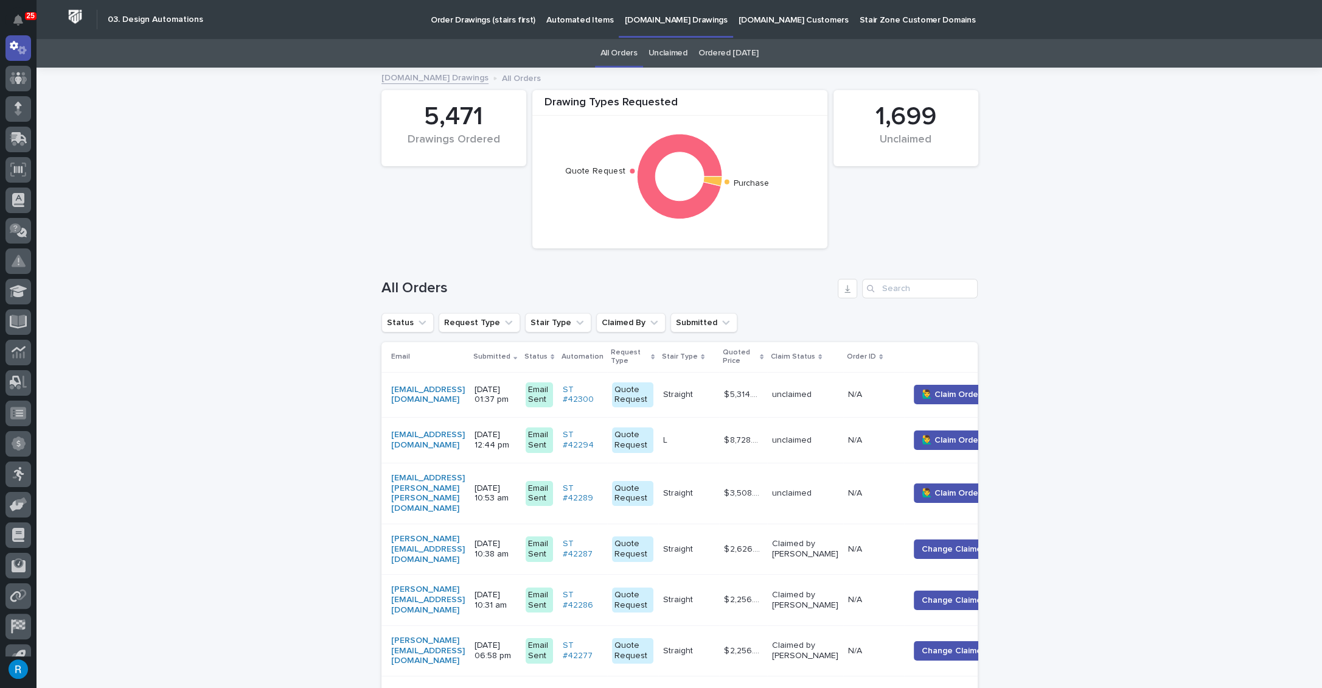
click at [636, 21] on p "[DOMAIN_NAME] Drawings" at bounding box center [675, 13] width 103 height 26
click at [884, 288] on input "Search" at bounding box center [920, 288] width 116 height 19
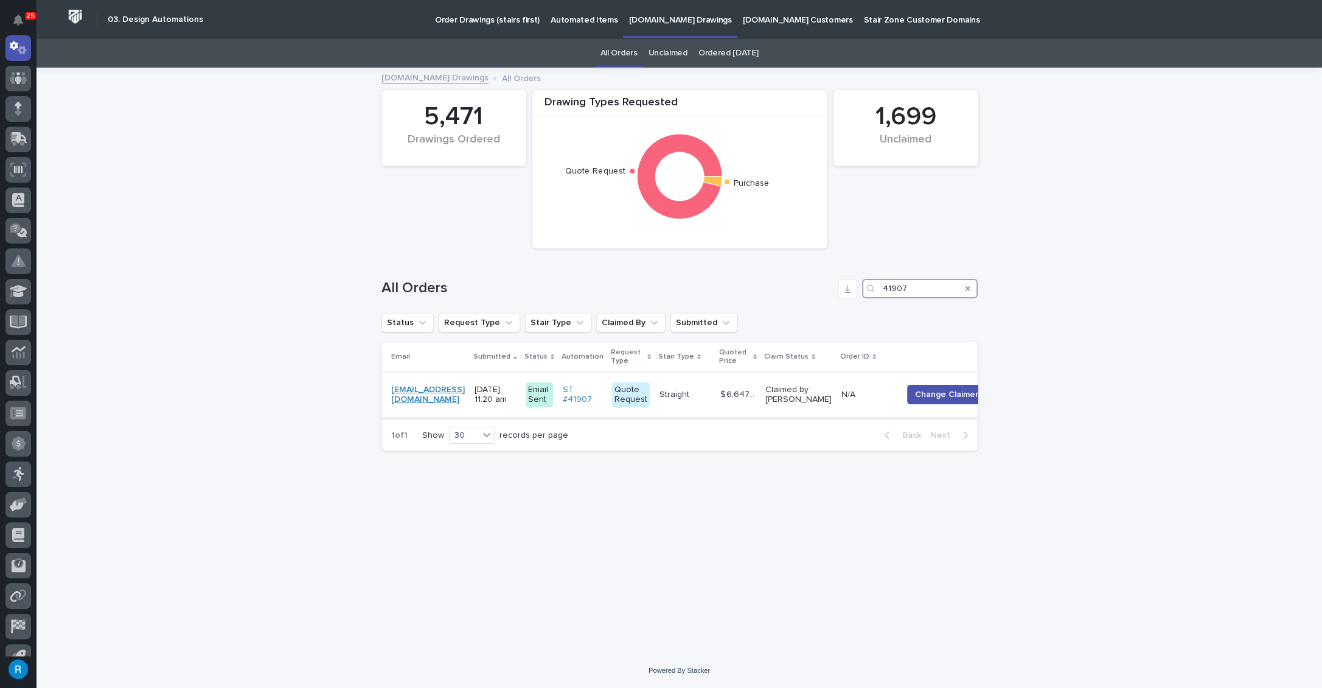
type input "41907"
click at [465, 403] on link "visionknoxvillemaint@pioneer-pm.com" at bounding box center [428, 395] width 74 height 21
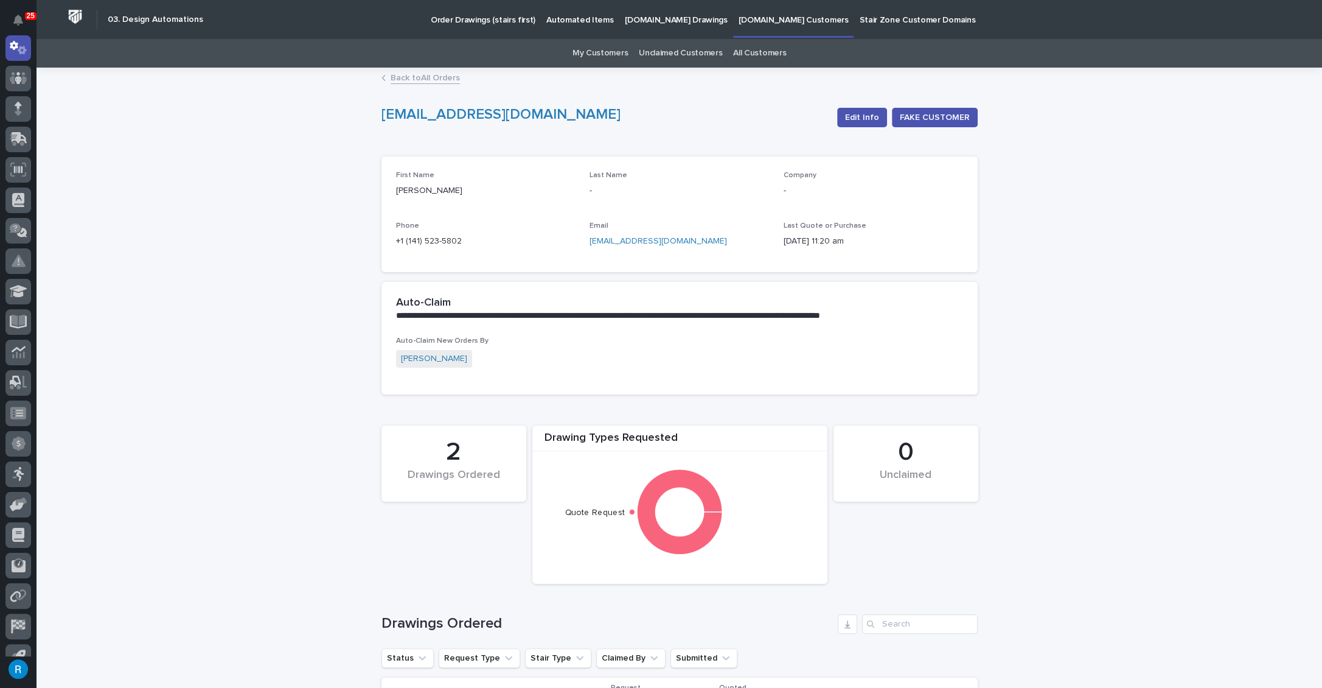
click at [549, 22] on p "Automated Items" at bounding box center [579, 13] width 67 height 26
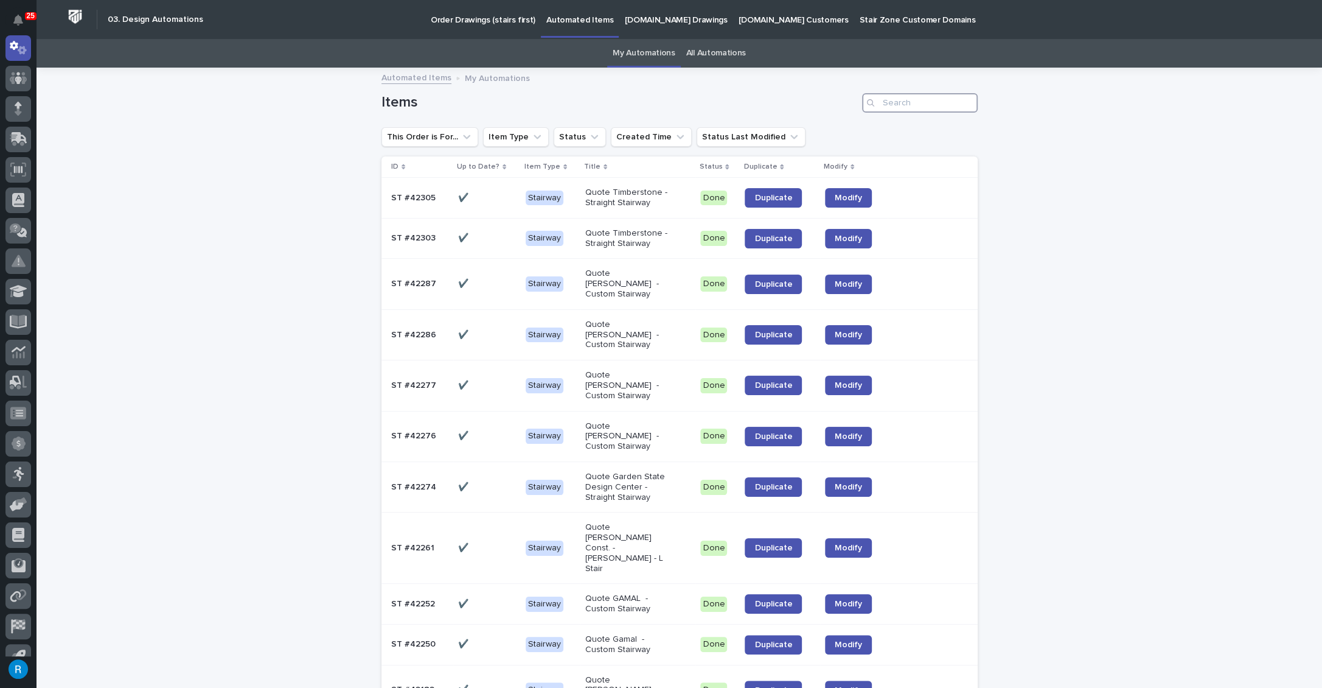
click at [890, 102] on input "Search" at bounding box center [920, 102] width 116 height 19
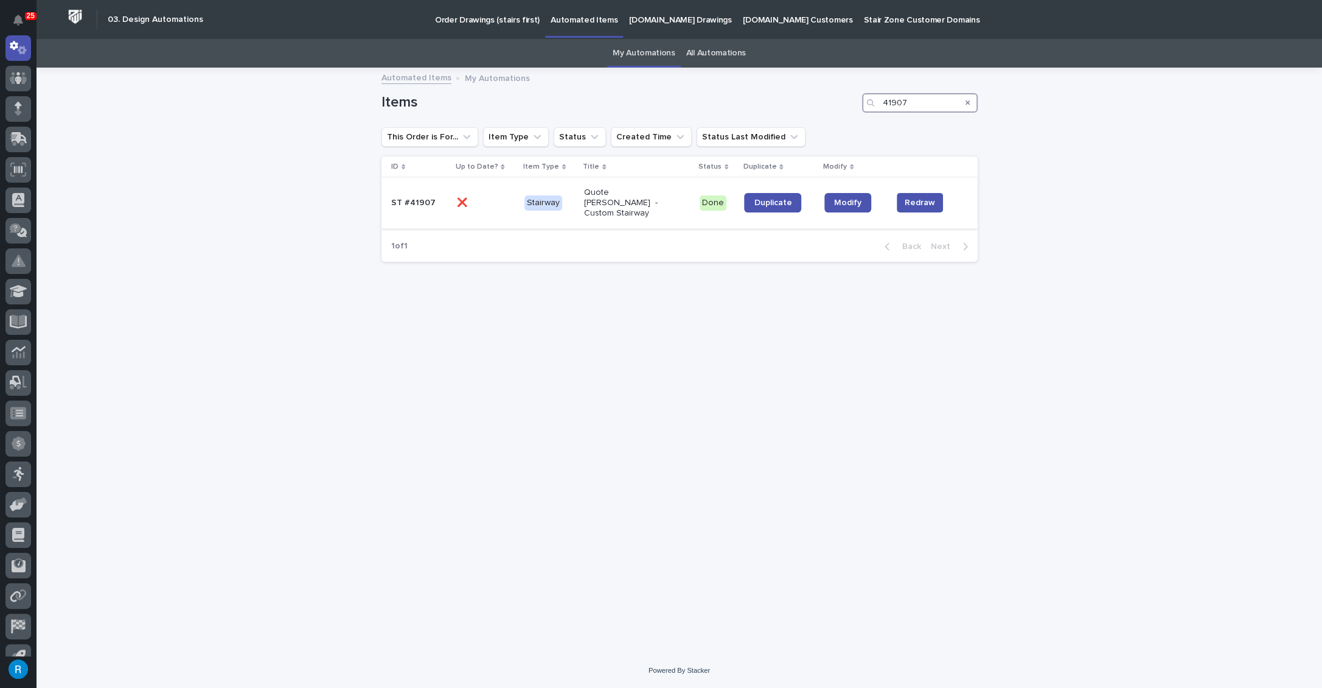
type input "41907"
click at [492, 198] on p at bounding box center [485, 203] width 58 height 10
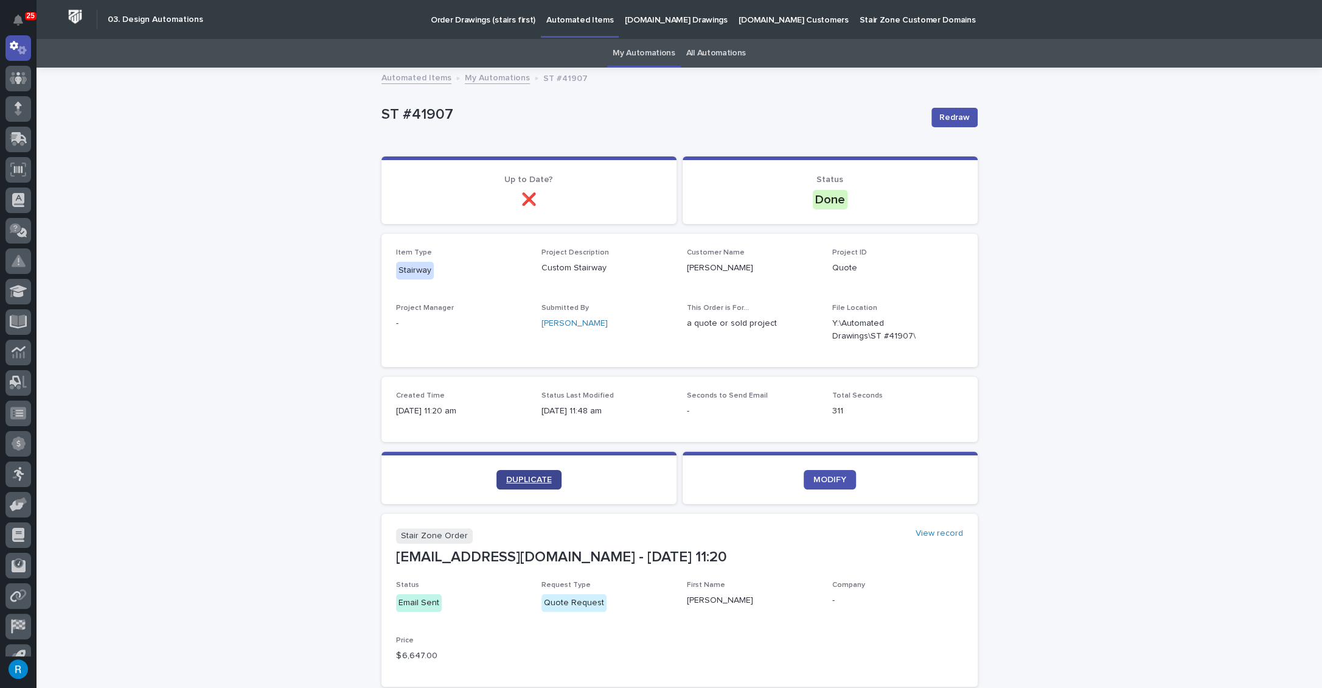
click at [523, 479] on span "DUPLICATE" at bounding box center [529, 479] width 46 height 9
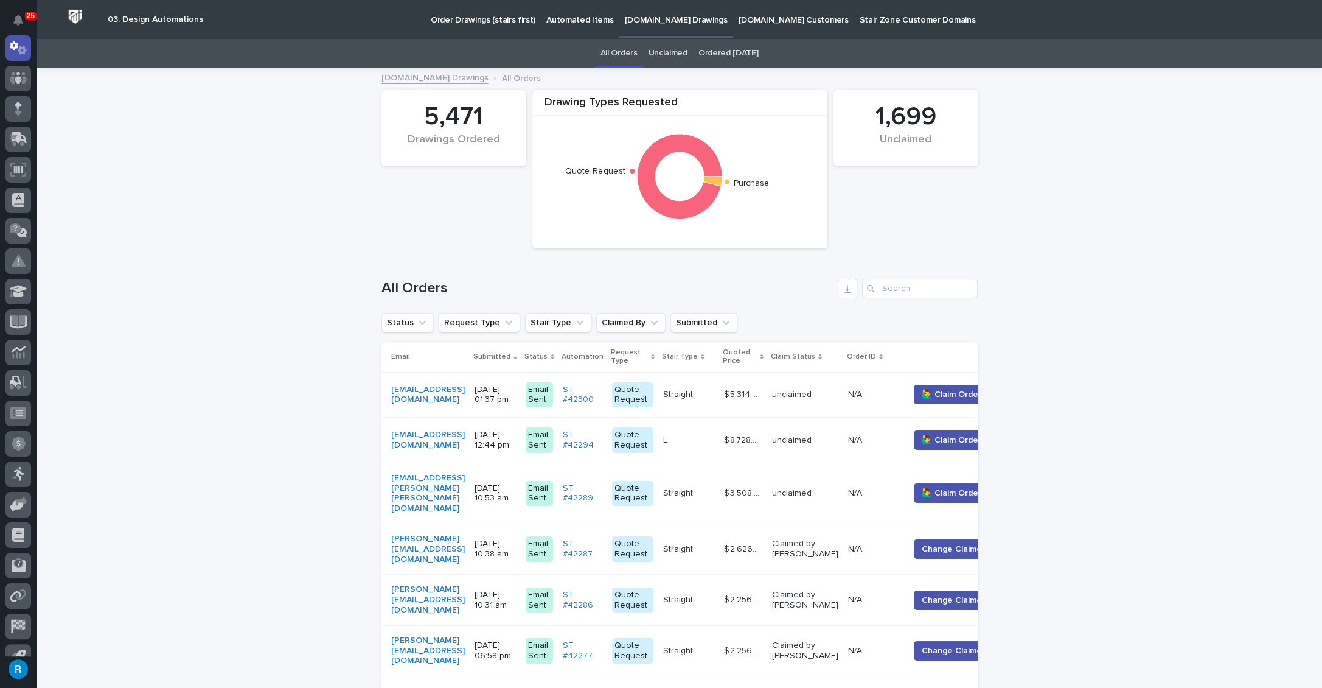
click at [570, 19] on p "Automated Items" at bounding box center [579, 13] width 67 height 26
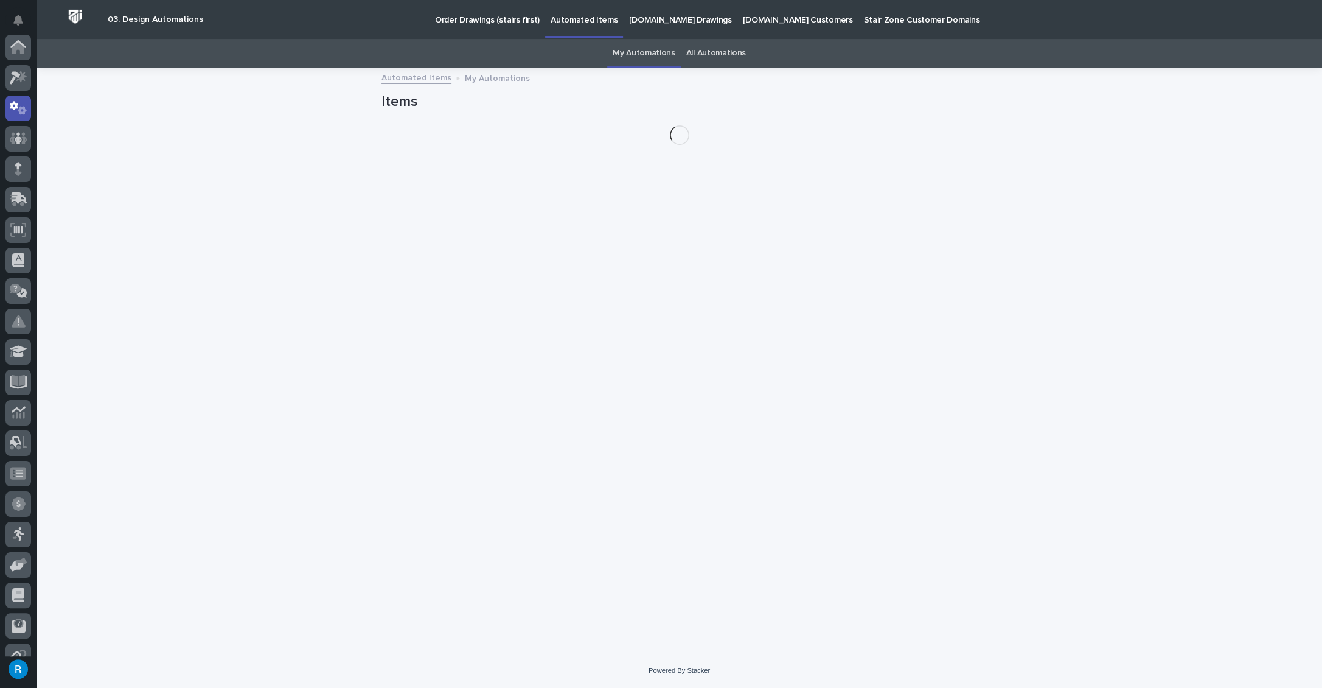
scroll to position [60, 0]
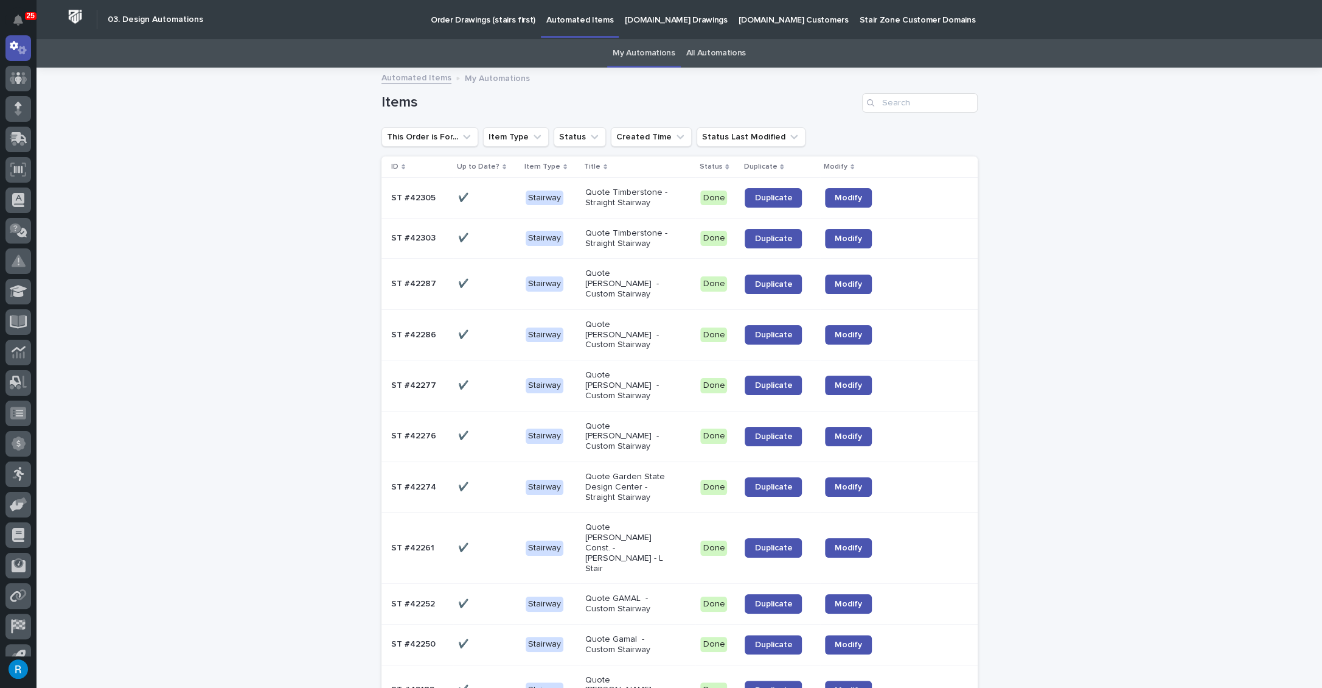
click at [711, 52] on link "All Automations" at bounding box center [716, 53] width 60 height 29
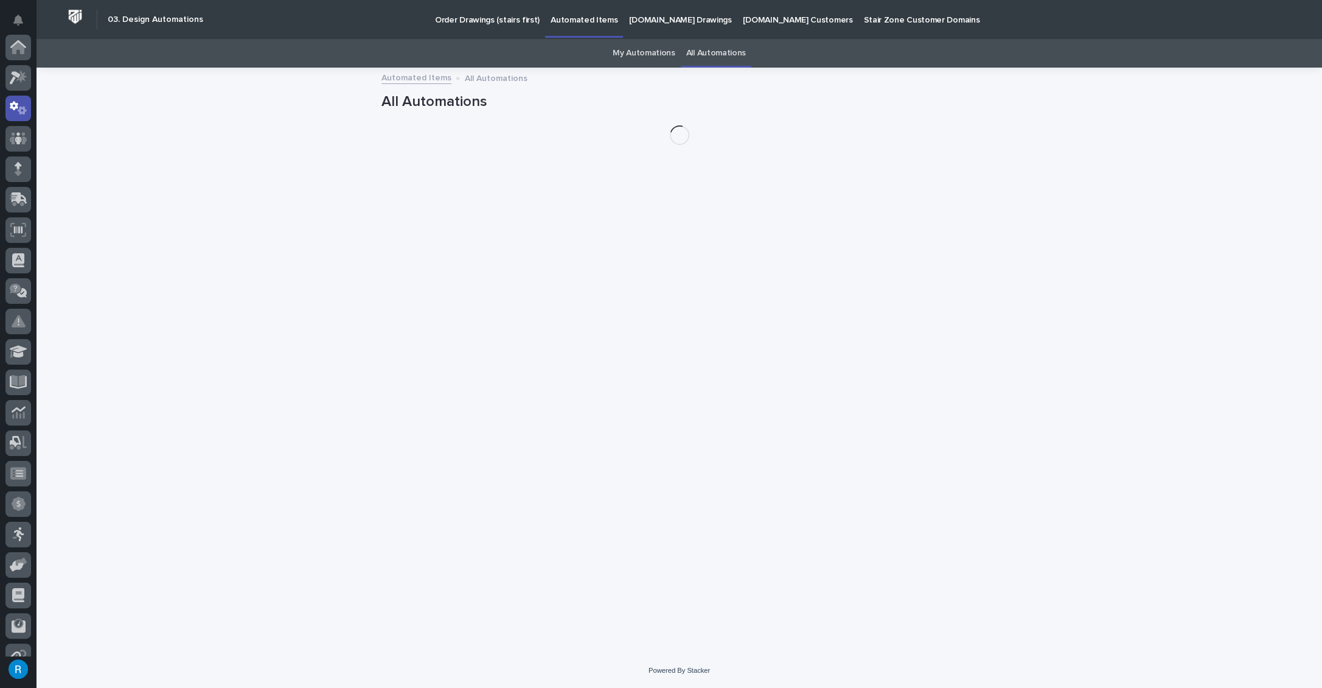
scroll to position [60, 0]
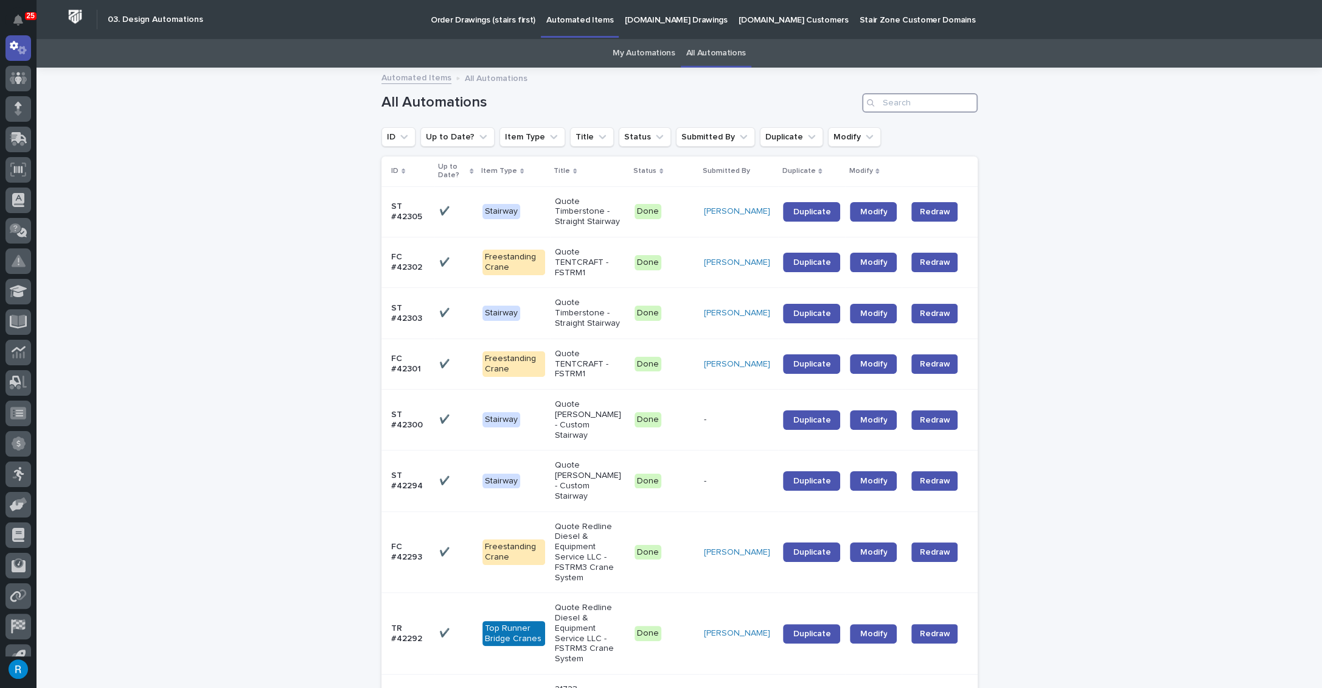
click at [884, 104] on input "Search" at bounding box center [920, 102] width 116 height 19
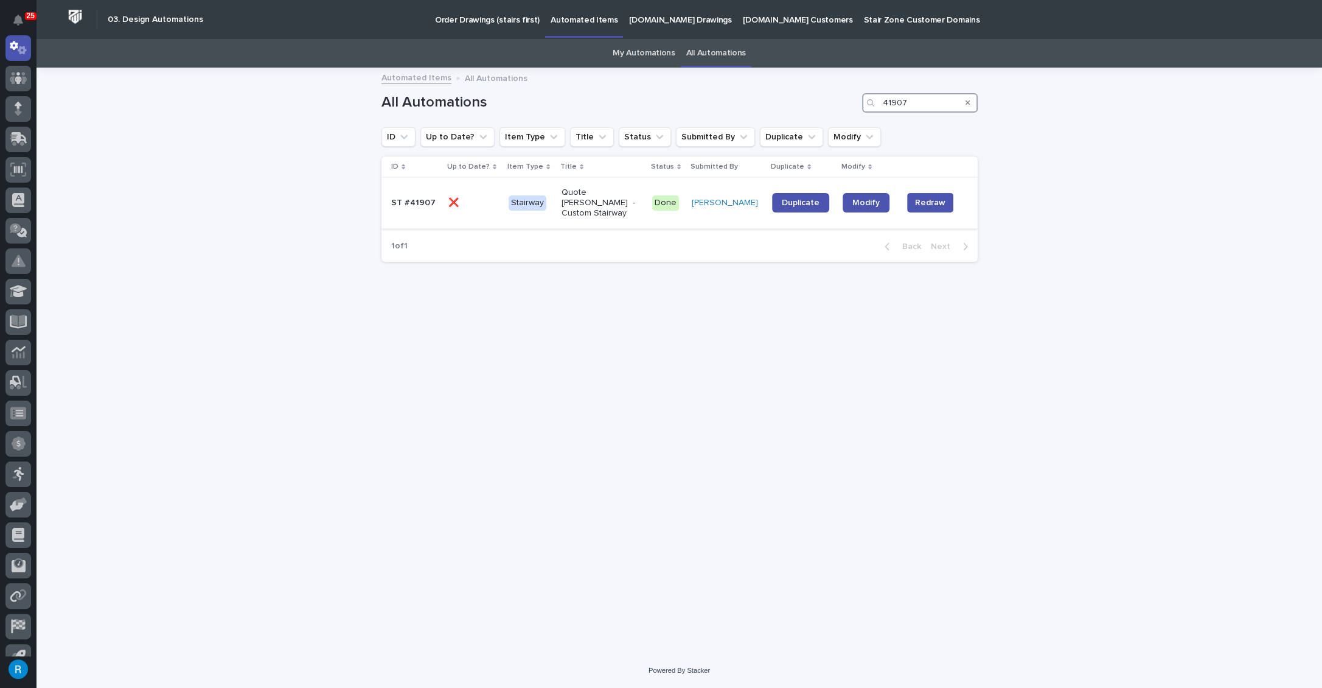
type input "41907"
click at [478, 201] on p at bounding box center [473, 203] width 51 height 10
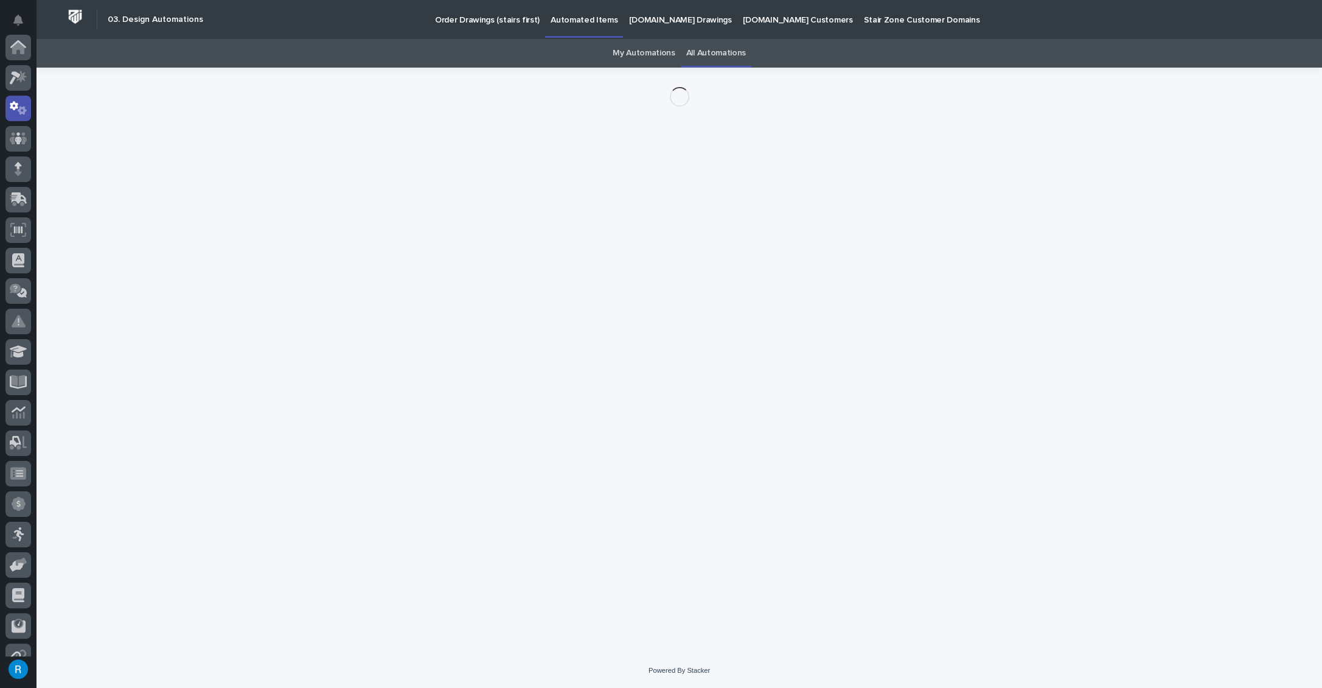
scroll to position [60, 0]
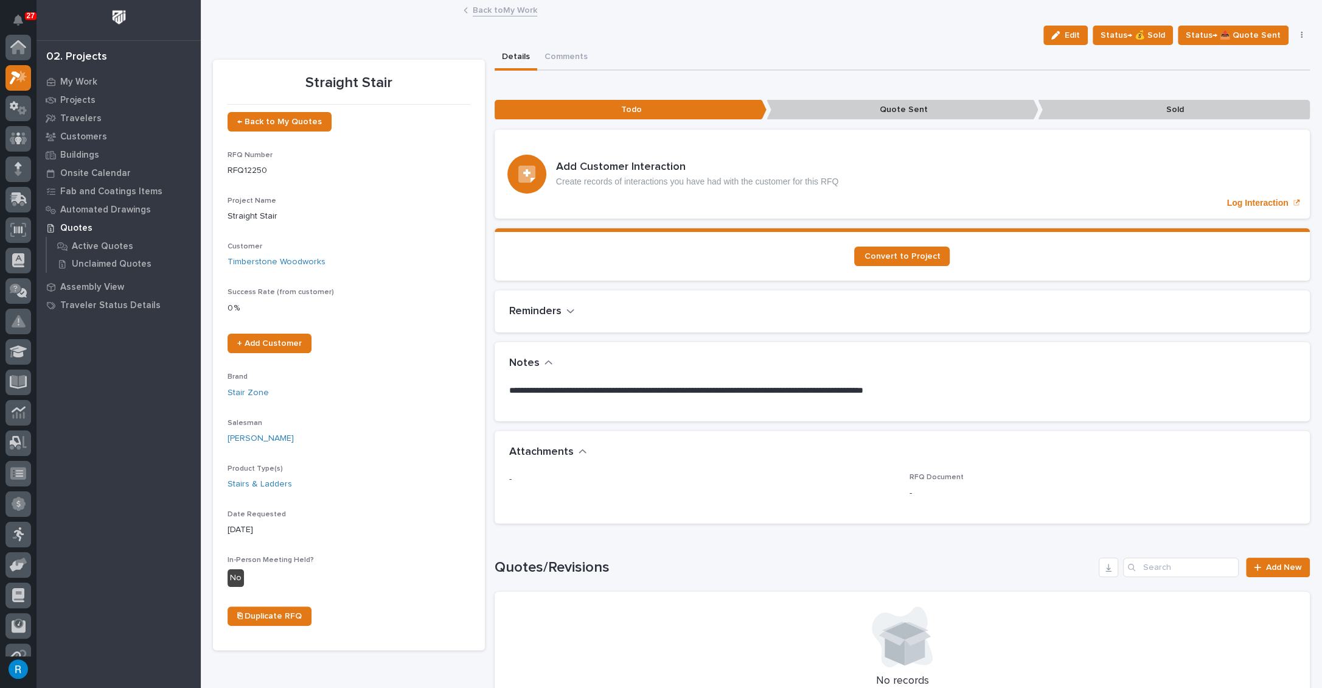
scroll to position [30, 0]
click at [288, 261] on link "Timberstone Woodworks" at bounding box center [277, 262] width 98 height 13
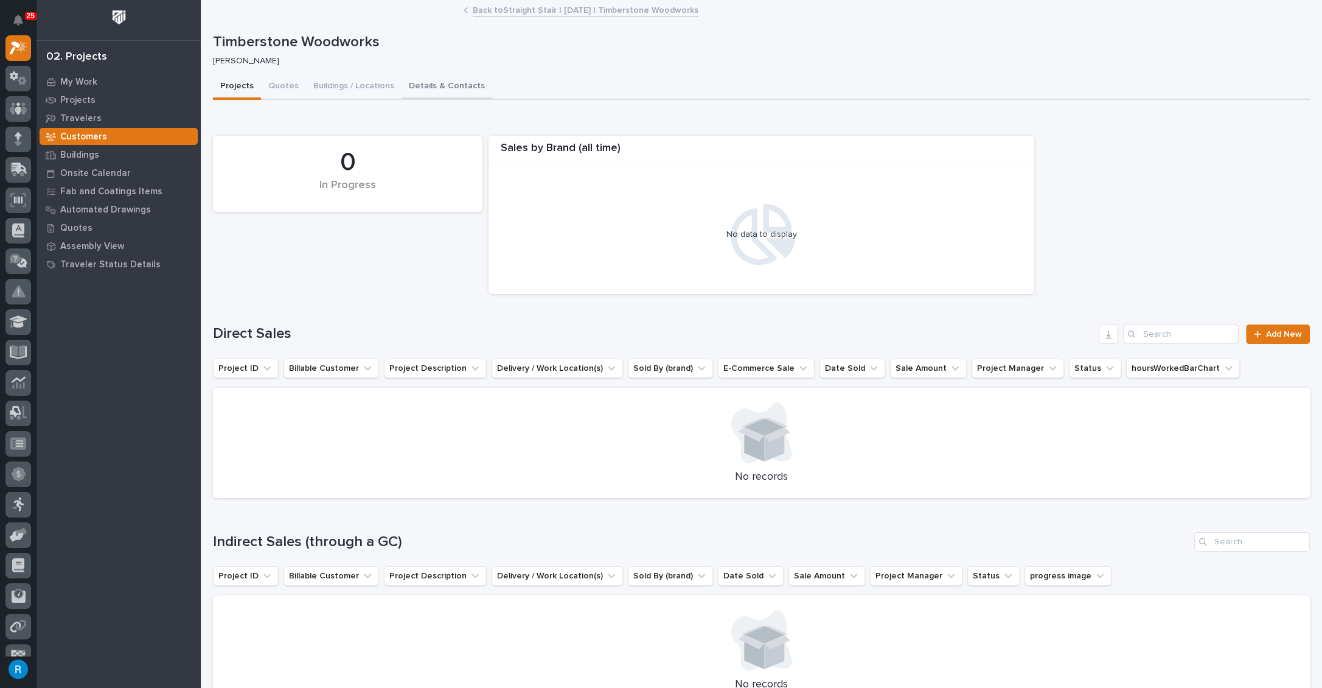
click at [430, 85] on button "Details & Contacts" at bounding box center [447, 87] width 91 height 26
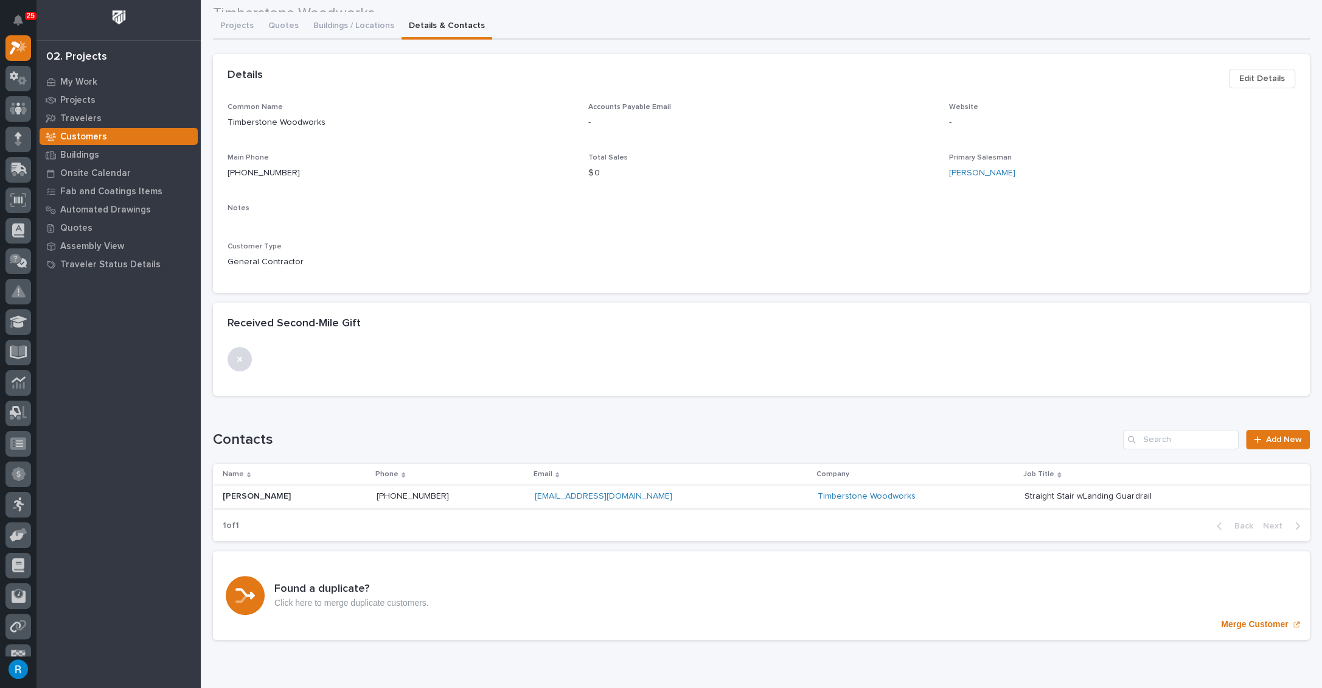
scroll to position [60, 0]
drag, startPoint x: 621, startPoint y: 495, endPoint x: 517, endPoint y: 497, distance: 104.7
click at [535, 497] on div "[EMAIL_ADDRESS][DOMAIN_NAME] [EMAIL_ADDRESS][DOMAIN_NAME]" at bounding box center [641, 497] width 213 height 10
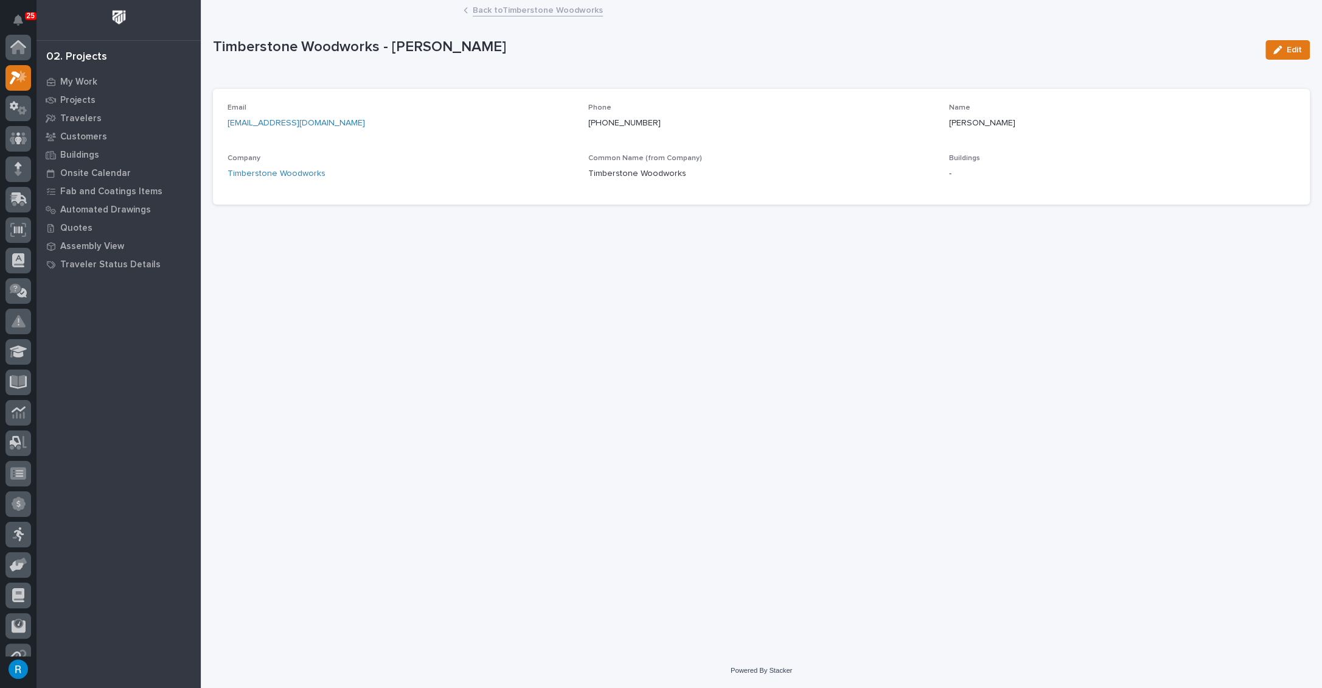
scroll to position [30, 0]
drag, startPoint x: 336, startPoint y: 120, endPoint x: 223, endPoint y: 125, distance: 113.9
click at [221, 125] on div "Email [EMAIL_ADDRESS][DOMAIN_NAME] Phone [PHONE_NUMBER] Name [PERSON_NAME] Comp…" at bounding box center [761, 147] width 1097 height 116
copy link "[EMAIL_ADDRESS][DOMAIN_NAME]"
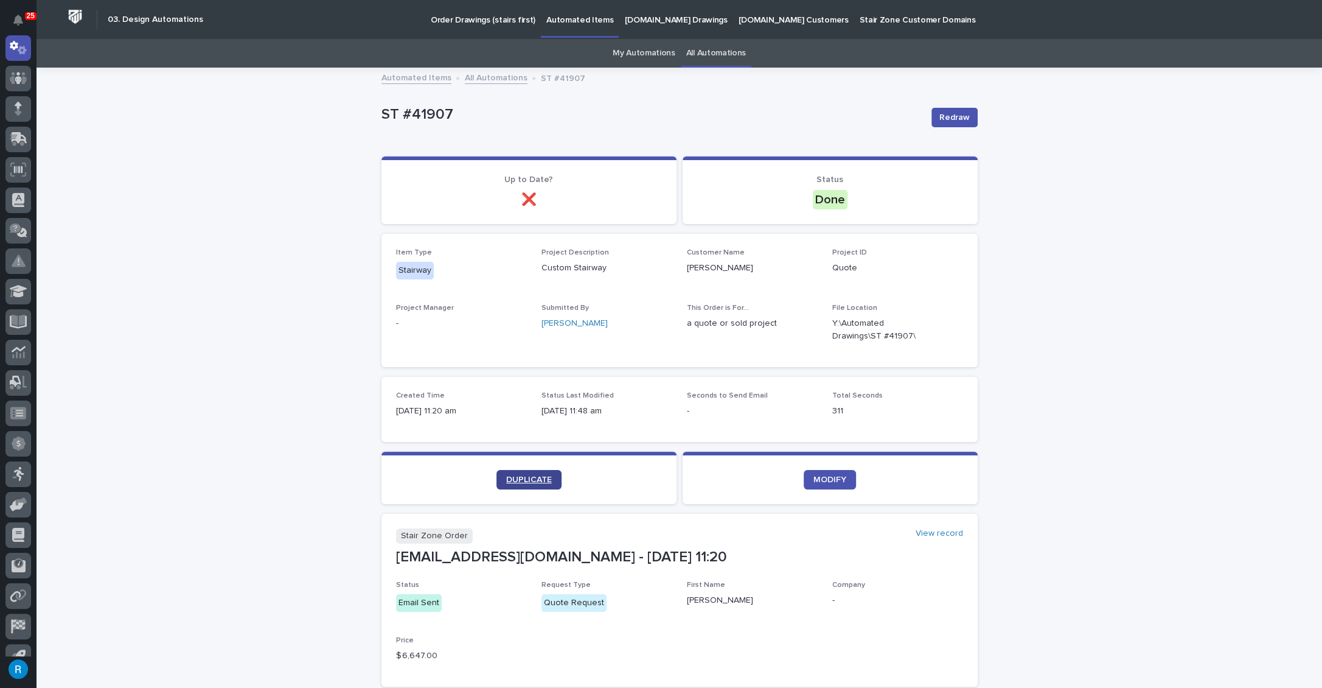
click at [529, 478] on span "DUPLICATE" at bounding box center [529, 479] width 46 height 9
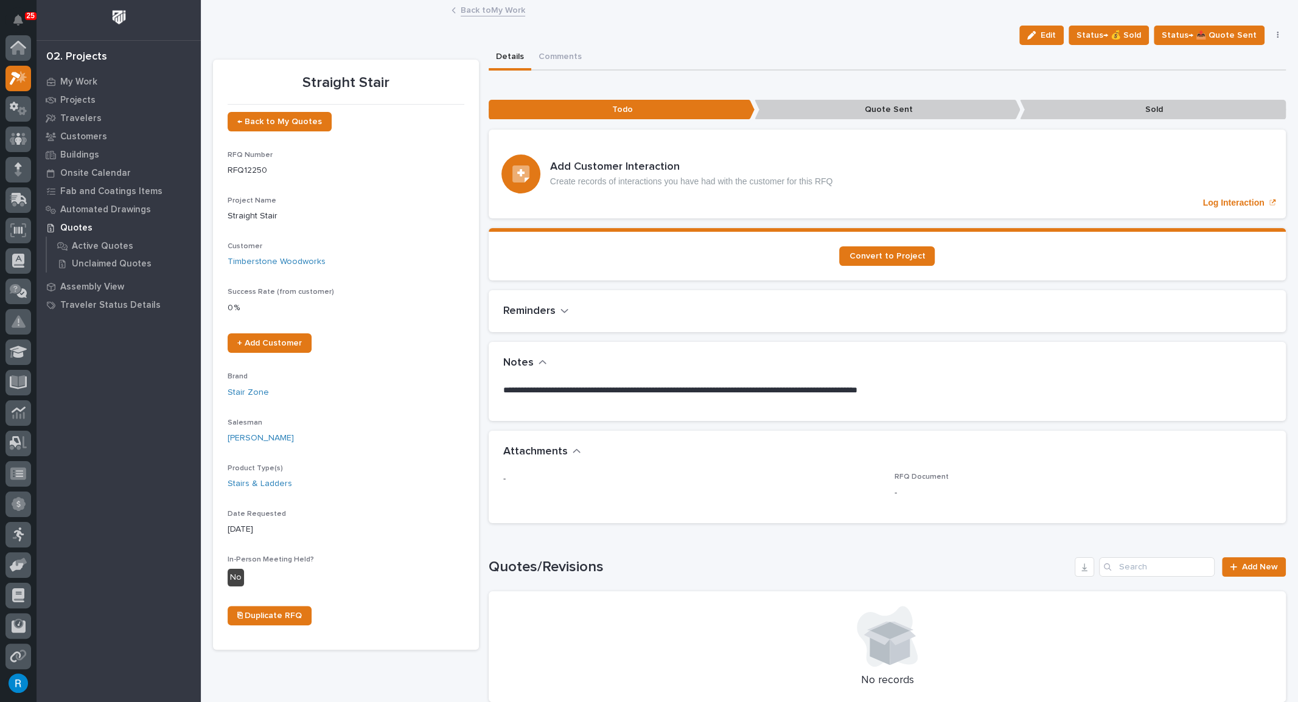
scroll to position [30, 0]
click at [475, 12] on link "Back to My Work" at bounding box center [493, 9] width 65 height 14
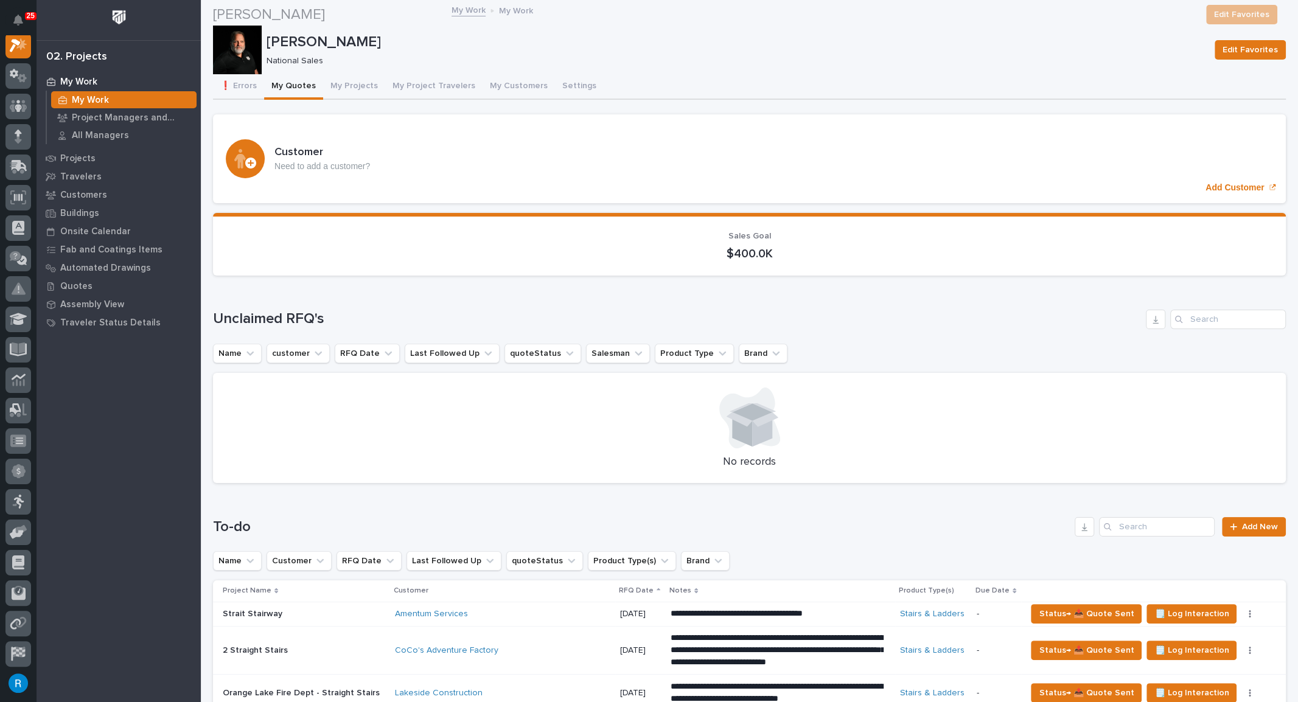
scroll to position [657, 0]
